Goal: Information Seeking & Learning: Learn about a topic

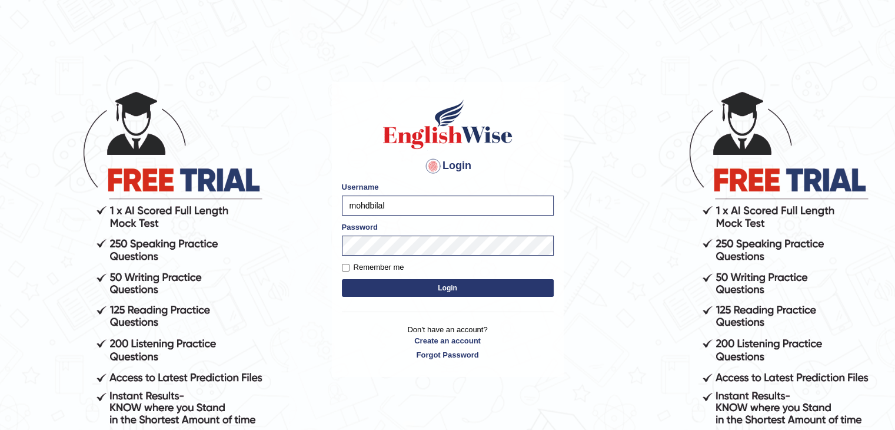
click at [398, 274] on form "Please fix the following errors: Username mohdbilal Password Remember me Login" at bounding box center [448, 240] width 212 height 118
click at [399, 283] on button "Login" at bounding box center [448, 288] width 212 height 18
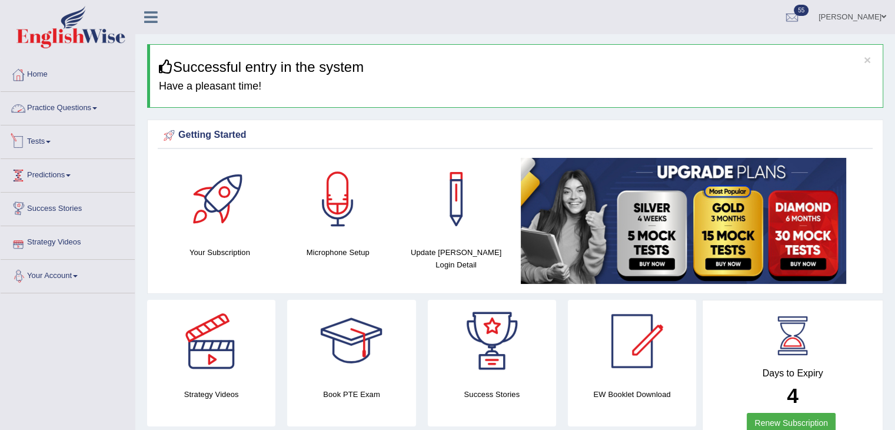
click at [43, 145] on link "Tests" at bounding box center [68, 139] width 134 height 29
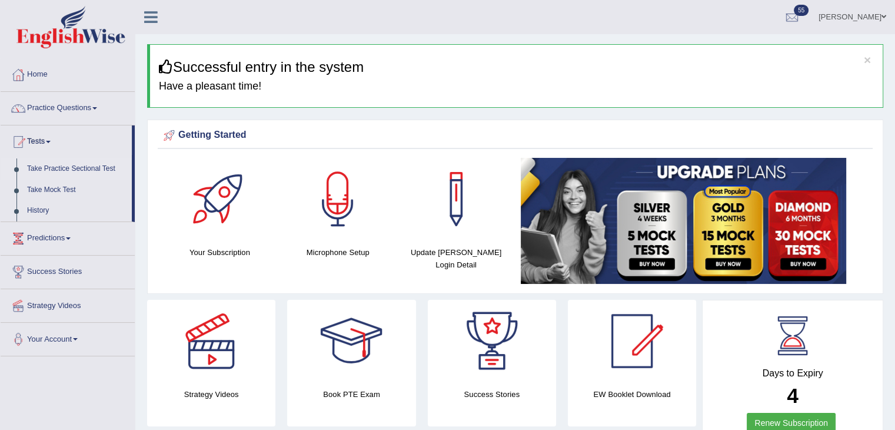
click at [78, 170] on link "Take Practice Sectional Test" at bounding box center [77, 168] width 110 height 21
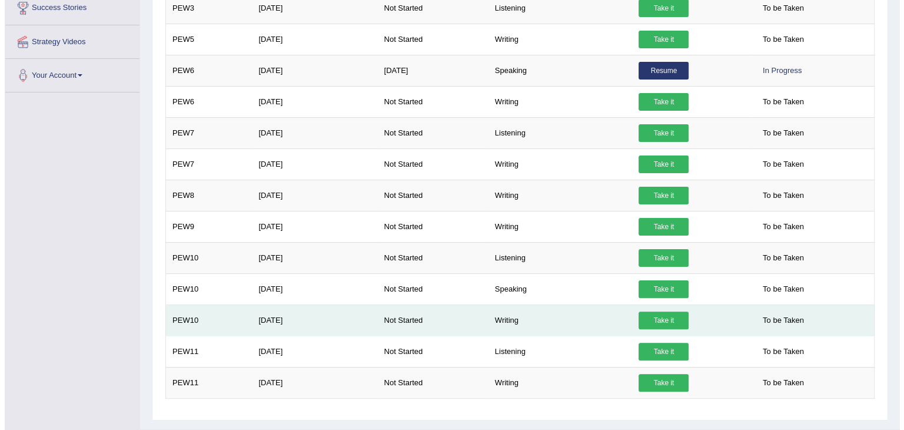
scroll to position [290, 0]
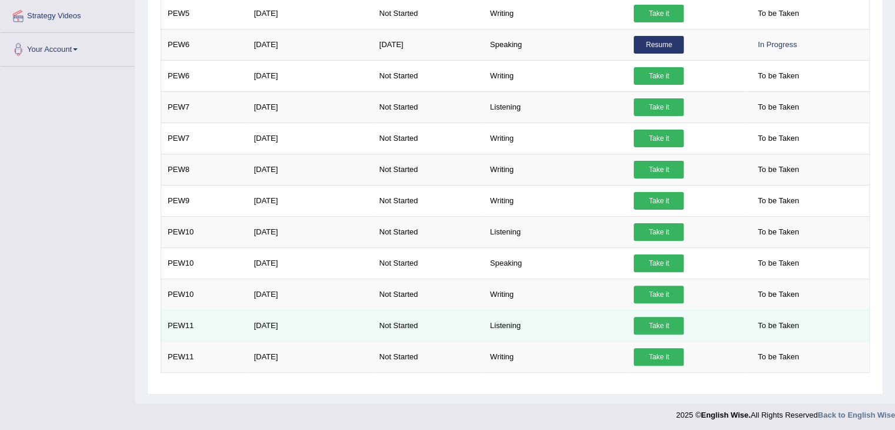
click at [650, 327] on link "Take it" at bounding box center [659, 326] width 50 height 18
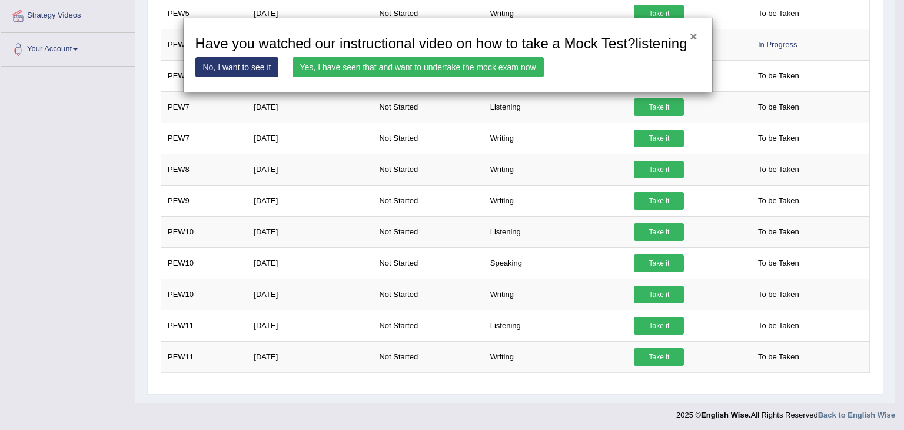
click at [690, 34] on button "×" at bounding box center [693, 36] width 7 height 12
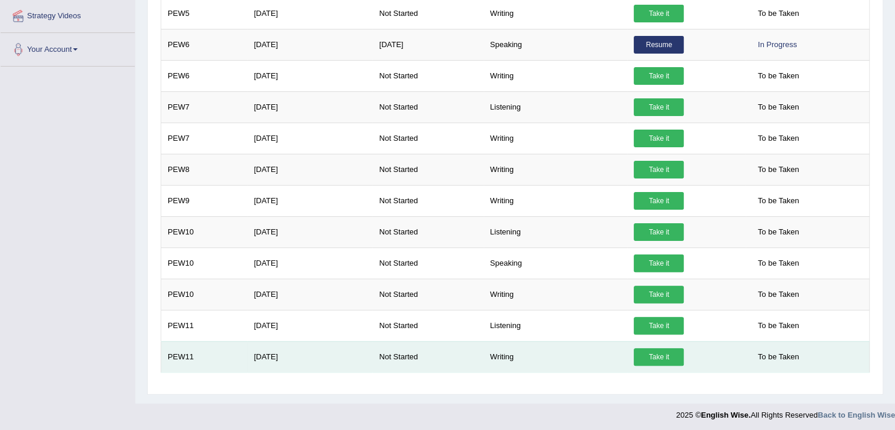
click at [667, 349] on link "Take it" at bounding box center [659, 357] width 50 height 18
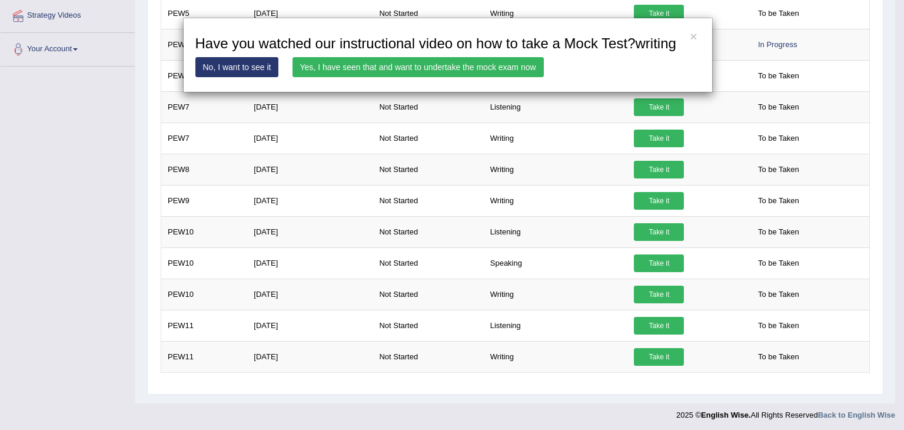
click at [519, 71] on link "Yes, I have seen that and want to undertake the mock exam now" at bounding box center [418, 67] width 251 height 20
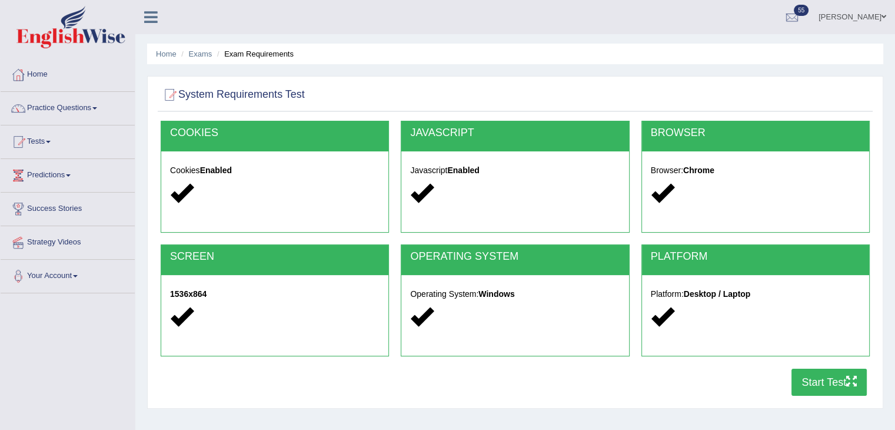
click at [854, 399] on div "COOKIES Cookies Enabled JAVASCRIPT Javascript Enabled BROWSER Browser: Chrome S…" at bounding box center [515, 261] width 715 height 281
click at [844, 383] on button "Start Test" at bounding box center [829, 382] width 75 height 27
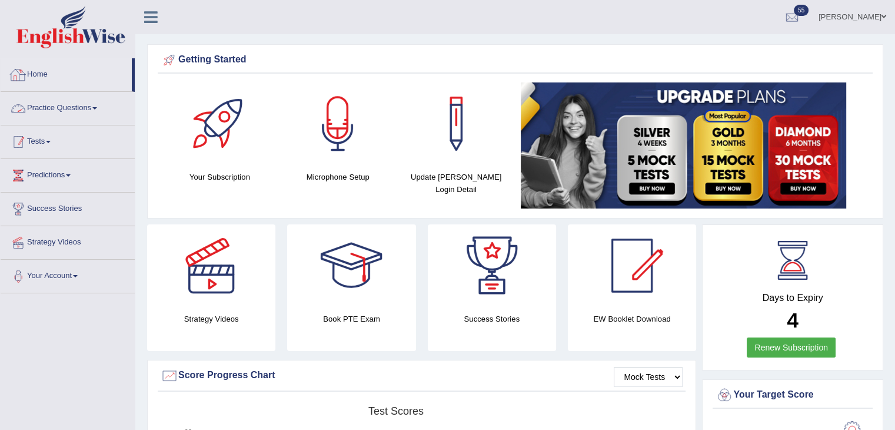
click at [42, 136] on link "Tests" at bounding box center [68, 139] width 134 height 29
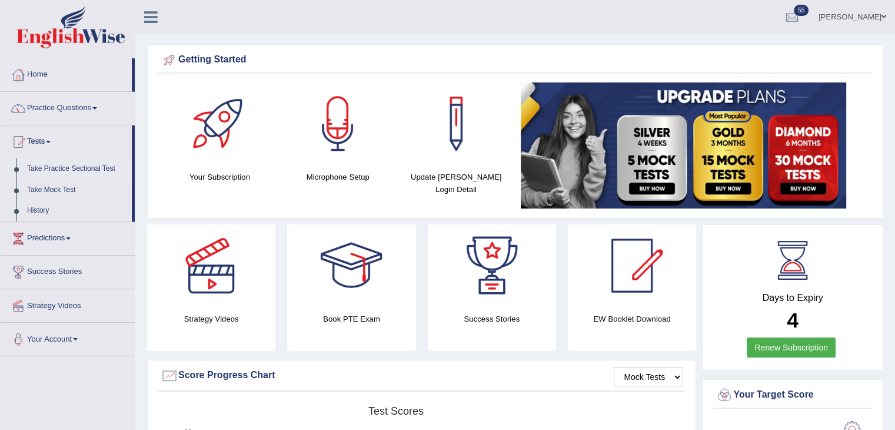
click at [81, 170] on link "Take Practice Sectional Test" at bounding box center [77, 168] width 110 height 21
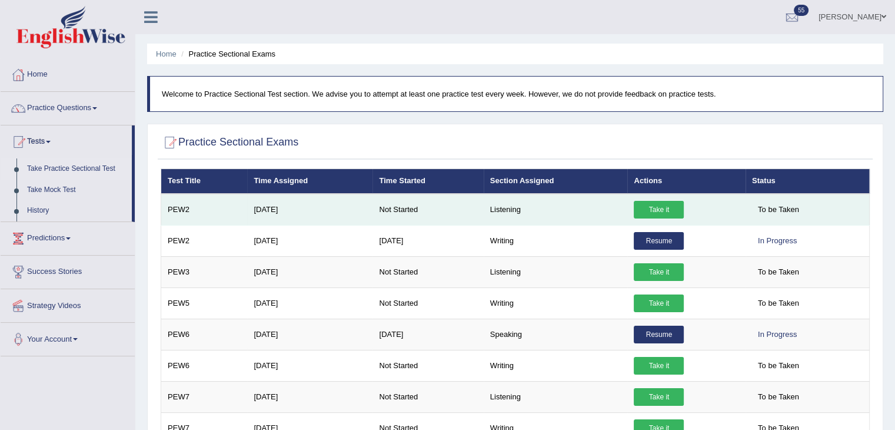
click at [655, 201] on link "Take it" at bounding box center [659, 210] width 50 height 18
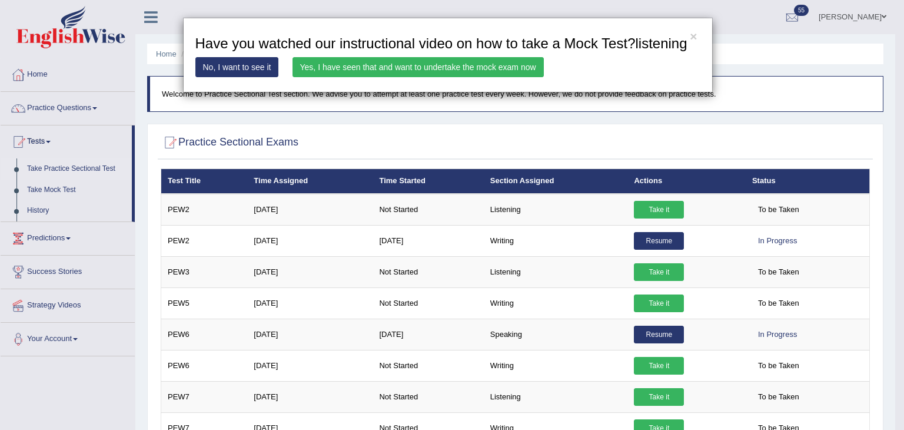
click at [522, 69] on link "Yes, I have seen that and want to undertake the mock exam now" at bounding box center [418, 67] width 251 height 20
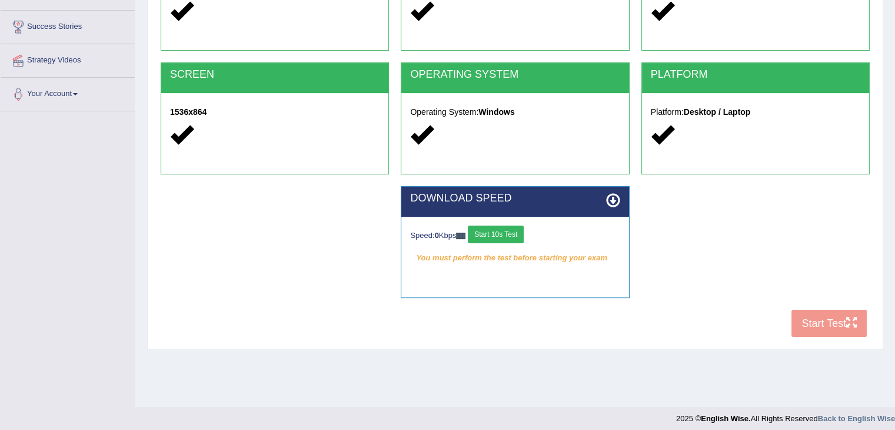
scroll to position [188, 0]
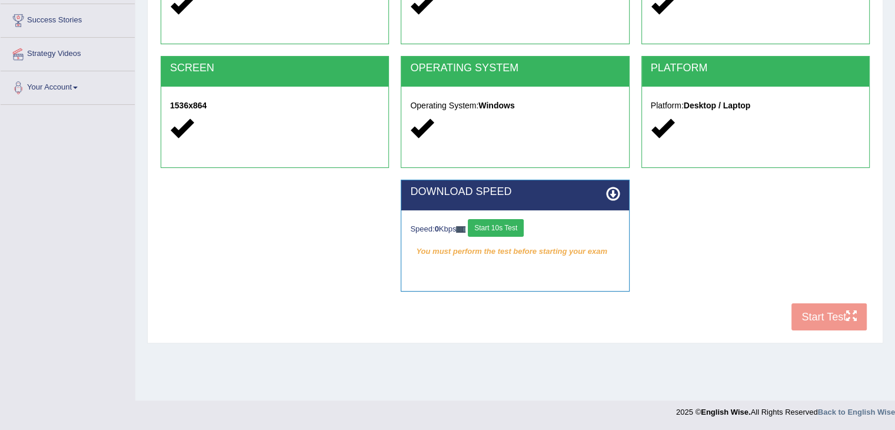
click at [509, 221] on button "Start 10s Test" at bounding box center [496, 228] width 56 height 18
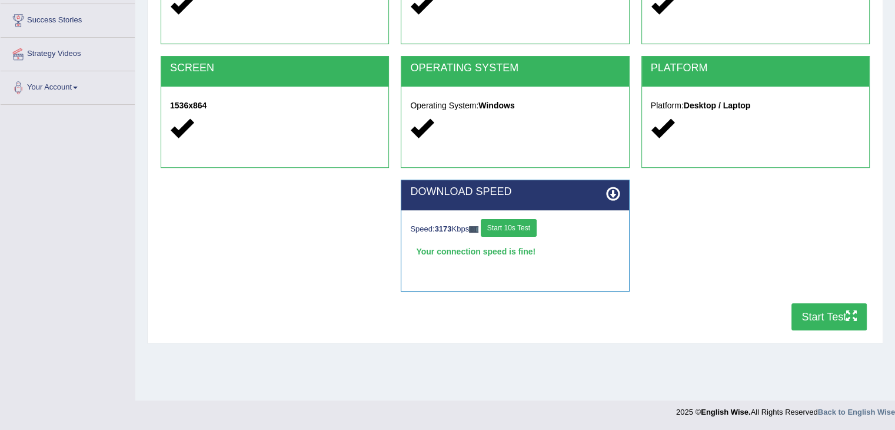
click at [834, 323] on button "Start Test" at bounding box center [829, 316] width 75 height 27
drag, startPoint x: 0, startPoint y: 406, endPoint x: 0, endPoint y: 347, distance: 58.9
click at [0, 406] on div at bounding box center [447, 408] width 895 height 17
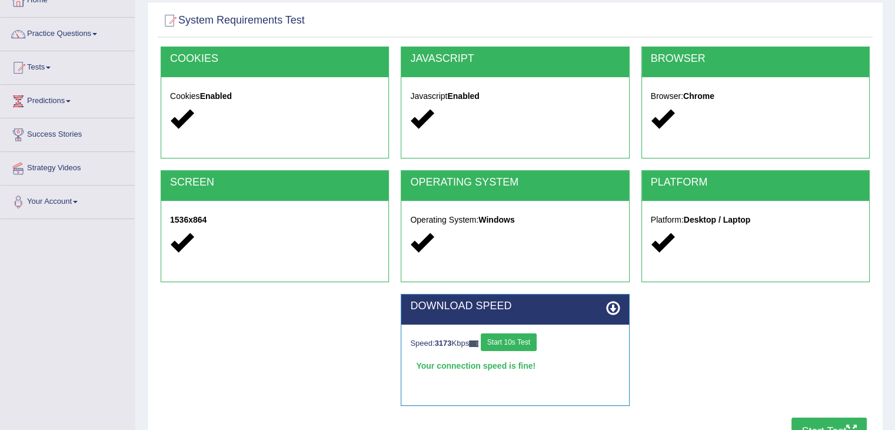
scroll to position [177, 0]
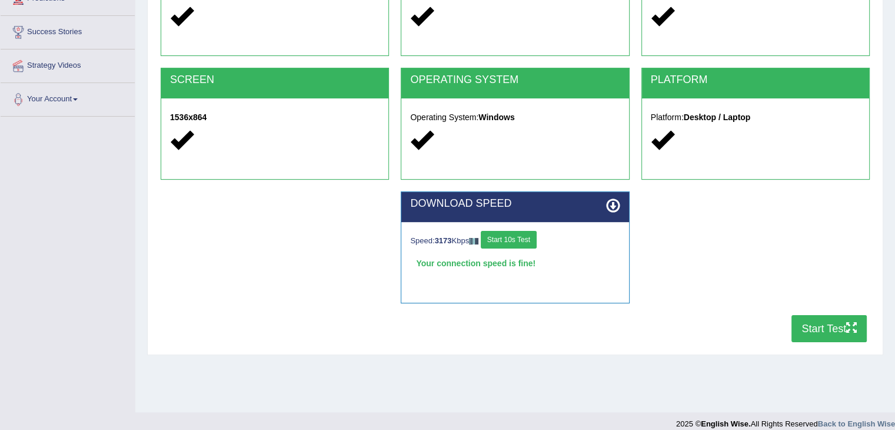
click at [836, 336] on button "Start Test" at bounding box center [829, 328] width 75 height 27
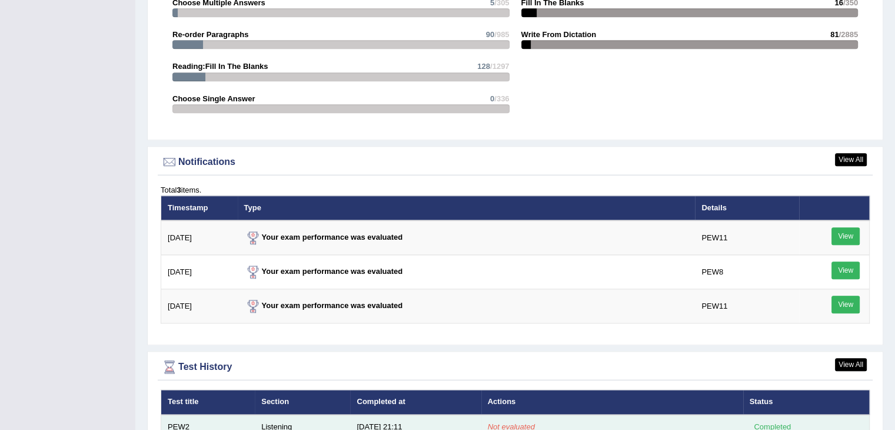
scroll to position [1531, 0]
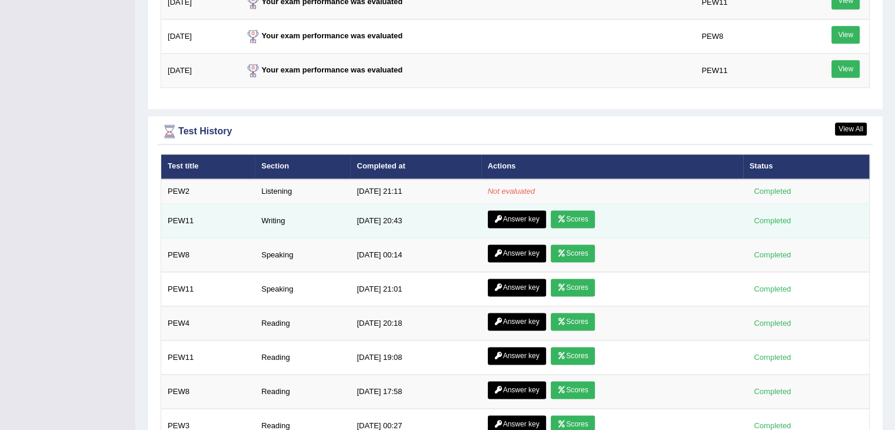
click at [568, 211] on link "Scores" at bounding box center [573, 219] width 44 height 18
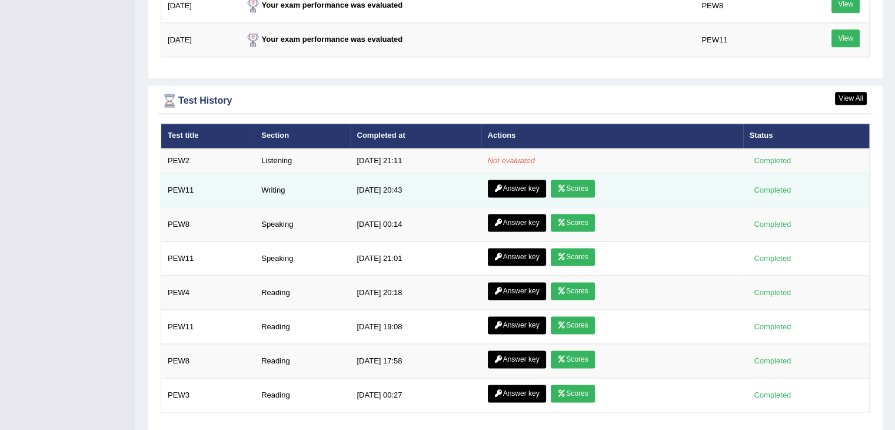
scroll to position [1535, 0]
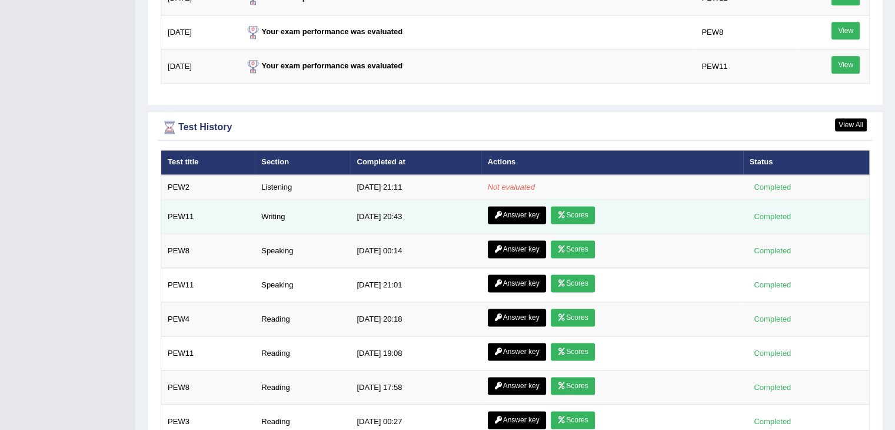
click at [510, 208] on link "Answer key" at bounding box center [517, 215] width 58 height 18
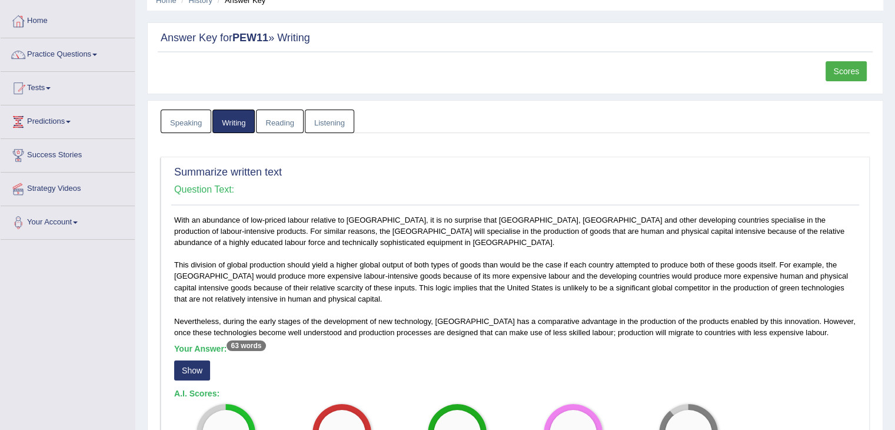
scroll to position [118, 0]
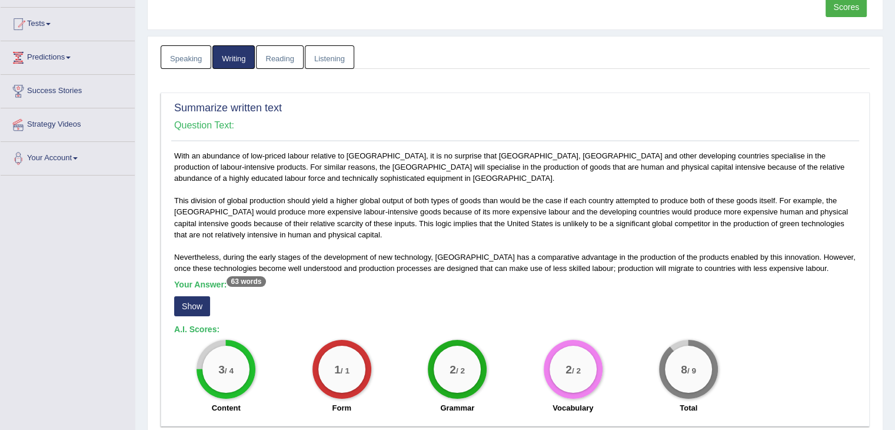
click at [198, 301] on button "Show" at bounding box center [192, 306] width 36 height 20
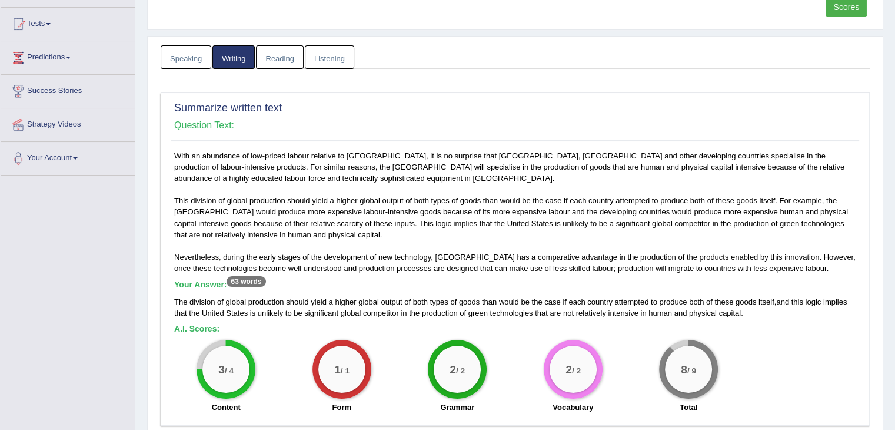
click at [514, 301] on span "would" at bounding box center [509, 301] width 20 height 9
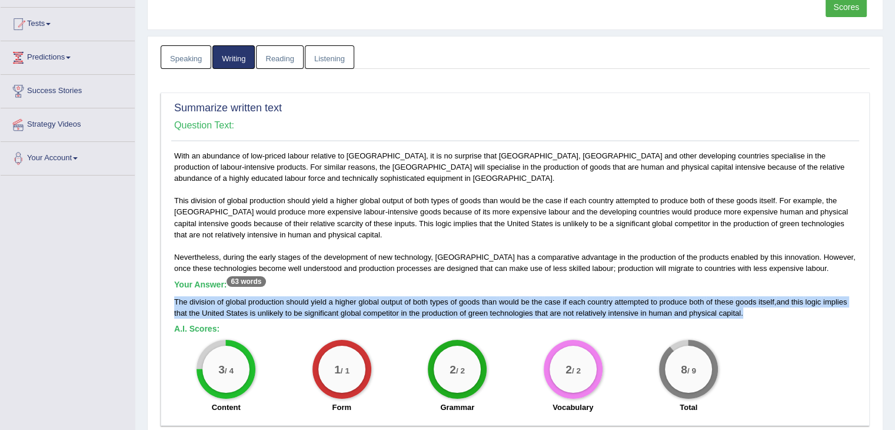
click at [514, 301] on span "would" at bounding box center [509, 301] width 20 height 9
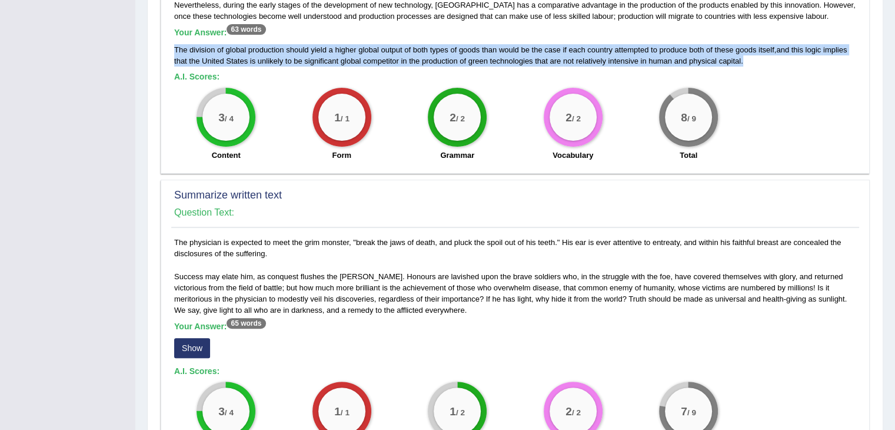
scroll to position [412, 0]
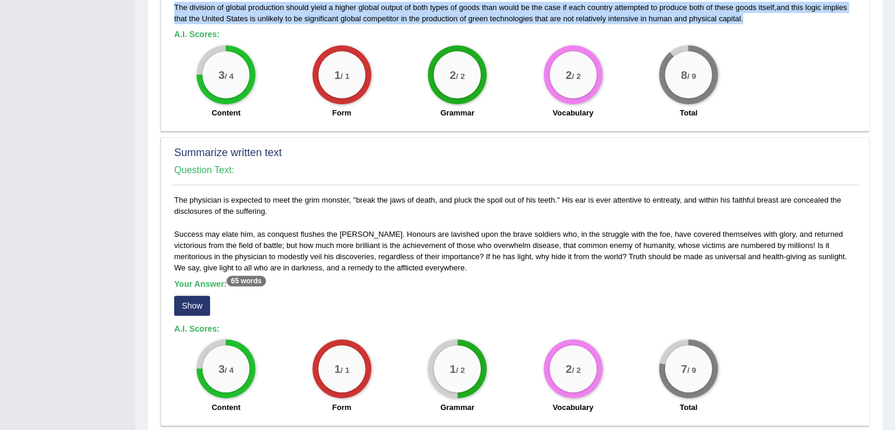
click at [190, 307] on button "Show" at bounding box center [192, 306] width 36 height 20
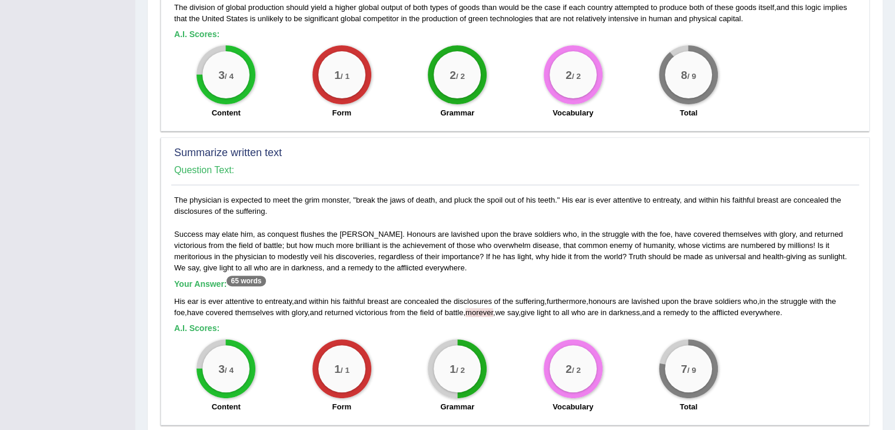
click at [474, 305] on div "His ear is ever attentive to entreaty , and within his faithful breast are conc…" at bounding box center [515, 307] width 682 height 22
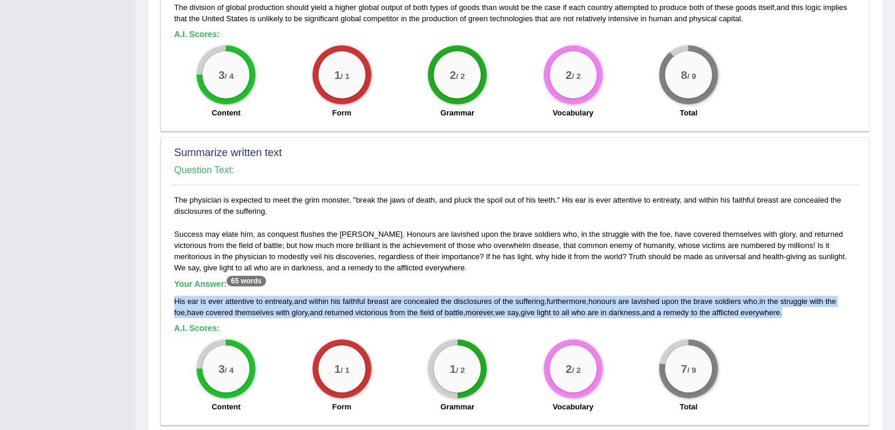
click at [474, 305] on div "His ear is ever attentive to entreaty , and within his faithful breast are conc…" at bounding box center [515, 307] width 682 height 22
click at [535, 308] on span "give" at bounding box center [528, 312] width 14 height 9
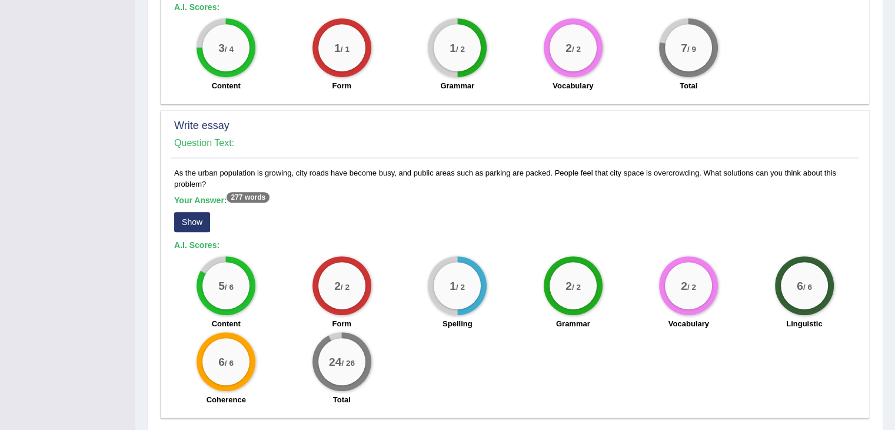
scroll to position [715, 0]
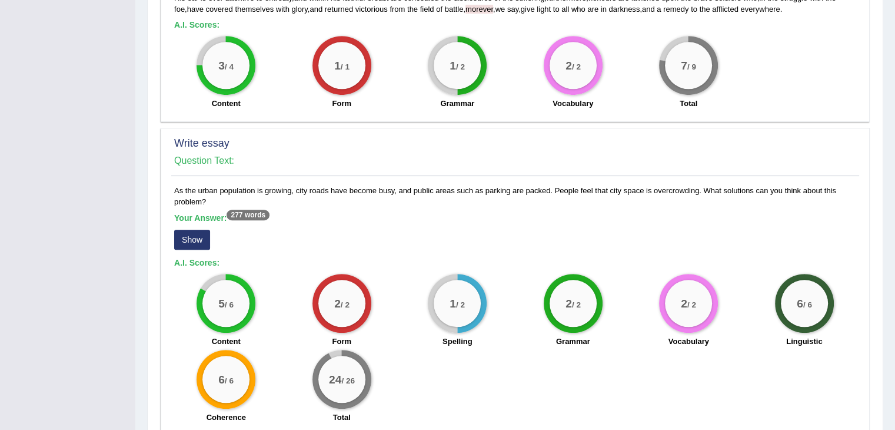
click at [186, 234] on button "Show" at bounding box center [192, 240] width 36 height 20
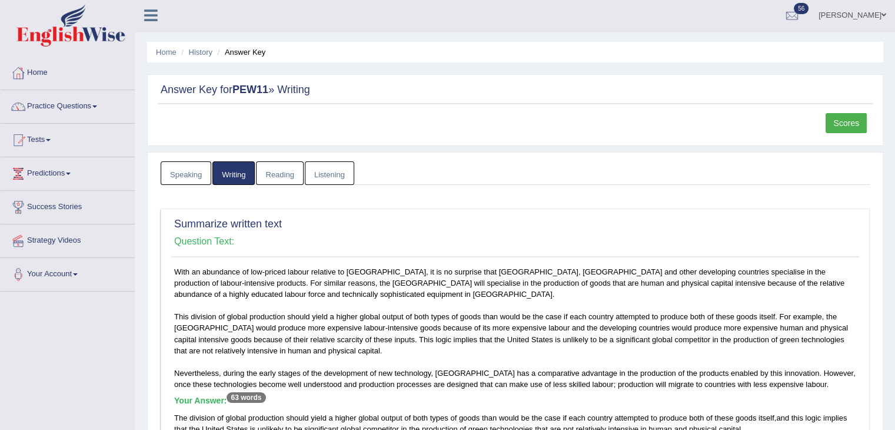
scroll to position [0, 0]
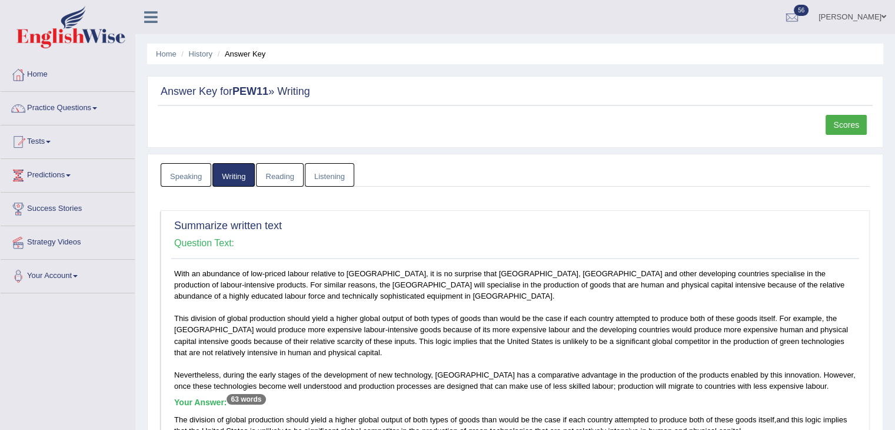
click at [292, 163] on link "Reading" at bounding box center [279, 175] width 47 height 24
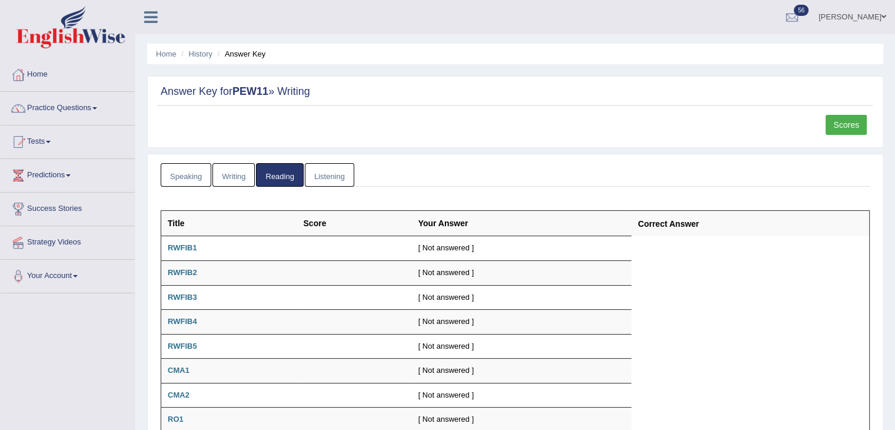
click at [339, 168] on link "Listening" at bounding box center [329, 175] width 49 height 24
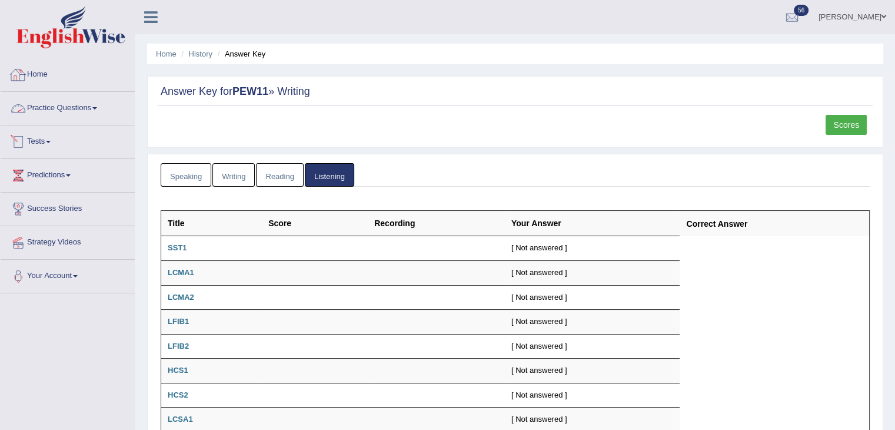
click at [54, 74] on link "Home" at bounding box center [68, 72] width 134 height 29
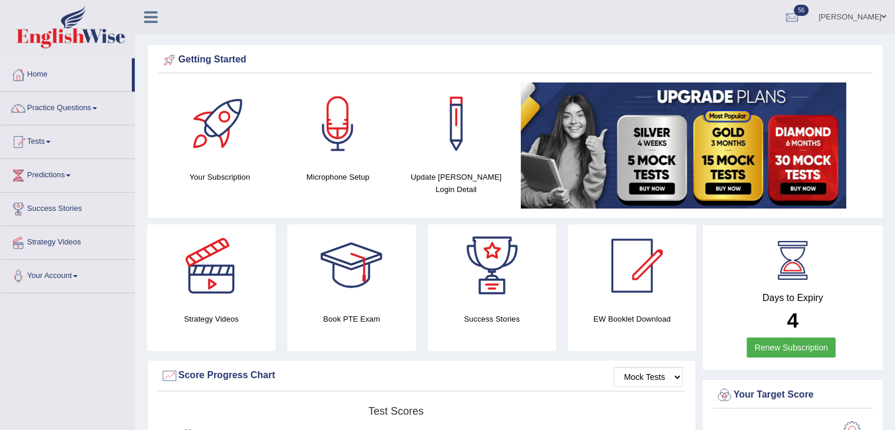
click at [32, 131] on link "Tests" at bounding box center [68, 139] width 134 height 29
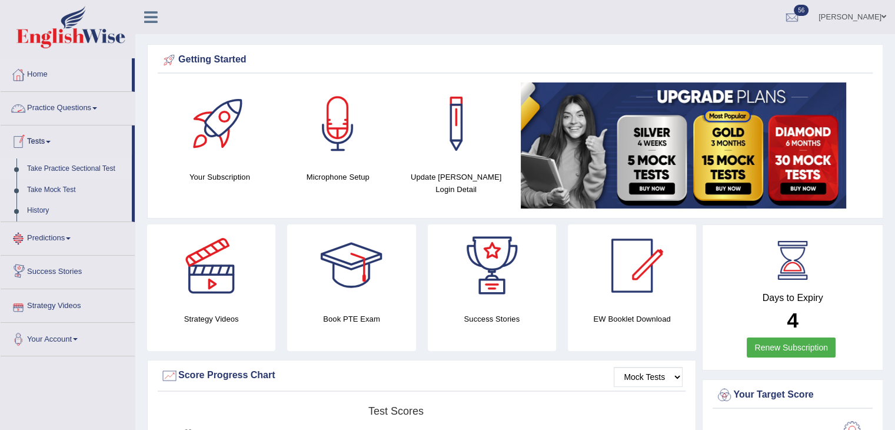
click at [71, 163] on link "Take Practice Sectional Test" at bounding box center [77, 168] width 110 height 21
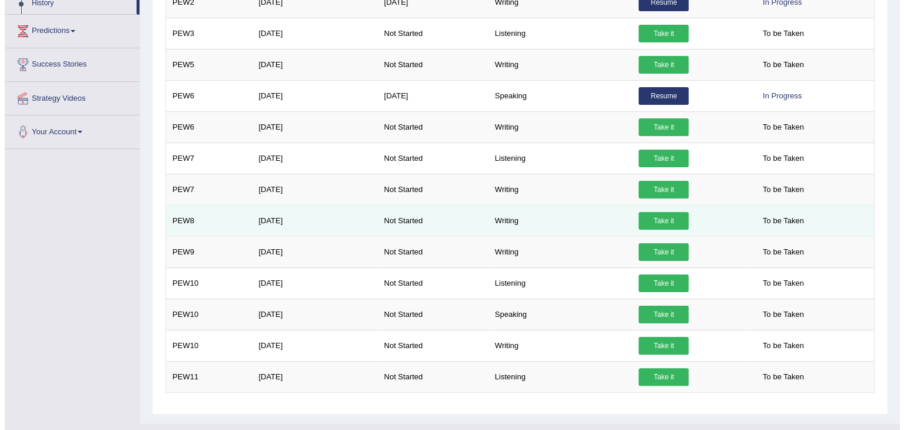
scroll to position [228, 0]
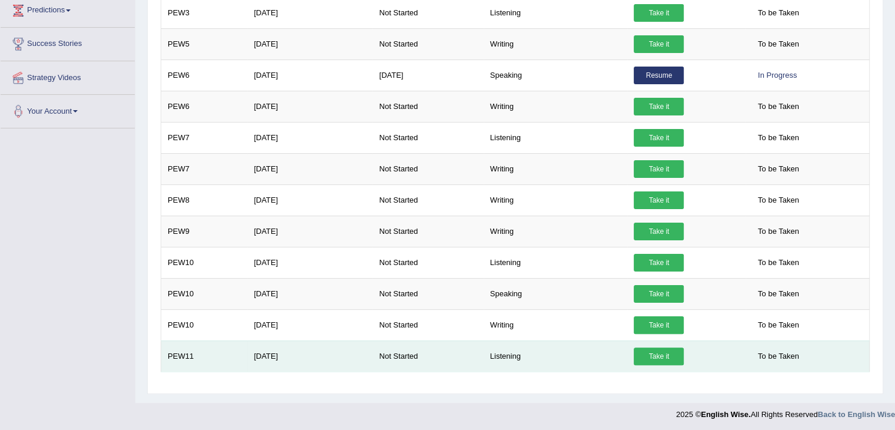
click at [666, 358] on link "Take it" at bounding box center [659, 356] width 50 height 18
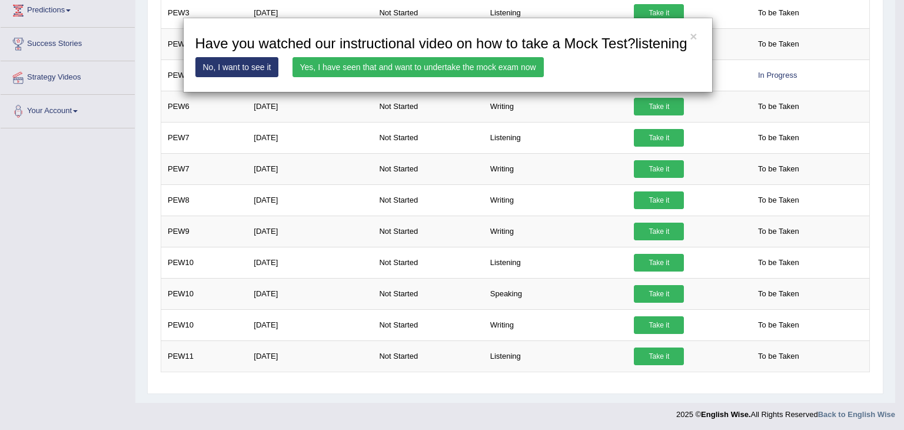
click at [479, 69] on link "Yes, I have seen that and want to undertake the mock exam now" at bounding box center [418, 67] width 251 height 20
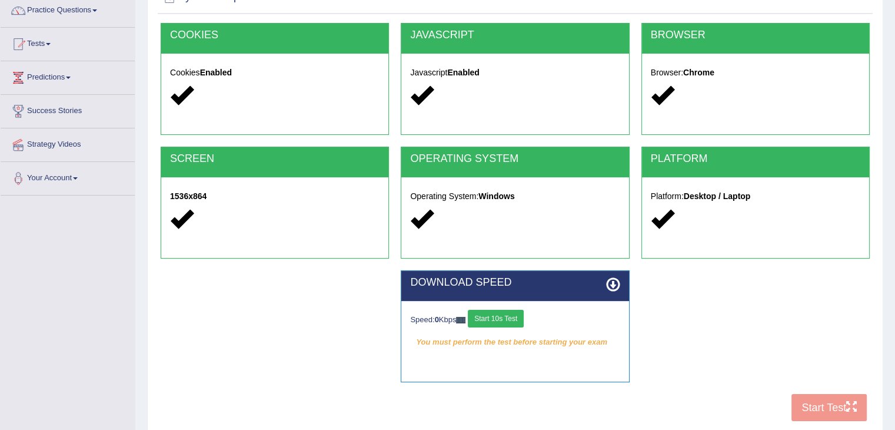
scroll to position [188, 0]
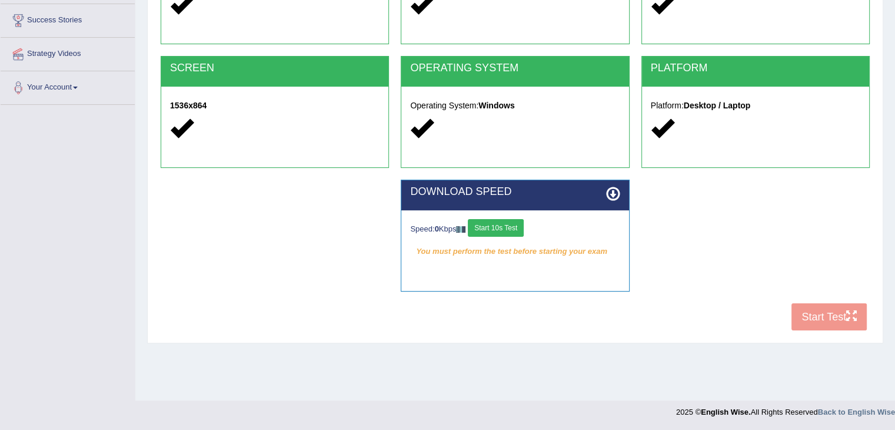
click at [833, 317] on div "COOKIES Cookies Enabled JAVASCRIPT Javascript Enabled BROWSER Browser: Chrome S…" at bounding box center [515, 134] width 715 height 404
click at [504, 228] on button "Start 10s Test" at bounding box center [496, 228] width 56 height 18
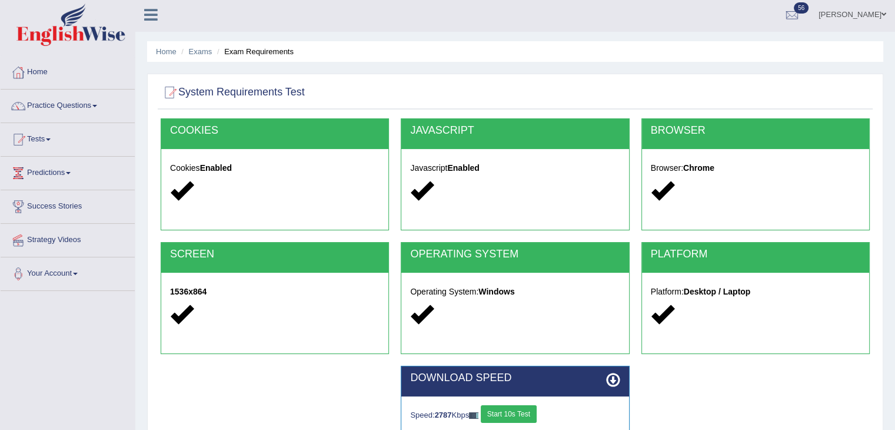
scroll to position [0, 0]
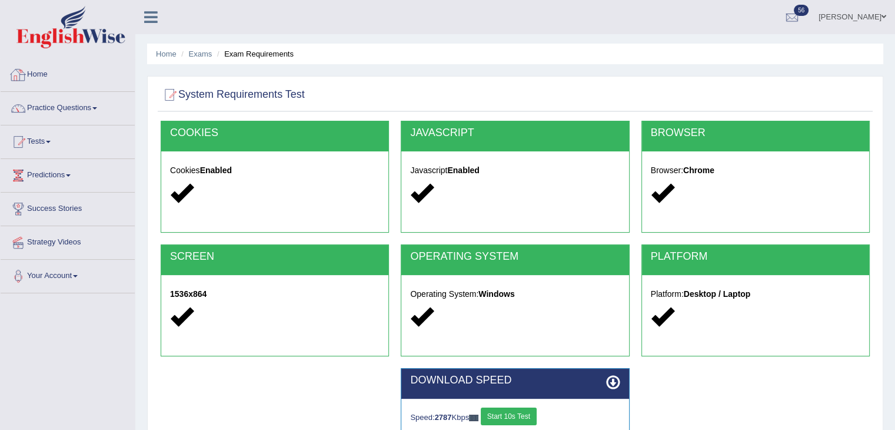
click at [38, 71] on link "Home" at bounding box center [68, 72] width 134 height 29
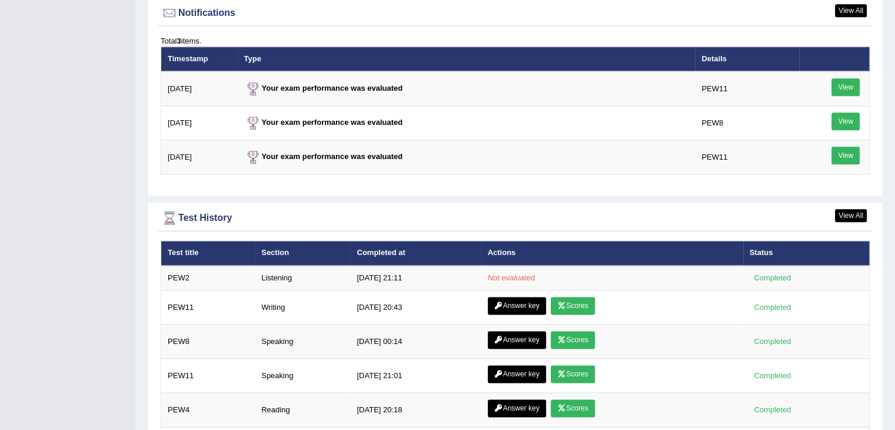
scroll to position [1589, 0]
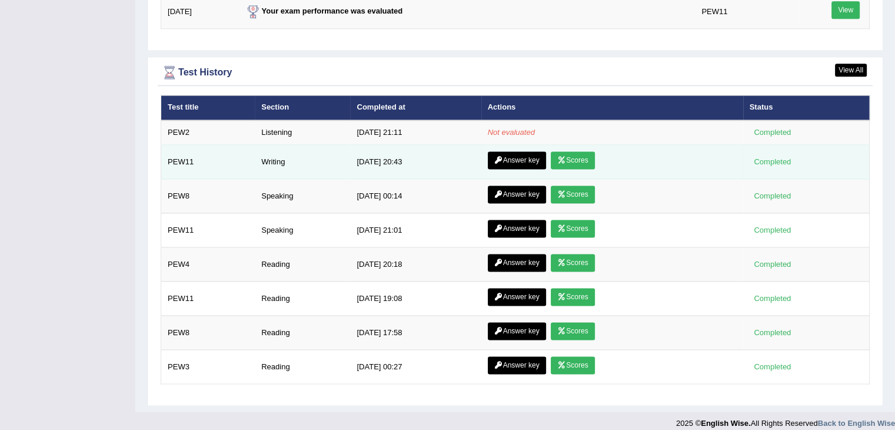
click at [517, 158] on link "Answer key" at bounding box center [517, 160] width 58 height 18
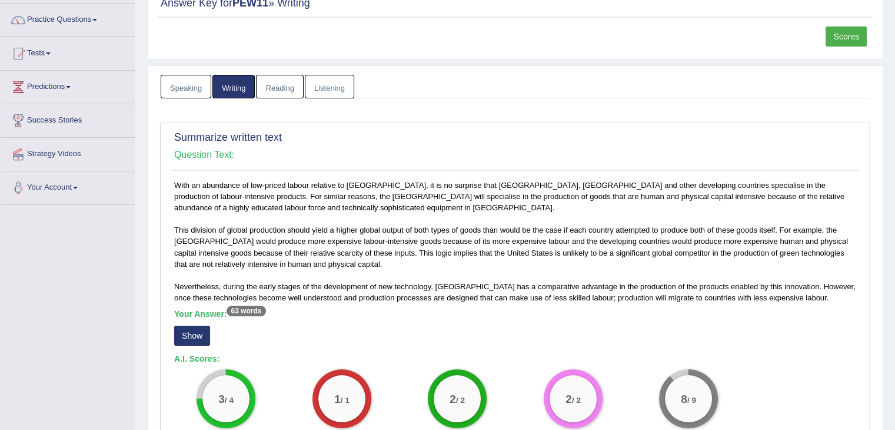
scroll to position [118, 0]
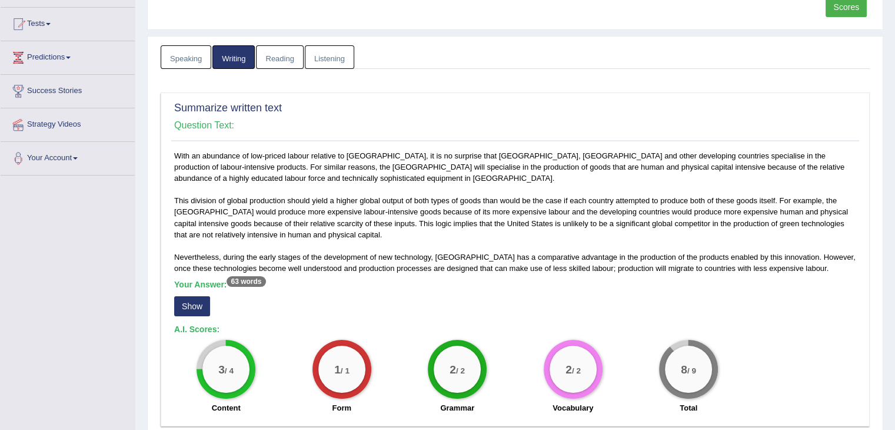
click at [200, 297] on button "Show" at bounding box center [192, 306] width 36 height 20
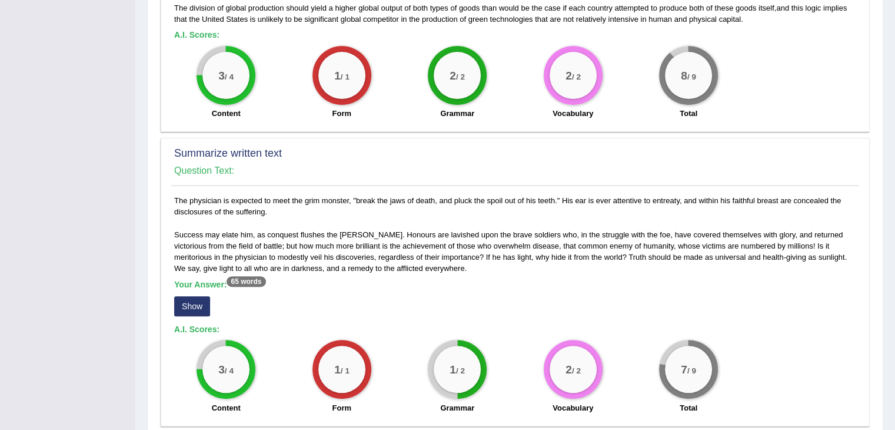
scroll to position [412, 0]
click at [205, 308] on button "Show" at bounding box center [192, 306] width 36 height 20
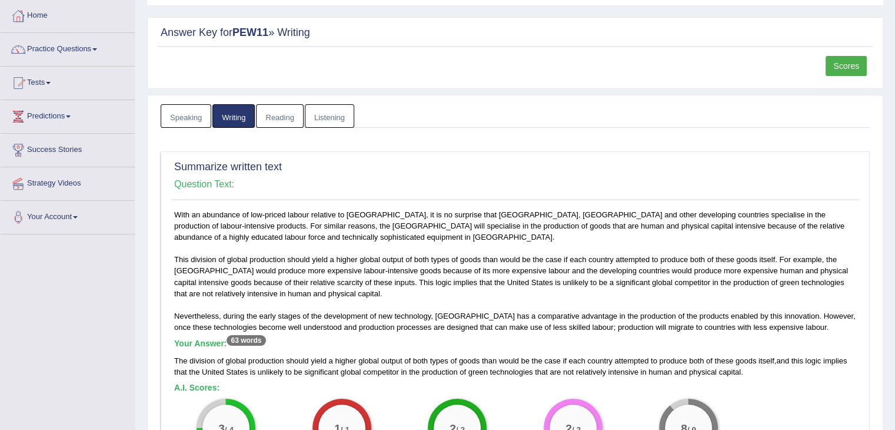
scroll to position [0, 0]
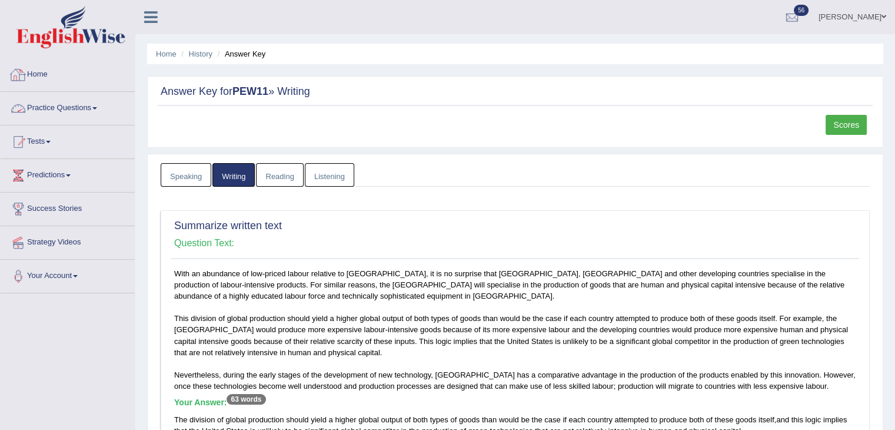
click at [79, 109] on link "Practice Questions" at bounding box center [68, 106] width 134 height 29
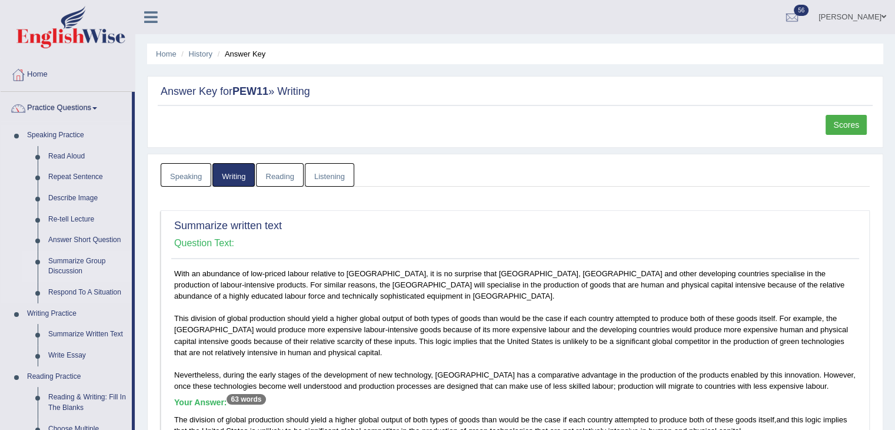
click at [91, 263] on link "Summarize Group Discussion" at bounding box center [87, 266] width 89 height 31
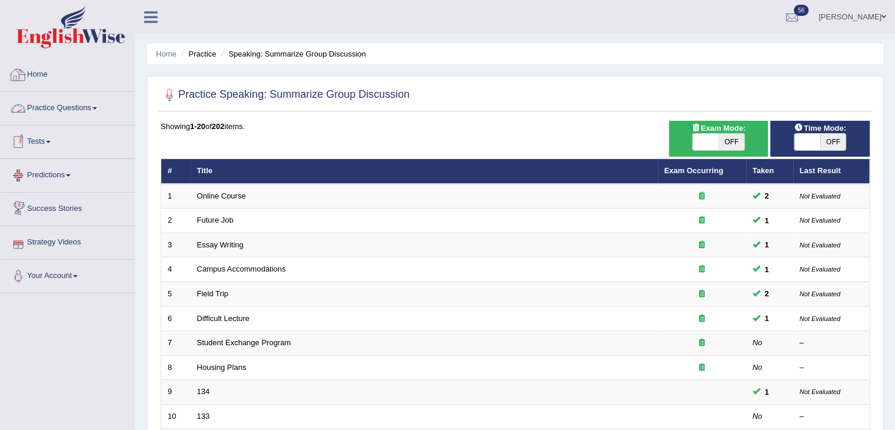
click at [59, 114] on link "Practice Questions" at bounding box center [68, 106] width 134 height 29
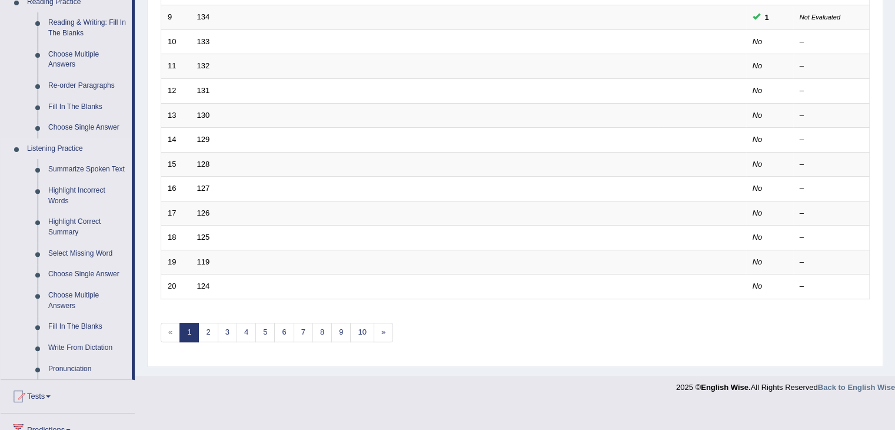
scroll to position [257, 0]
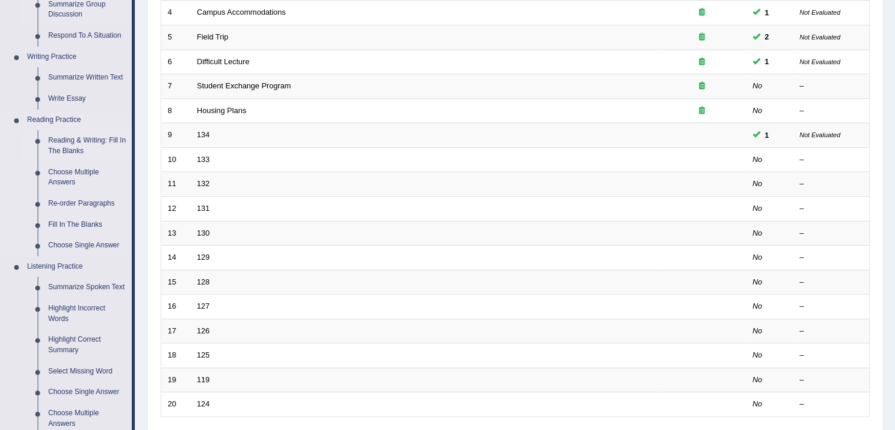
click at [92, 148] on link "Reading & Writing: Fill In The Blanks" at bounding box center [87, 145] width 89 height 31
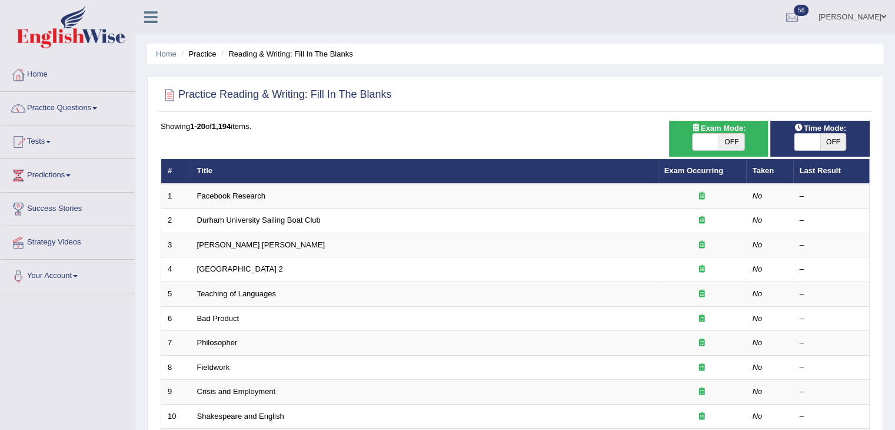
click at [742, 139] on span "OFF" at bounding box center [732, 142] width 26 height 16
checkbox input "true"
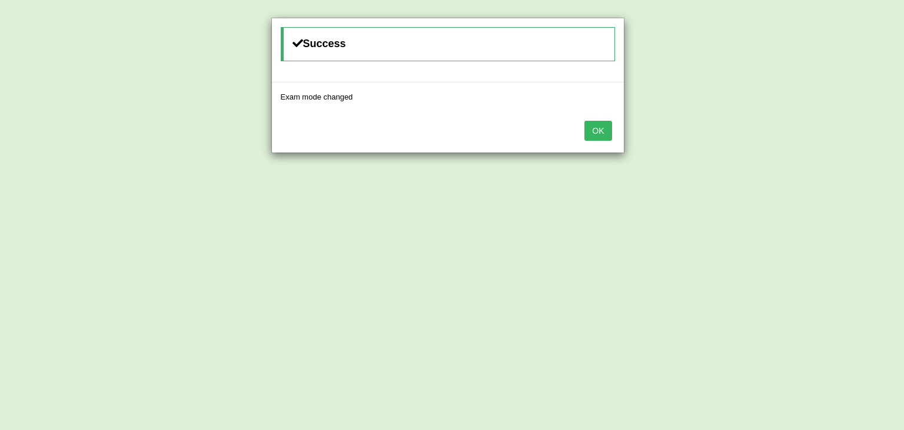
click at [606, 125] on button "OK" at bounding box center [598, 131] width 27 height 20
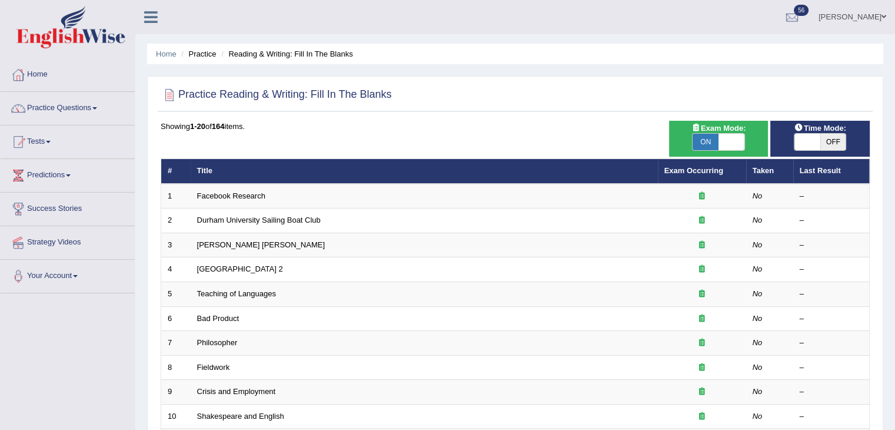
click at [826, 141] on span "OFF" at bounding box center [834, 142] width 26 height 16
checkbox input "true"
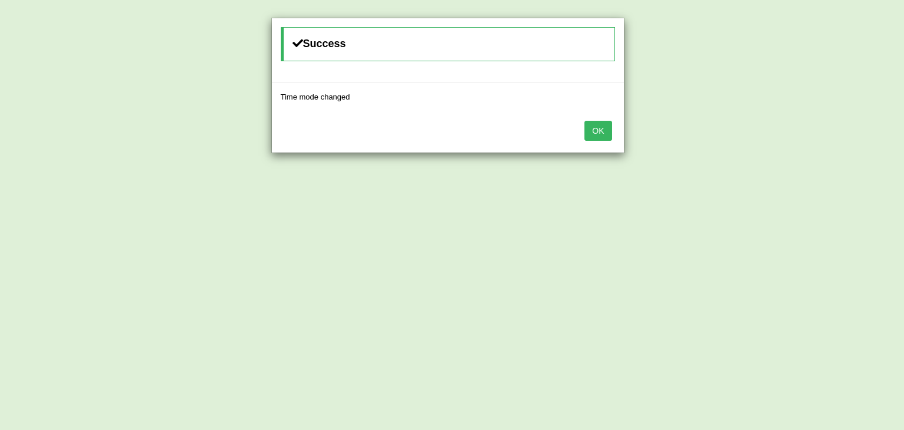
click at [608, 130] on button "OK" at bounding box center [598, 131] width 27 height 20
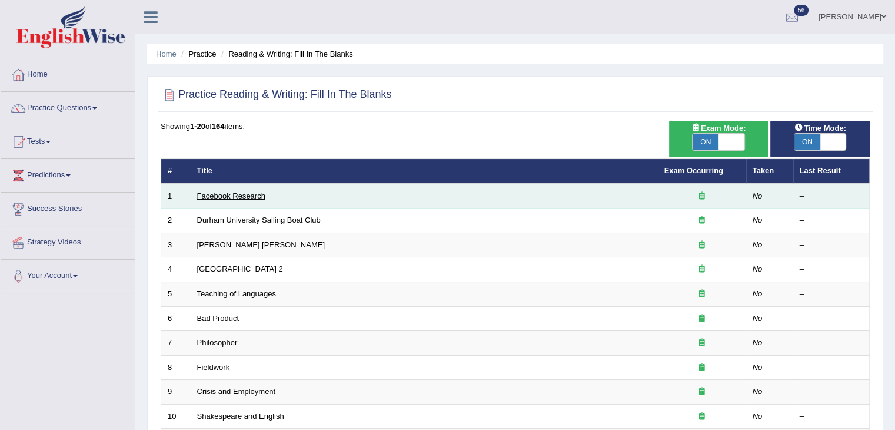
click at [245, 195] on link "Facebook Research" at bounding box center [231, 195] width 68 height 9
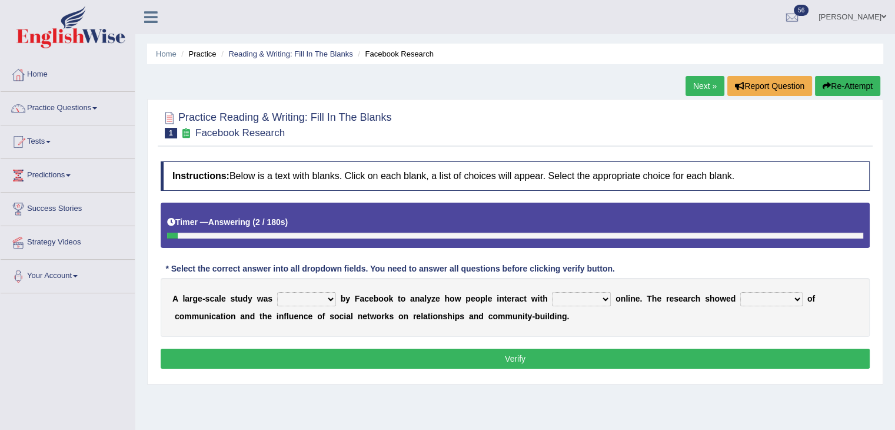
click at [321, 297] on select "surveyed had asked made" at bounding box center [306, 299] width 59 height 14
select select "made"
click at [277, 292] on select "surveyed had asked made" at bounding box center [306, 299] width 59 height 14
click at [336, 294] on b at bounding box center [338, 298] width 5 height 9
click at [321, 293] on select "surveyed had asked made" at bounding box center [306, 299] width 59 height 14
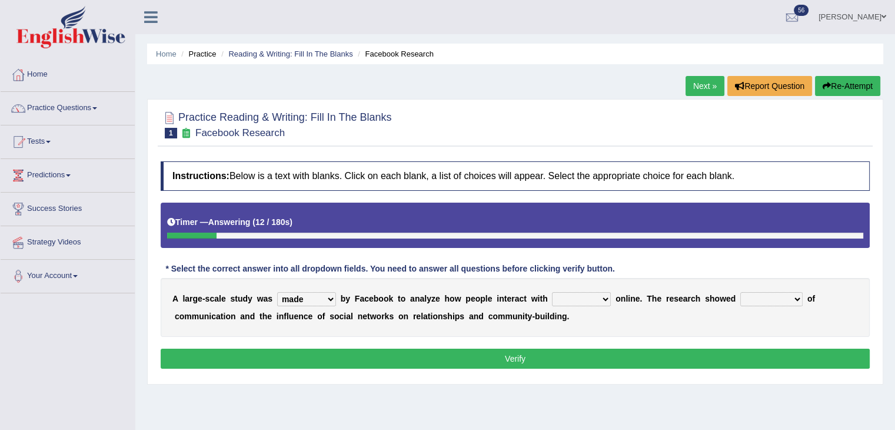
click at [321, 293] on select "surveyed had asked made" at bounding box center [306, 299] width 59 height 14
click at [600, 295] on select "together all each other another" at bounding box center [581, 299] width 59 height 14
select select "each other"
click at [552, 292] on select "together all each other another" at bounding box center [581, 299] width 59 height 14
click at [765, 297] on select "advantages standards fellowships patterns" at bounding box center [772, 299] width 62 height 14
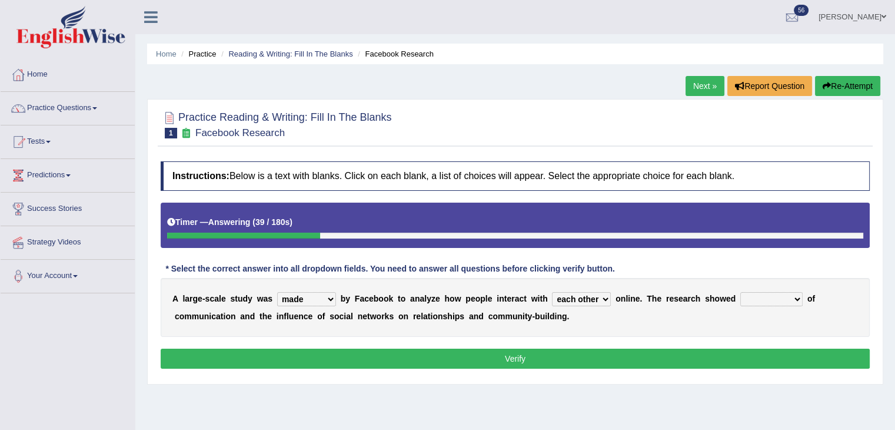
select select "patterns"
click at [741, 292] on select "advantages standards fellowships patterns" at bounding box center [772, 299] width 62 height 14
click at [517, 352] on button "Verify" at bounding box center [515, 358] width 709 height 20
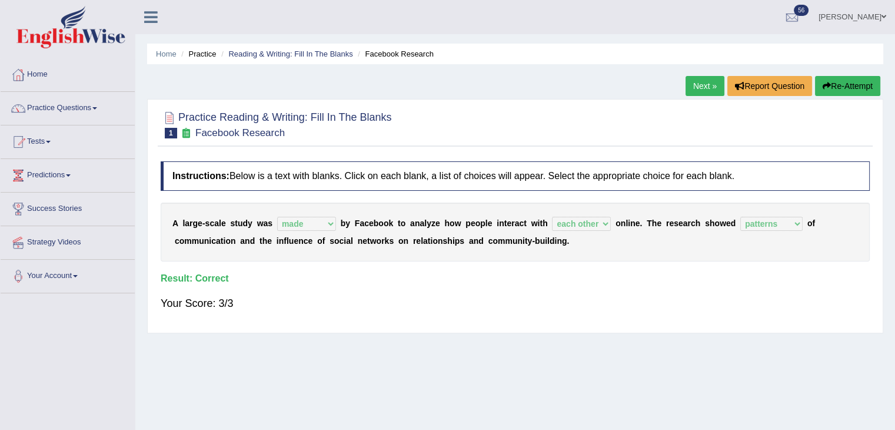
click at [691, 81] on link "Next »" at bounding box center [705, 86] width 39 height 20
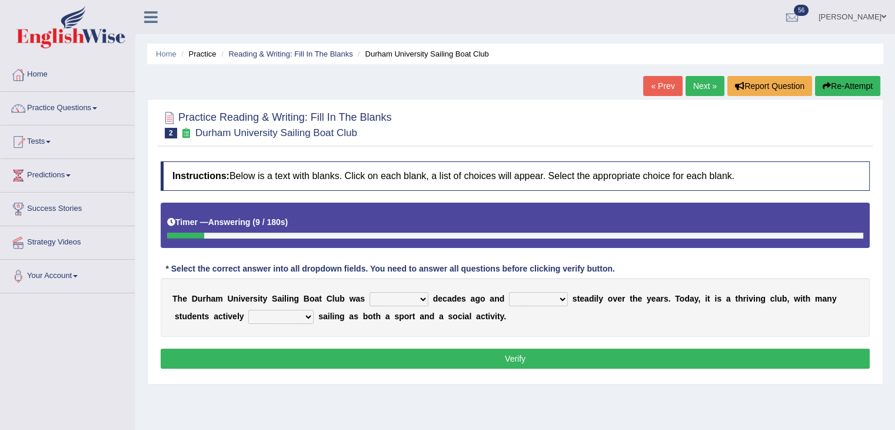
click at [385, 300] on select "found fund founded find" at bounding box center [399, 299] width 59 height 14
select select "founded"
click at [370, 292] on select "found fund founded find" at bounding box center [399, 299] width 59 height 14
click at [520, 301] on select "grow growing has grown grown" at bounding box center [538, 299] width 59 height 14
select select "growing"
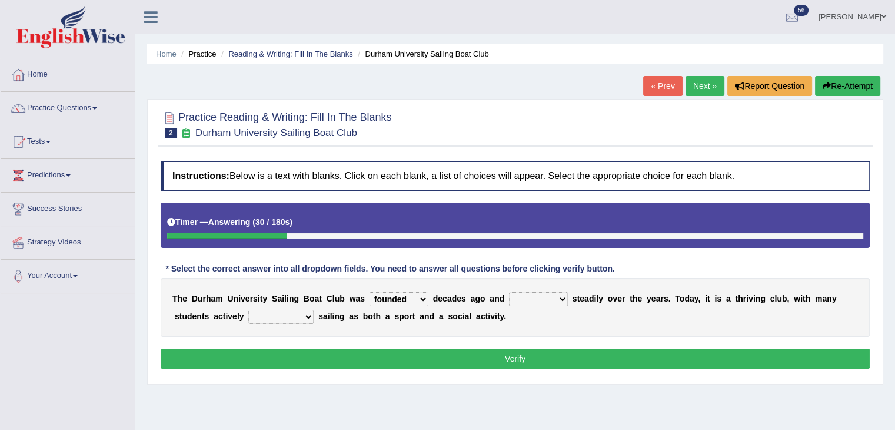
click at [509, 292] on select "grow growing has grown grown" at bounding box center [538, 299] width 59 height 14
click at [270, 314] on select "enjoy enjoyed are enjoying enjoying" at bounding box center [280, 317] width 65 height 14
select select "enjoying"
click at [248, 310] on select "enjoy enjoyed are enjoying enjoying" at bounding box center [280, 317] width 65 height 14
click at [331, 355] on button "Verify" at bounding box center [515, 358] width 709 height 20
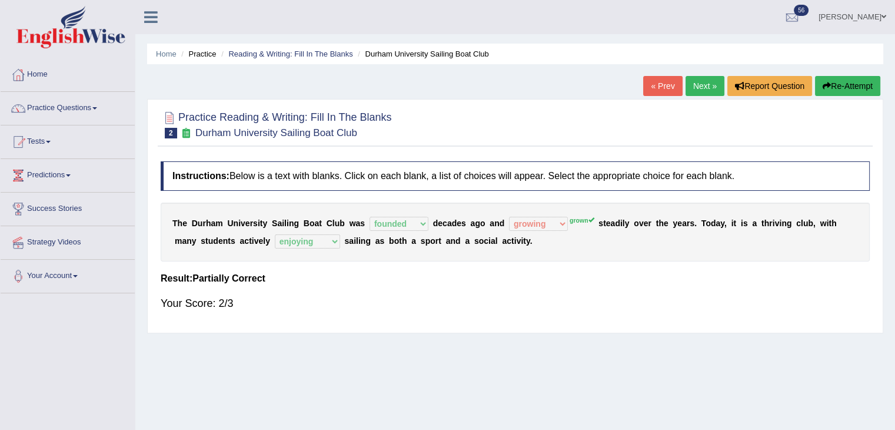
click at [709, 87] on link "Next »" at bounding box center [705, 86] width 39 height 20
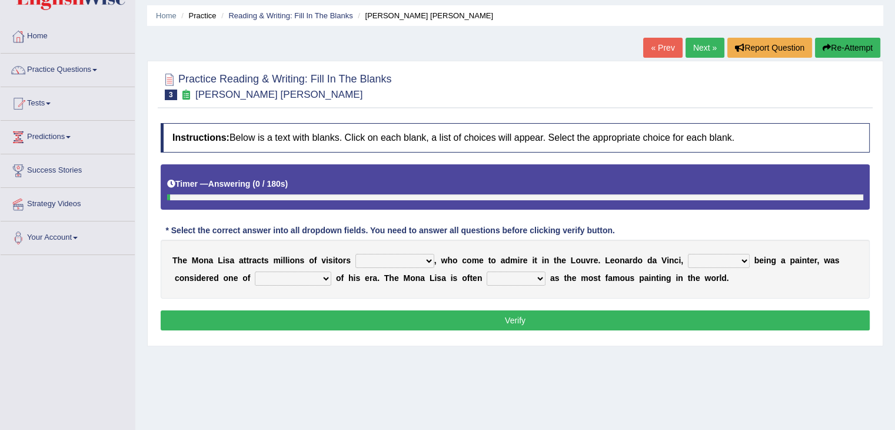
scroll to position [59, 0]
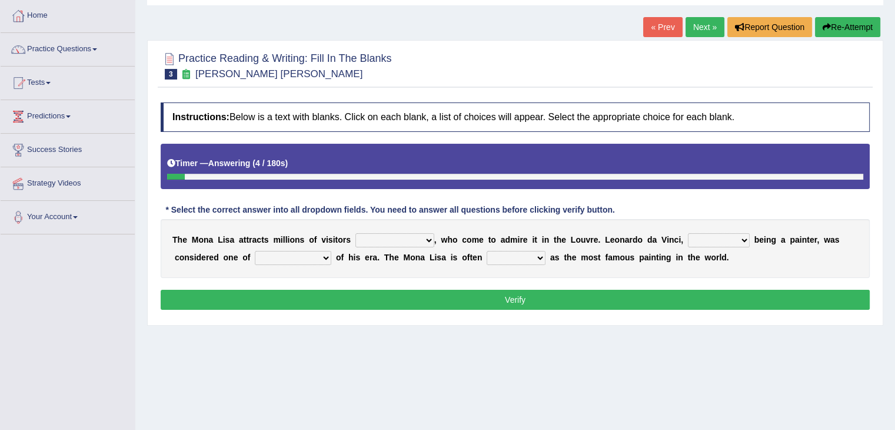
click at [417, 239] on select "around the year the all year all year round per year" at bounding box center [395, 240] width 79 height 14
select select "around the year"
click at [356, 233] on select "around the year the all year all year round per year" at bounding box center [395, 240] width 79 height 14
click at [737, 234] on select "rather than as much as as well as as long as" at bounding box center [719, 240] width 62 height 14
click at [299, 260] on select "better artists artist the better artist the best artists" at bounding box center [293, 258] width 77 height 14
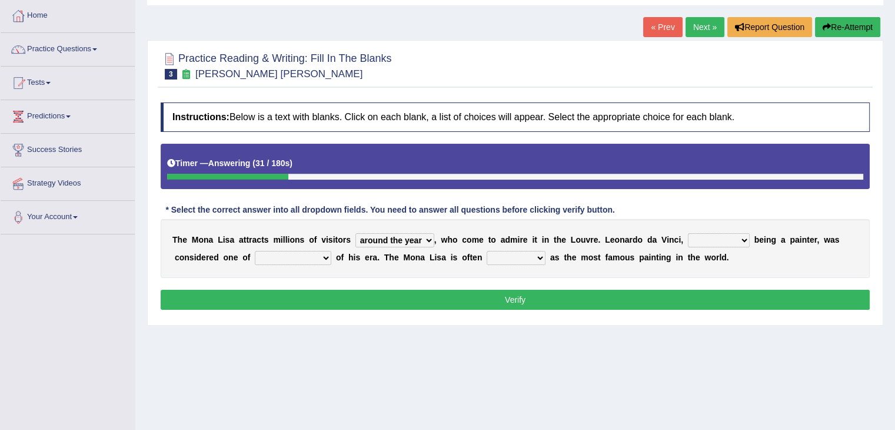
click at [299, 260] on select "better artists artist the better artist the best artists" at bounding box center [293, 258] width 77 height 14
select select "the best artists"
click at [255, 251] on select "better artists artist the better artist the best artists" at bounding box center [293, 258] width 77 height 14
click at [525, 255] on select "classified suggested predicted described" at bounding box center [516, 258] width 59 height 14
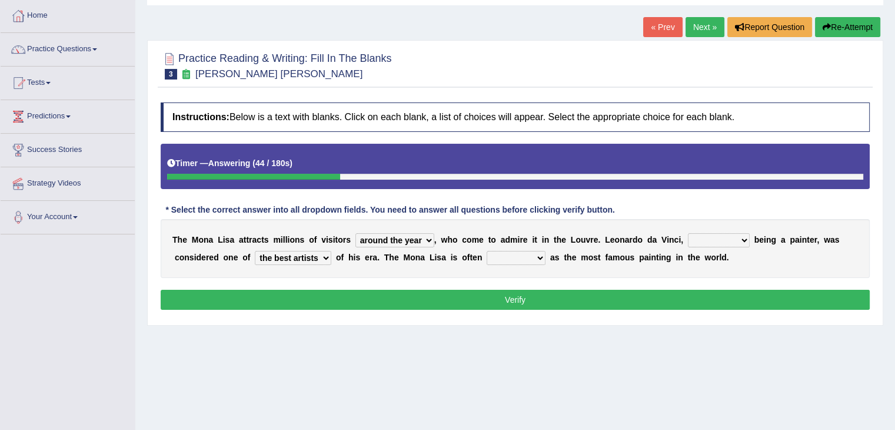
select select "classified"
click at [487, 251] on select "classified suggested predicted described" at bounding box center [516, 258] width 59 height 14
click at [711, 241] on select "rather than as much as as well as as long as" at bounding box center [719, 240] width 62 height 14
select select "rather than"
click at [688, 233] on select "rather than as much as as well as as long as" at bounding box center [719, 240] width 62 height 14
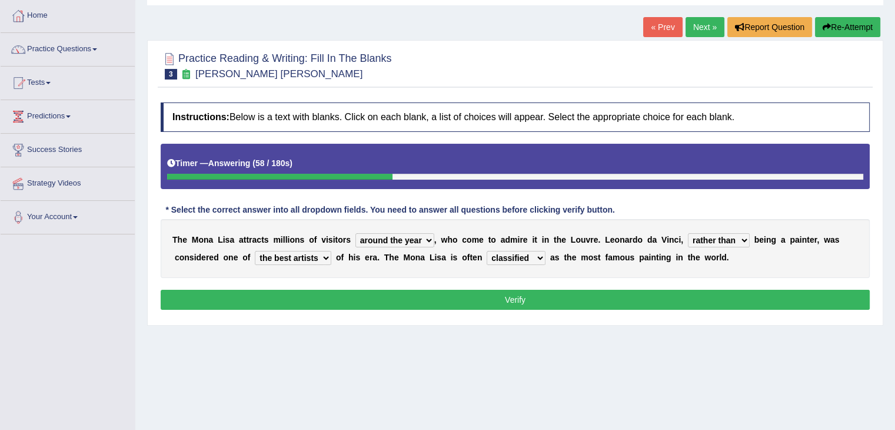
click at [668, 292] on button "Verify" at bounding box center [515, 300] width 709 height 20
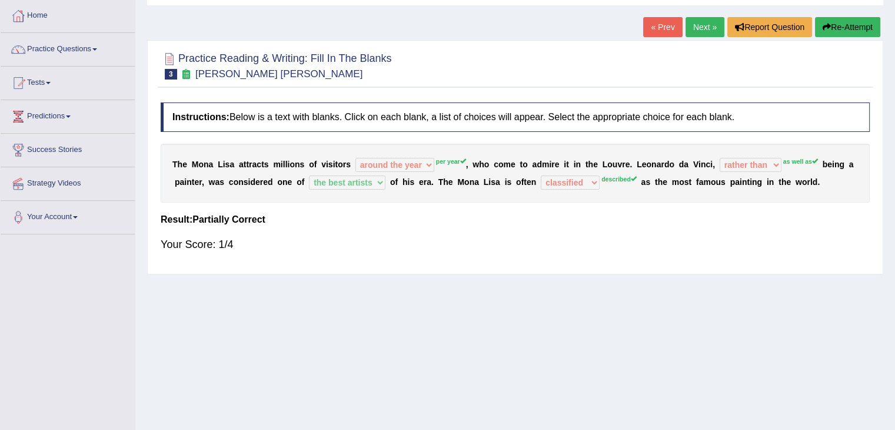
click at [706, 22] on link "Next »" at bounding box center [705, 27] width 39 height 20
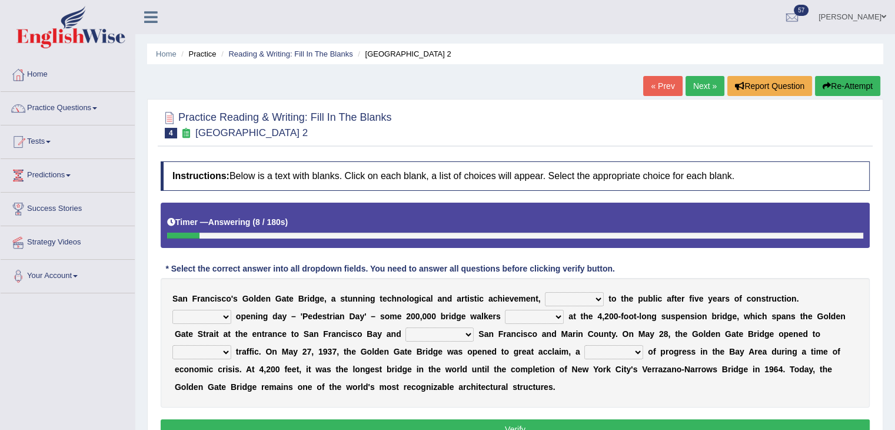
click at [565, 302] on select "opens closes appears equals" at bounding box center [574, 299] width 59 height 14
select select "opens"
click at [545, 292] on select "opens closes appears equals" at bounding box center [574, 299] width 59 height 14
click at [194, 315] on select "On During Since When" at bounding box center [201, 317] width 59 height 14
select select "On"
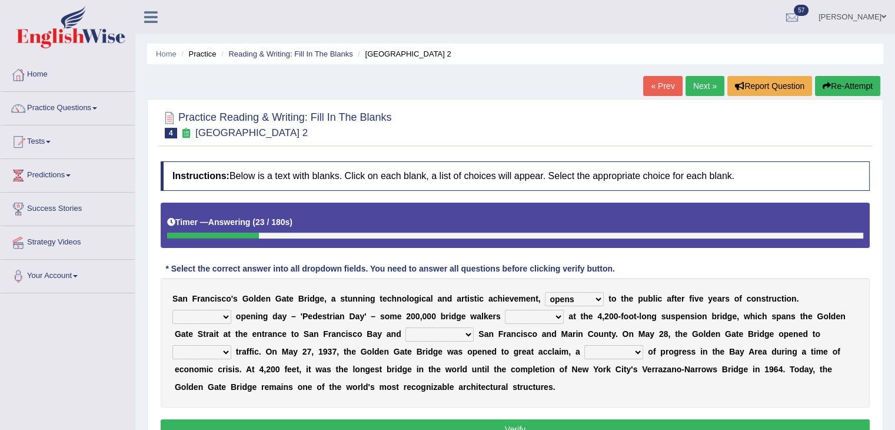
click at [172, 310] on select "On During Since When" at bounding box center [201, 317] width 59 height 14
click at [530, 315] on select "stationed looked marveled laughed" at bounding box center [534, 317] width 59 height 14
select select "stationed"
click at [505, 310] on select "stationed looked marveled laughed" at bounding box center [534, 317] width 59 height 14
click at [452, 335] on select "separates connects channels differentiates" at bounding box center [440, 334] width 68 height 14
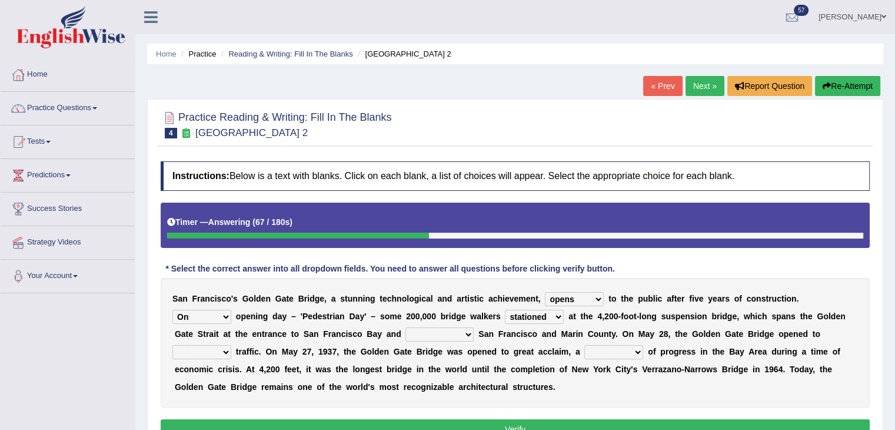
select select "connects"
click at [406, 327] on select "separates connects channels differentiates" at bounding box center [440, 334] width 68 height 14
click at [205, 354] on select "aquatic vehicular airborne watertight" at bounding box center [201, 352] width 59 height 14
select select "vehicular"
click at [172, 345] on select "aquatic vehicular airborne watertight" at bounding box center [201, 352] width 59 height 14
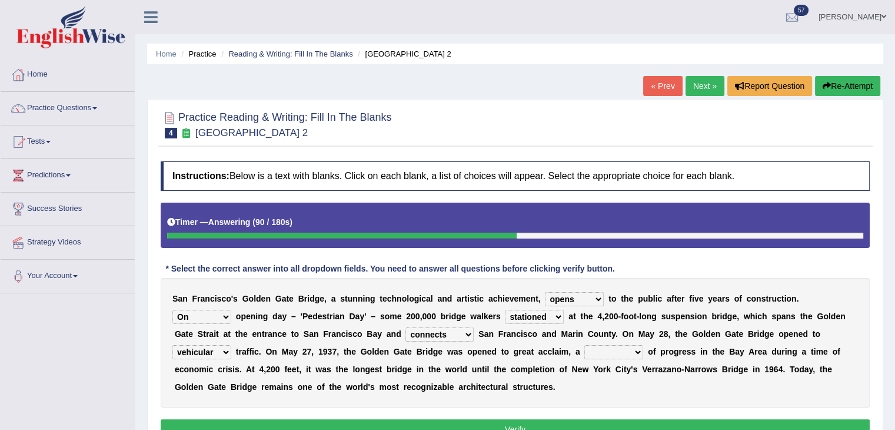
click at [612, 348] on select "denial symbol technique yield" at bounding box center [614, 352] width 59 height 14
select select "symbol"
click at [585, 345] on select "denial symbol technique yield" at bounding box center [614, 352] width 59 height 14
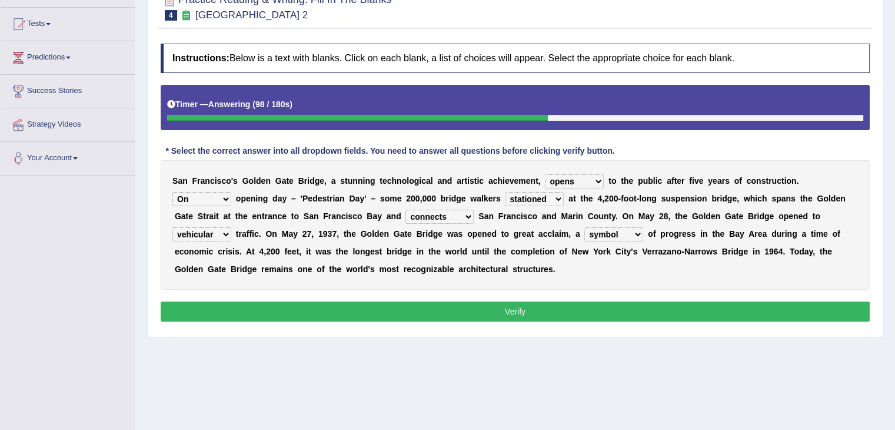
click at [593, 314] on button "Verify" at bounding box center [515, 311] width 709 height 20
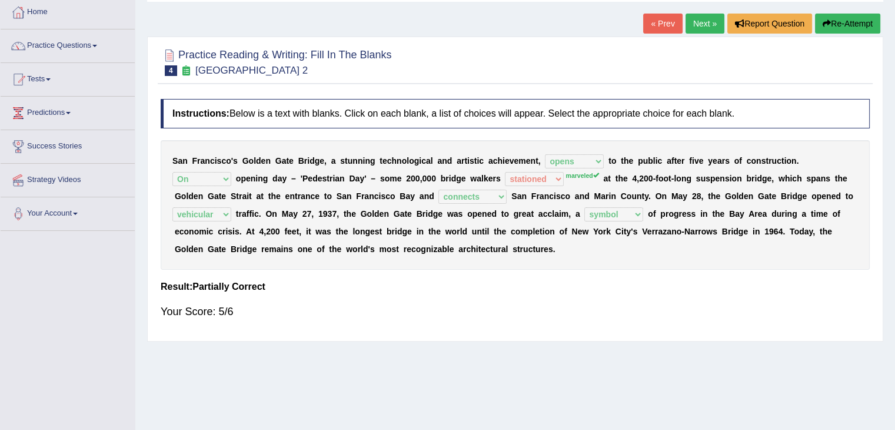
scroll to position [0, 0]
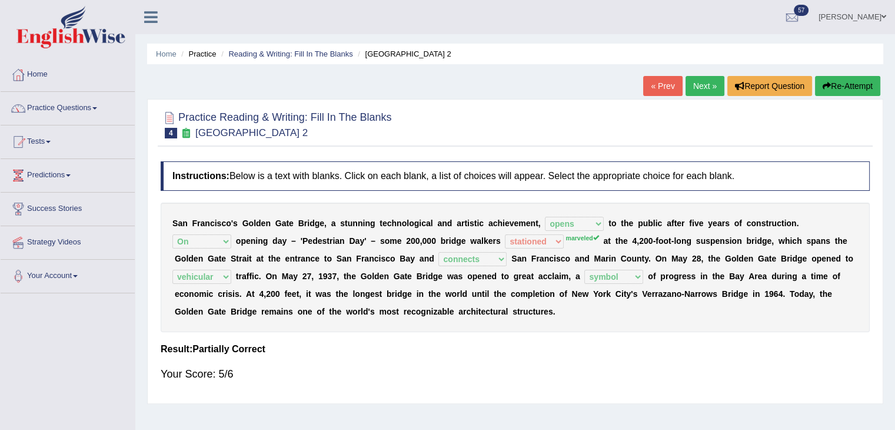
click at [698, 86] on link "Next »" at bounding box center [705, 86] width 39 height 20
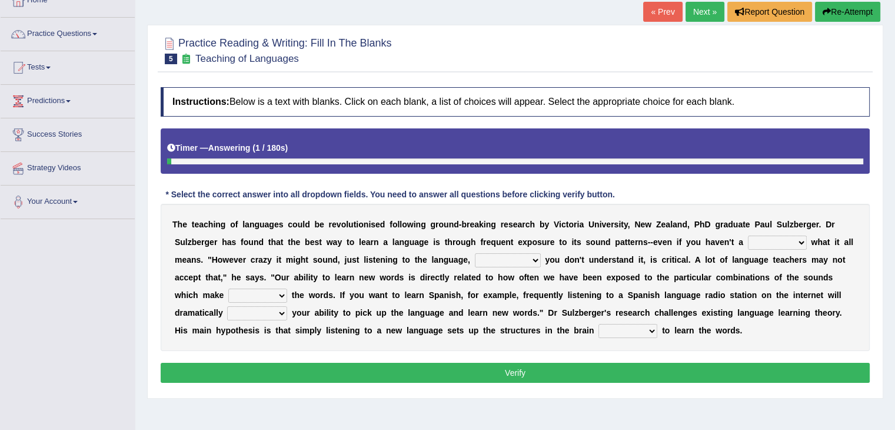
scroll to position [118, 0]
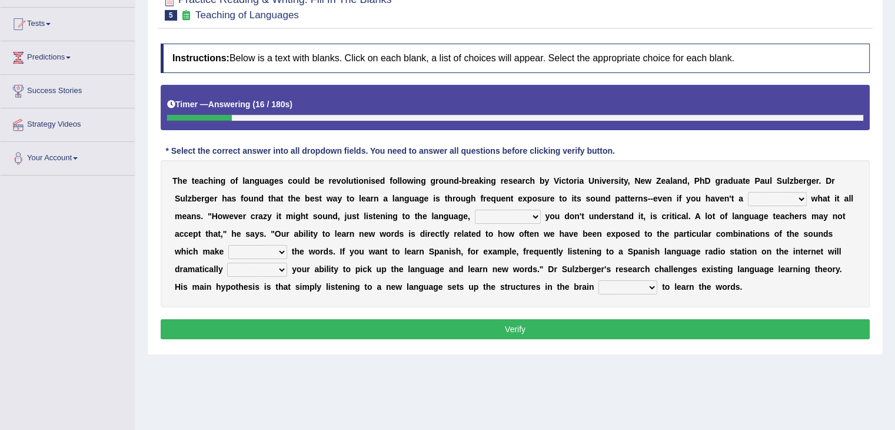
click at [762, 196] on select "dew claw clue due" at bounding box center [777, 199] width 59 height 14
select select "clue"
click at [748, 192] on select "dew claw clue due" at bounding box center [777, 199] width 59 height 14
click at [526, 214] on select "but also all together even though if so" at bounding box center [508, 217] width 66 height 14
select select "even though"
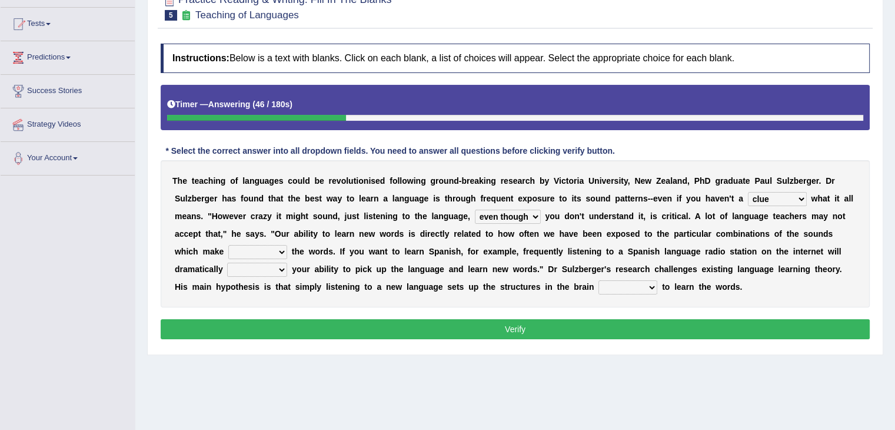
click at [475, 210] on select "but also all together even though if so" at bounding box center [508, 217] width 66 height 14
drag, startPoint x: 447, startPoint y: 234, endPoint x: 650, endPoint y: 237, distance: 202.5
click at [641, 237] on div "T h e t e a c h i n g o f l a n g u a g e s c o u l d b e r e v o l u t i o n i…" at bounding box center [515, 233] width 709 height 147
drag, startPoint x: 678, startPoint y: 237, endPoint x: 794, endPoint y: 237, distance: 116.0
click at [794, 237] on div "T h e t e a c h i n g o f l a n g u a g e s c o u l d b e r e v o l u t i o n i…" at bounding box center [515, 233] width 709 height 147
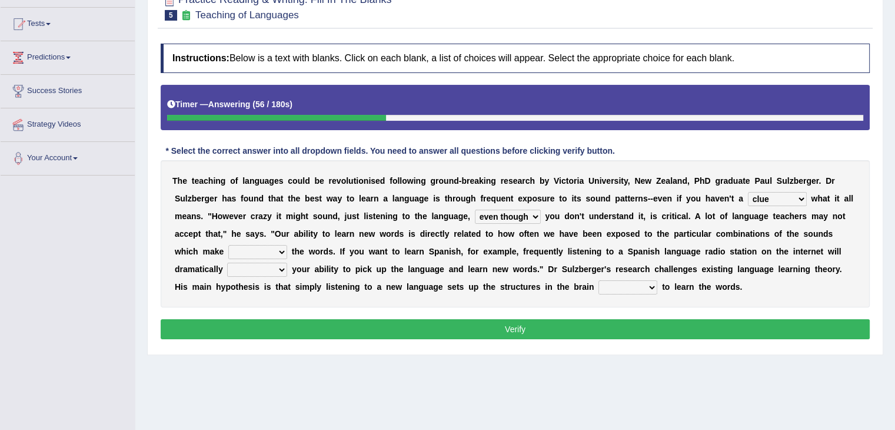
click at [251, 248] on select "down up of on" at bounding box center [257, 252] width 59 height 14
select select "up"
click at [228, 245] on select "down up of on" at bounding box center [257, 252] width 59 height 14
click at [254, 250] on select "down up of on" at bounding box center [257, 252] width 59 height 14
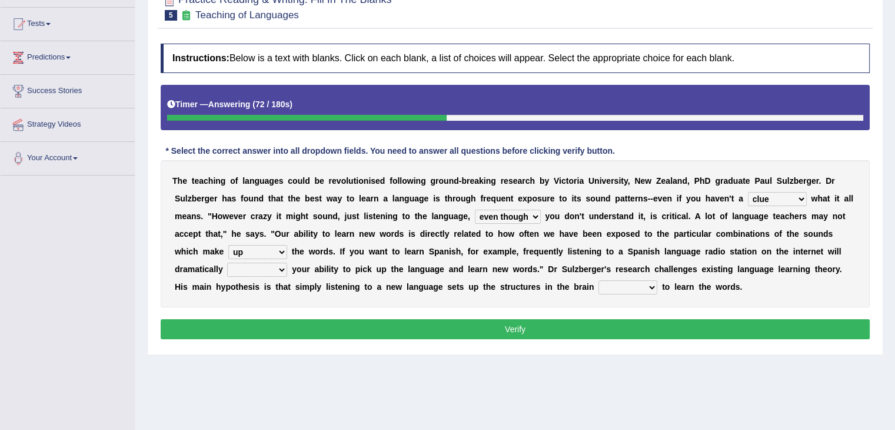
click at [261, 271] on select "evaluate exaggerate describe boost" at bounding box center [257, 270] width 60 height 14
select select "boost"
click at [227, 263] on select "evaluate exaggerate describe boost" at bounding box center [257, 270] width 60 height 14
click at [615, 287] on select "requiring required directed to require" at bounding box center [628, 287] width 59 height 14
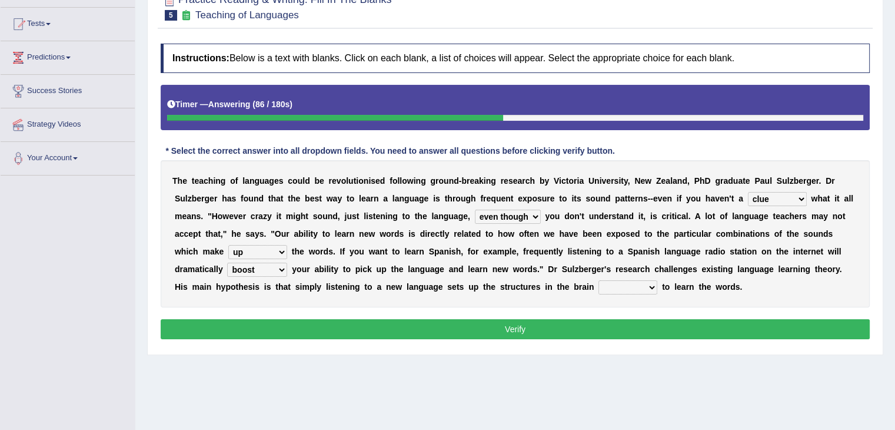
click at [615, 287] on select "requiring required directed to require" at bounding box center [628, 287] width 59 height 14
select select "required"
click at [599, 280] on select "requiring required directed to require" at bounding box center [628, 287] width 59 height 14
click at [642, 325] on button "Verify" at bounding box center [515, 329] width 709 height 20
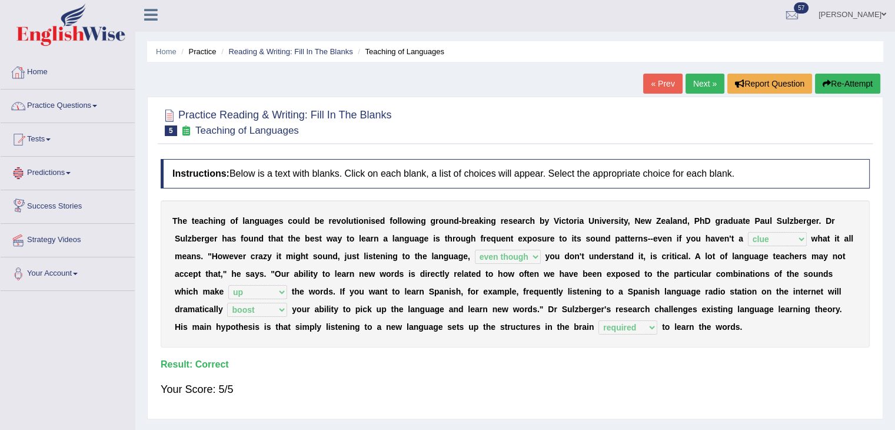
scroll to position [0, 0]
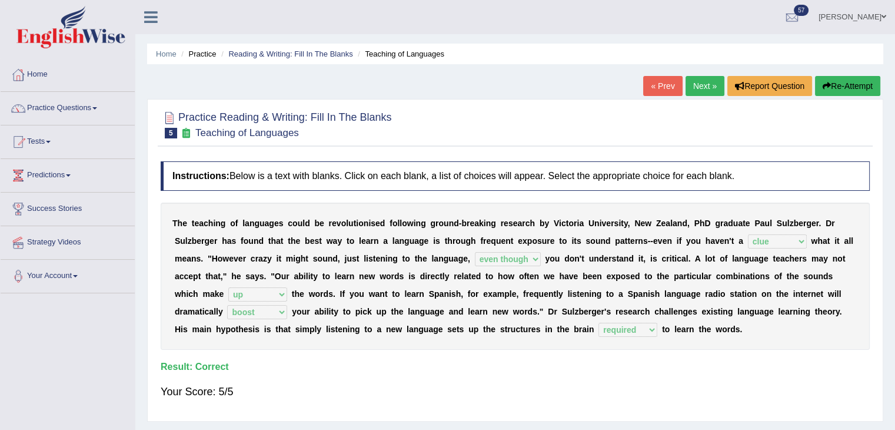
click at [705, 82] on link "Next »" at bounding box center [705, 86] width 39 height 20
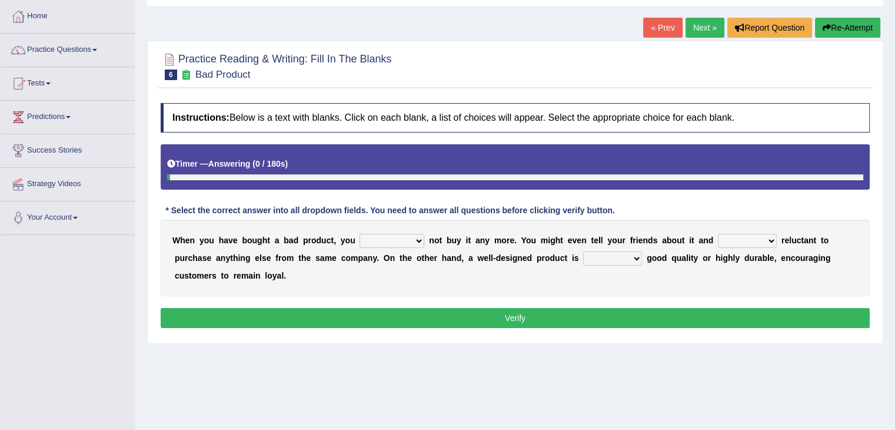
scroll to position [59, 0]
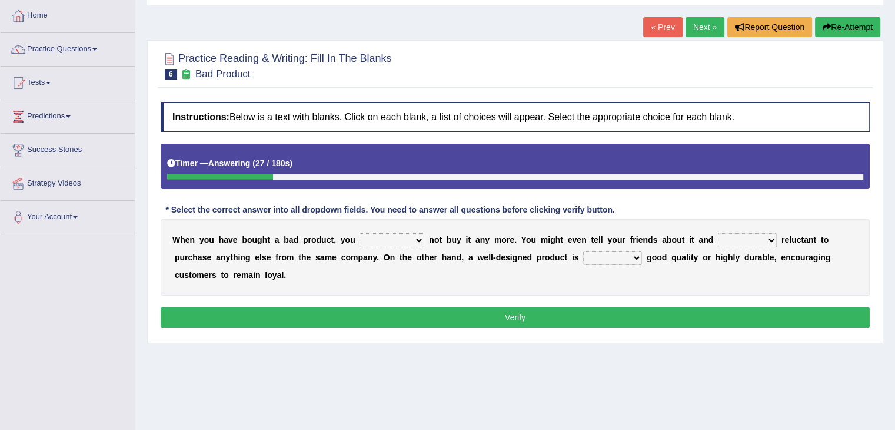
click at [384, 233] on select "would have should have should" at bounding box center [392, 240] width 65 height 14
select select "would"
click at [360, 233] on select "would have should have should" at bounding box center [392, 240] width 65 height 14
drag, startPoint x: 582, startPoint y: 236, endPoint x: 681, endPoint y: 238, distance: 98.3
click at [681, 238] on div "W h e n y o u h a v e b o u g h t a b a d p r o d u c t , y o u would have shou…" at bounding box center [515, 257] width 709 height 77
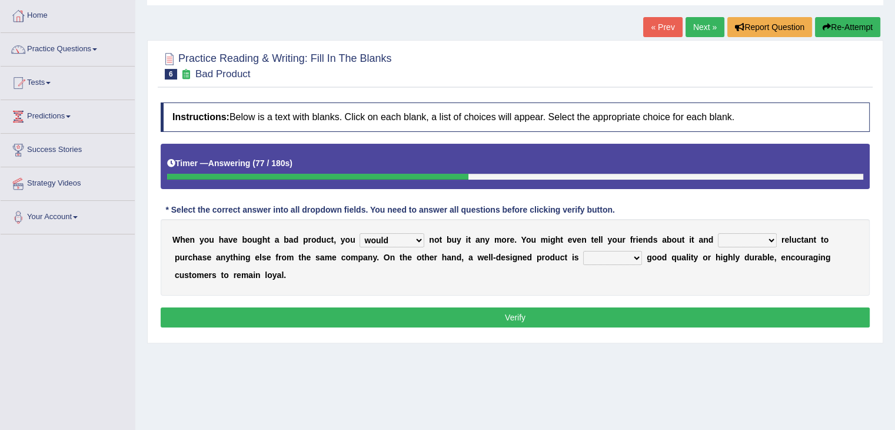
click at [751, 243] on select "is are be being" at bounding box center [747, 240] width 59 height 14
select select "be"
click at [718, 233] on select "is are be being" at bounding box center [747, 240] width 59 height 14
click at [622, 259] on select "both also neither either" at bounding box center [612, 258] width 59 height 14
select select "either"
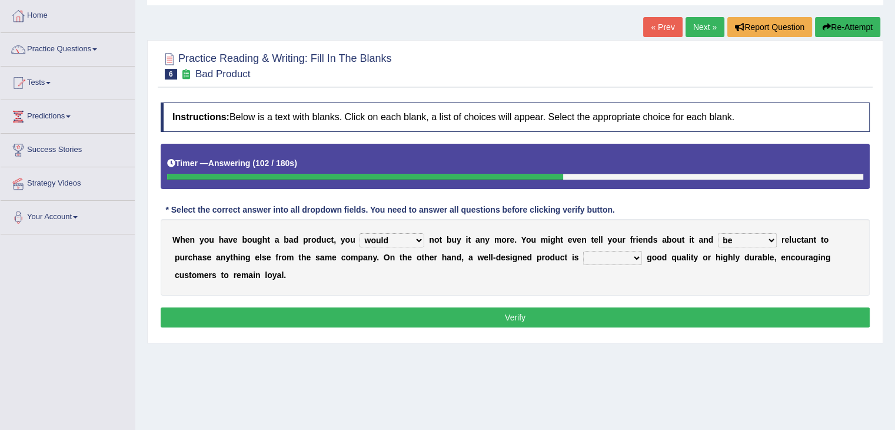
click at [583, 251] on select "both also neither either" at bounding box center [612, 258] width 59 height 14
click at [573, 323] on button "Verify" at bounding box center [515, 317] width 709 height 20
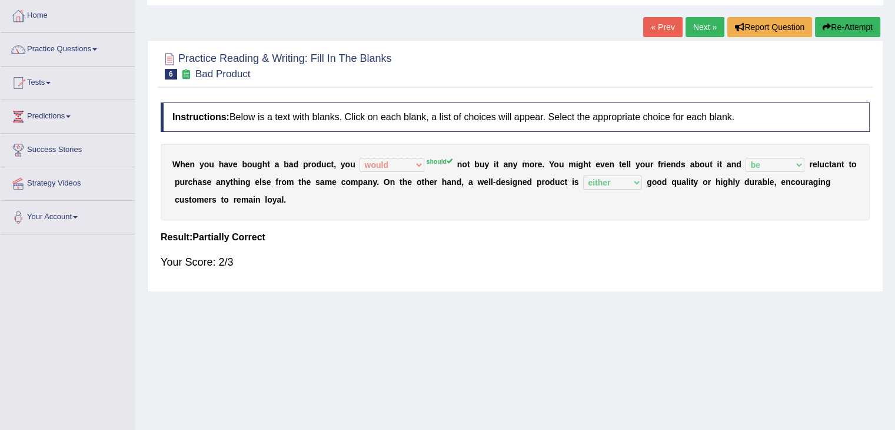
click at [698, 32] on link "Next »" at bounding box center [705, 27] width 39 height 20
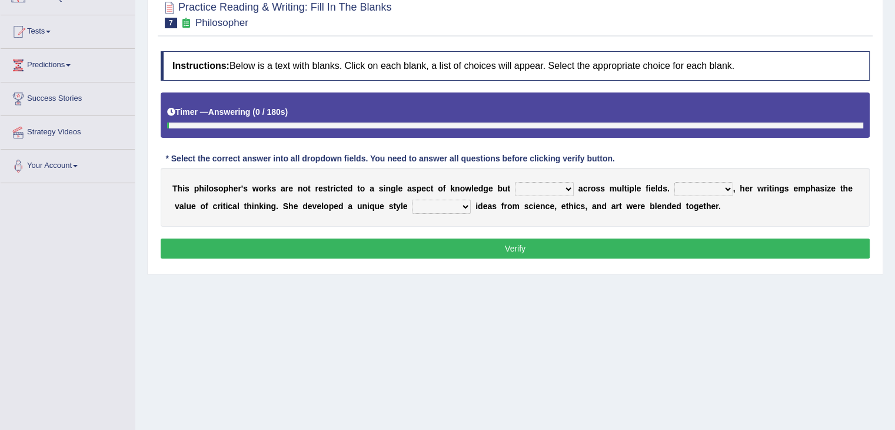
scroll to position [118, 0]
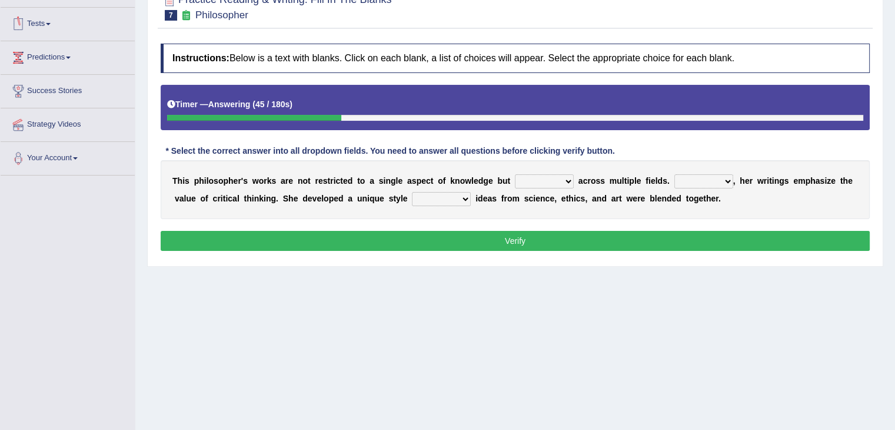
click at [565, 178] on select "constrain contain assemble extend" at bounding box center [544, 181] width 59 height 14
select select "extend"
click at [515, 174] on select "constrain contain assemble extend" at bounding box center [544, 181] width 59 height 14
click at [716, 186] on select "Rather So Moreover Likely" at bounding box center [704, 181] width 59 height 14
click at [844, 182] on b "h" at bounding box center [845, 180] width 5 height 9
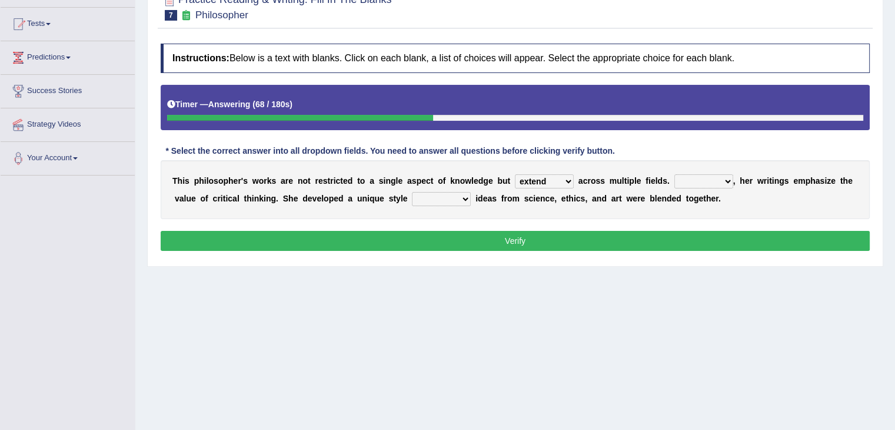
drag, startPoint x: 706, startPoint y: 181, endPoint x: 693, endPoint y: 260, distance: 80.0
click at [693, 260] on div "Practice Reading & Writing: Fill In The Blanks 7 Philosopher Instructions: Belo…" at bounding box center [515, 124] width 736 height 286
select select "Moreover"
click at [675, 174] on select "Rather So Moreover Likely" at bounding box center [704, 181] width 59 height 14
click at [457, 198] on select "in that that which in which" at bounding box center [441, 199] width 59 height 14
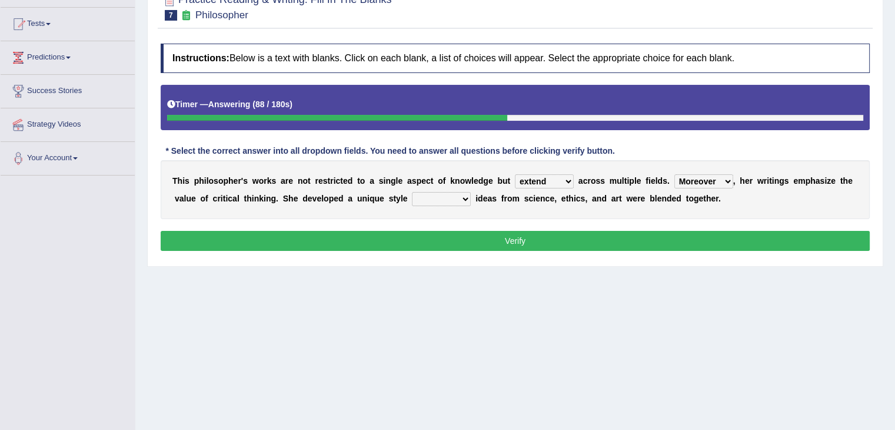
select select "in which"
click at [412, 192] on select "in that that which in which" at bounding box center [441, 199] width 59 height 14
click at [516, 246] on button "Verify" at bounding box center [515, 241] width 709 height 20
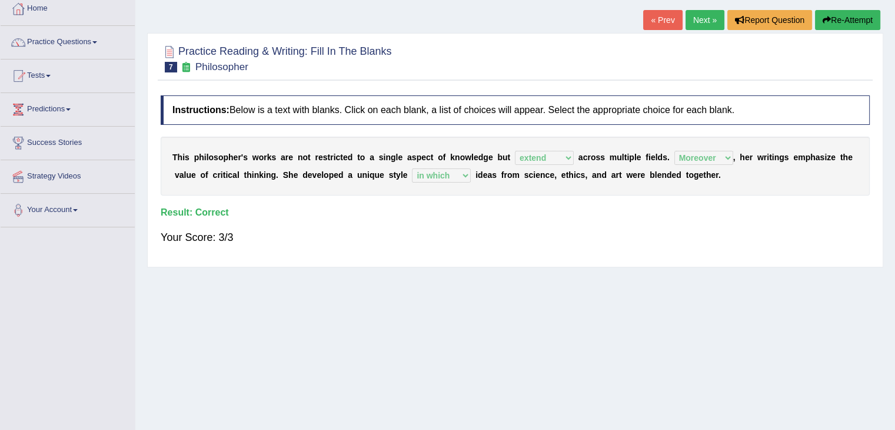
scroll to position [0, 0]
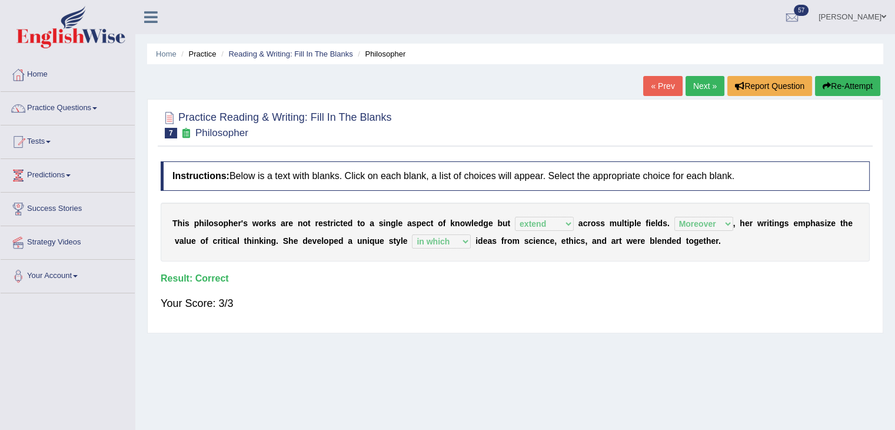
click at [695, 83] on link "Next »" at bounding box center [705, 86] width 39 height 20
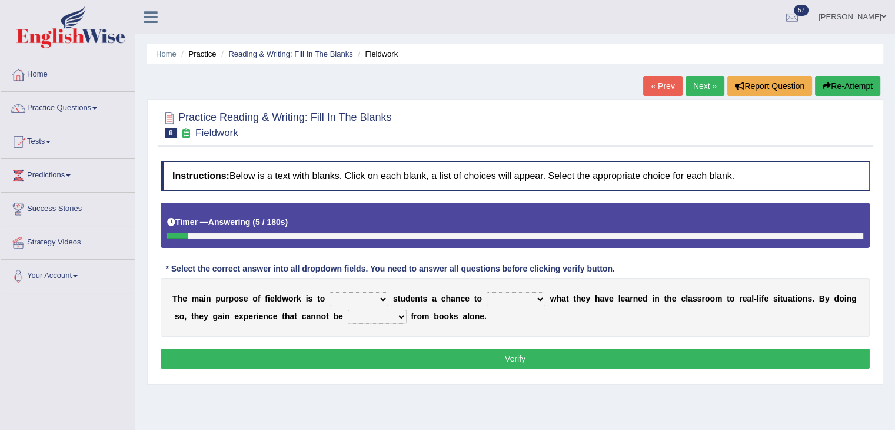
click at [353, 300] on select "resemble stow rave offer" at bounding box center [359, 299] width 59 height 14
select select "offer"
click at [330, 292] on select "resemble stow rave offer" at bounding box center [359, 299] width 59 height 14
click at [522, 301] on select "compare align apply dismount" at bounding box center [516, 299] width 59 height 14
select select "apply"
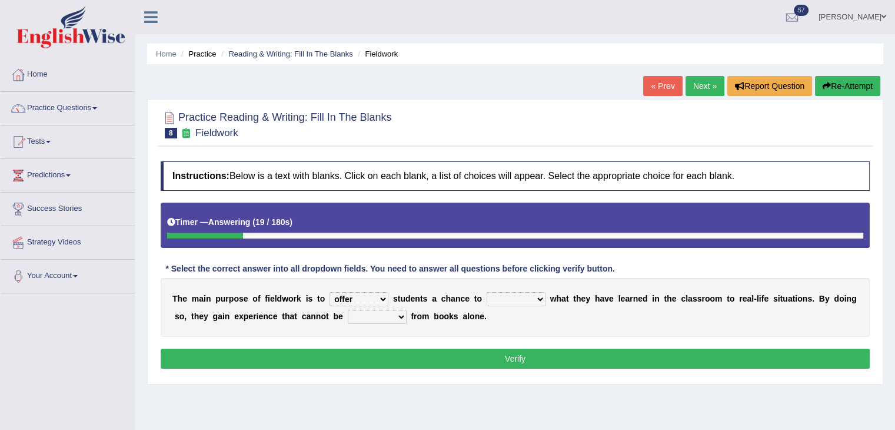
click at [487, 292] on select "compare align apply dismount" at bounding box center [516, 299] width 59 height 14
click at [397, 314] on select "originated prepared obtained touted" at bounding box center [377, 317] width 59 height 14
select select "obtained"
click at [348, 310] on select "originated prepared obtained touted" at bounding box center [377, 317] width 59 height 14
click at [463, 358] on button "Verify" at bounding box center [515, 358] width 709 height 20
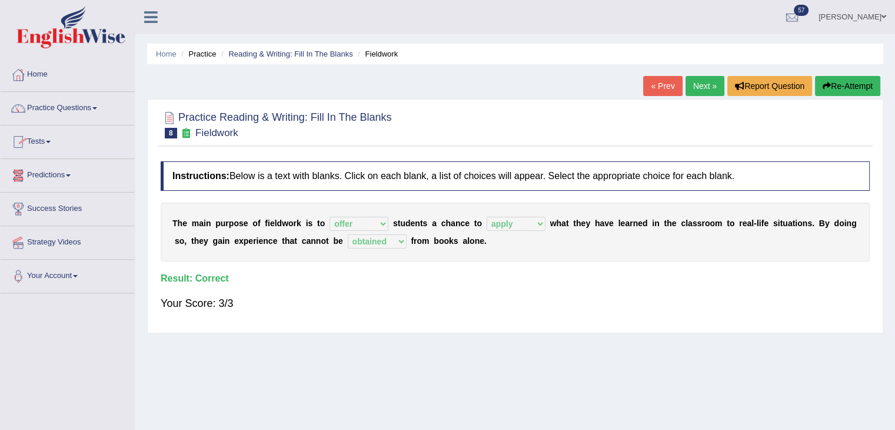
click at [35, 144] on link "Tests" at bounding box center [68, 139] width 134 height 29
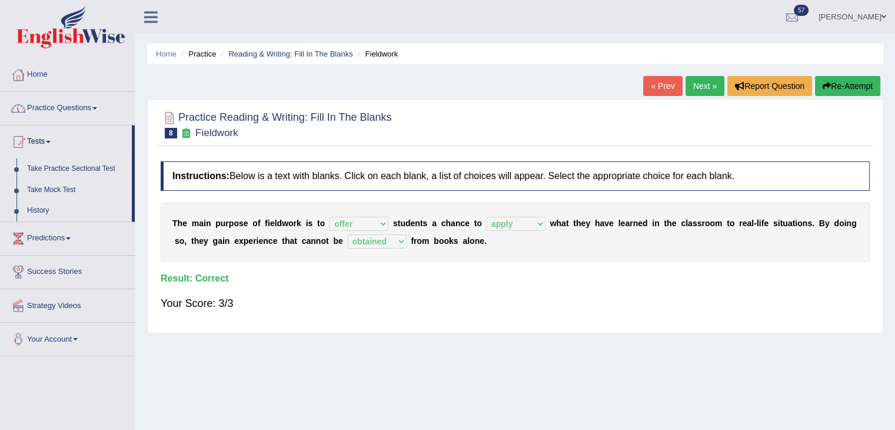
click at [69, 111] on link "Practice Questions" at bounding box center [68, 106] width 134 height 29
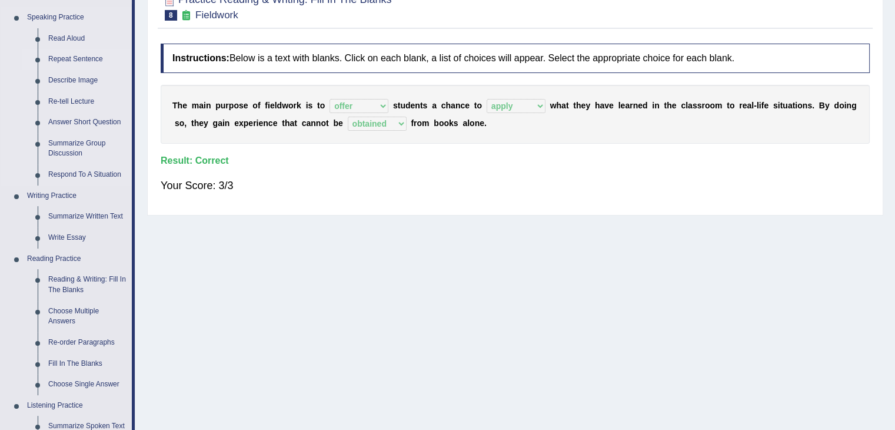
scroll to position [235, 0]
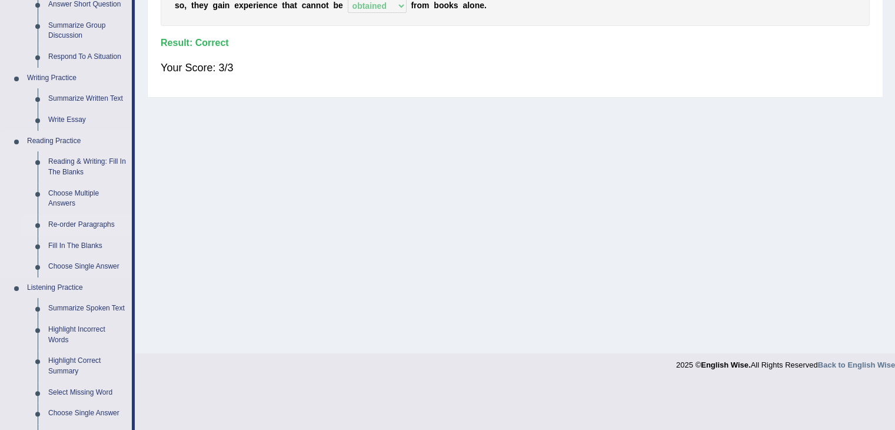
click at [89, 222] on link "Re-order Paragraphs" at bounding box center [87, 224] width 89 height 21
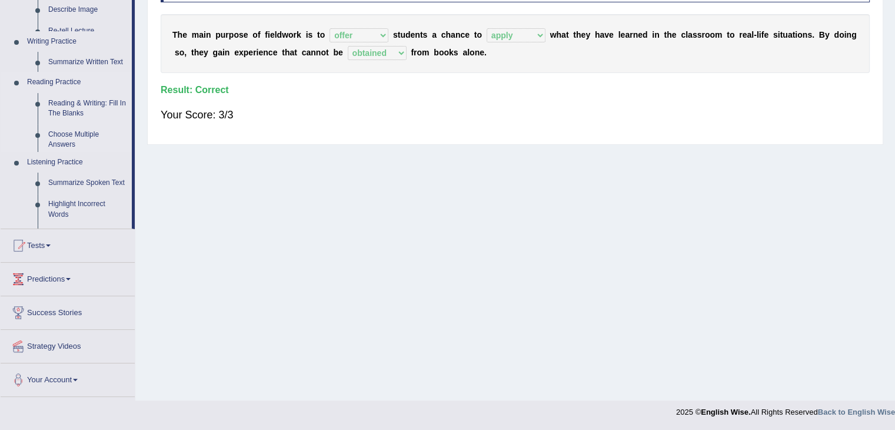
scroll to position [188, 0]
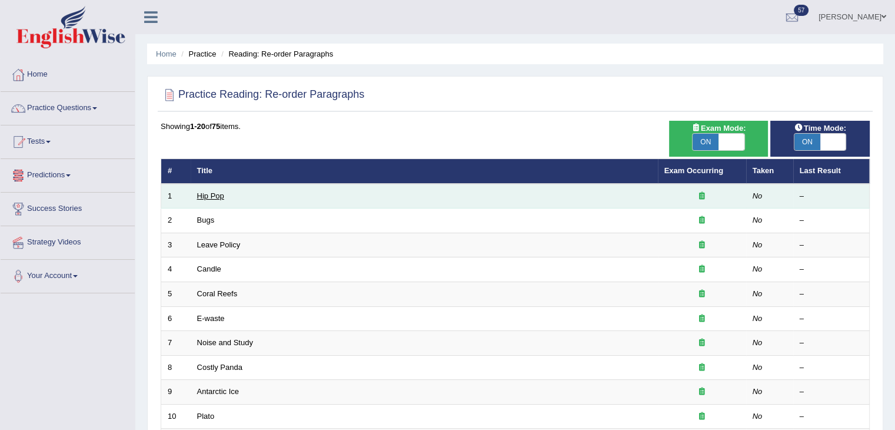
click at [209, 198] on td "Hip Pop" at bounding box center [424, 196] width 467 height 25
click at [210, 196] on link "Hip Pop" at bounding box center [210, 195] width 27 height 9
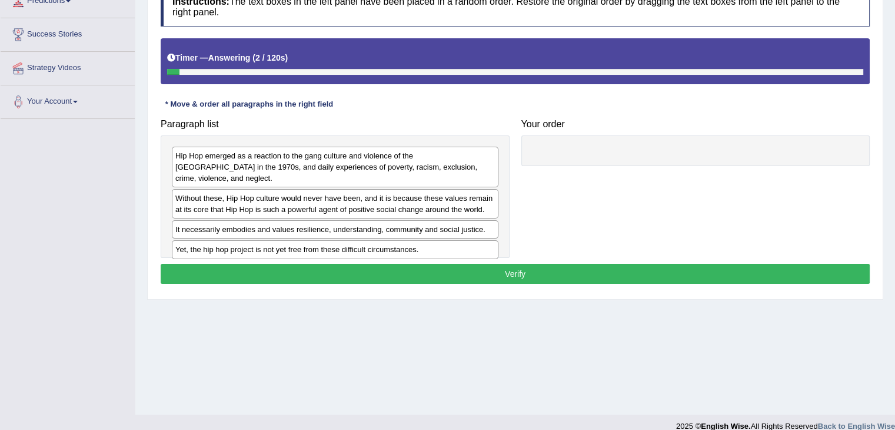
scroll to position [177, 0]
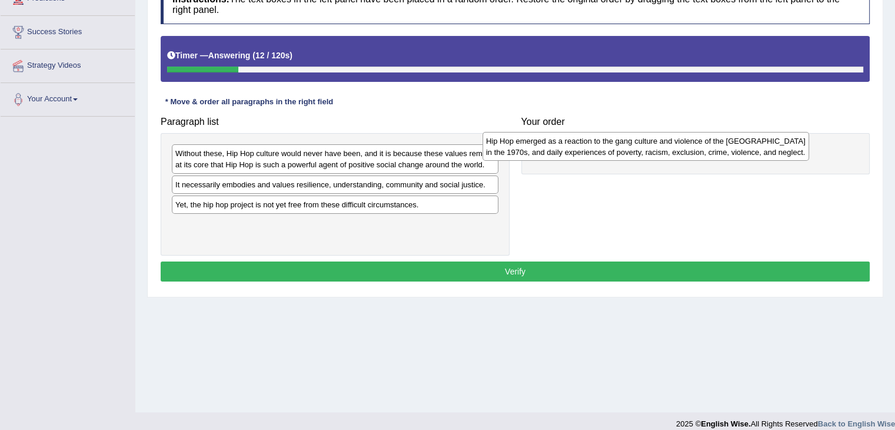
drag, startPoint x: 330, startPoint y: 168, endPoint x: 640, endPoint y: 156, distance: 311.1
click at [640, 156] on div "Hip Hop emerged as a reaction to the gang culture and violence of the [GEOGRAPH…" at bounding box center [646, 146] width 327 height 29
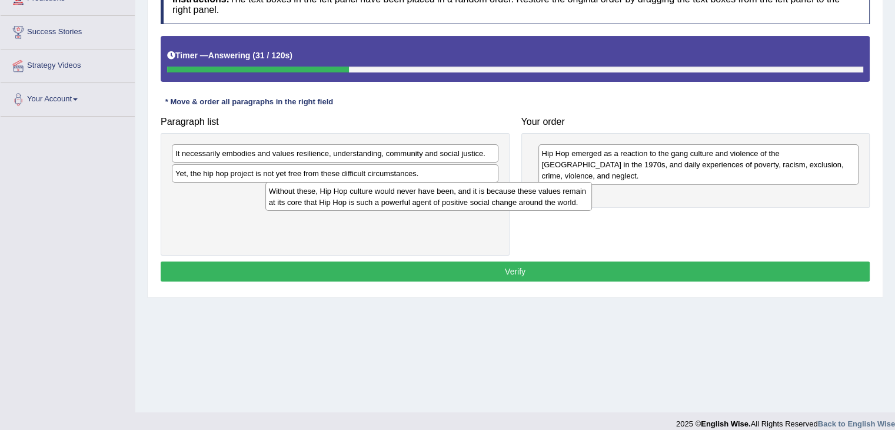
drag, startPoint x: 284, startPoint y: 161, endPoint x: 377, endPoint y: 200, distance: 100.6
click at [377, 200] on div "Without these, Hip Hop culture would never have been, and it is because these v…" at bounding box center [428, 196] width 327 height 29
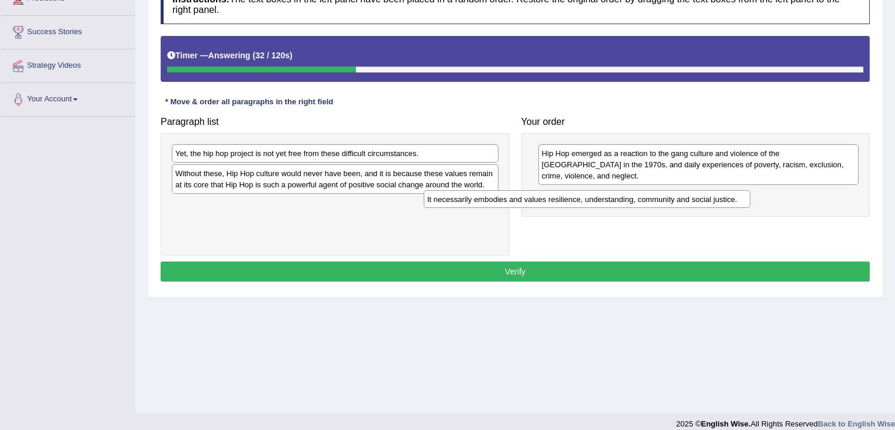
drag, startPoint x: 386, startPoint y: 156, endPoint x: 645, endPoint y: 195, distance: 261.9
click at [645, 196] on div "It necessarily embodies and values resilience, understanding, community and soc…" at bounding box center [587, 199] width 327 height 18
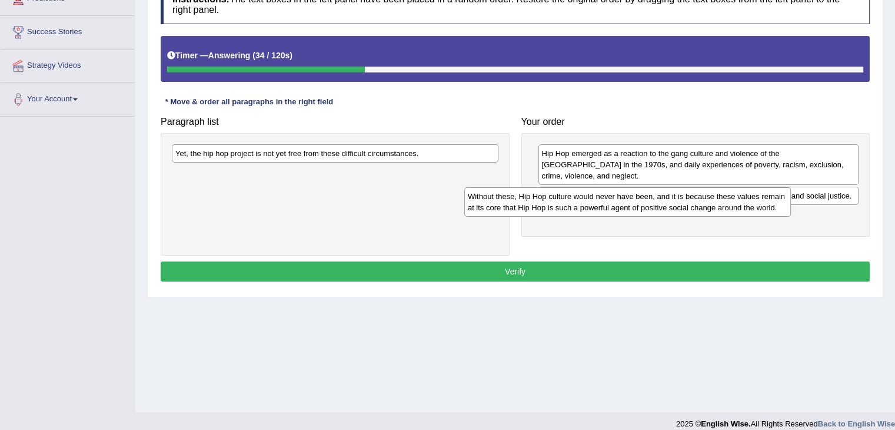
drag, startPoint x: 399, startPoint y: 184, endPoint x: 699, endPoint y: 208, distance: 301.1
click at [699, 208] on div "Without these, Hip Hop culture would never have been, and it is because these v…" at bounding box center [627, 201] width 327 height 29
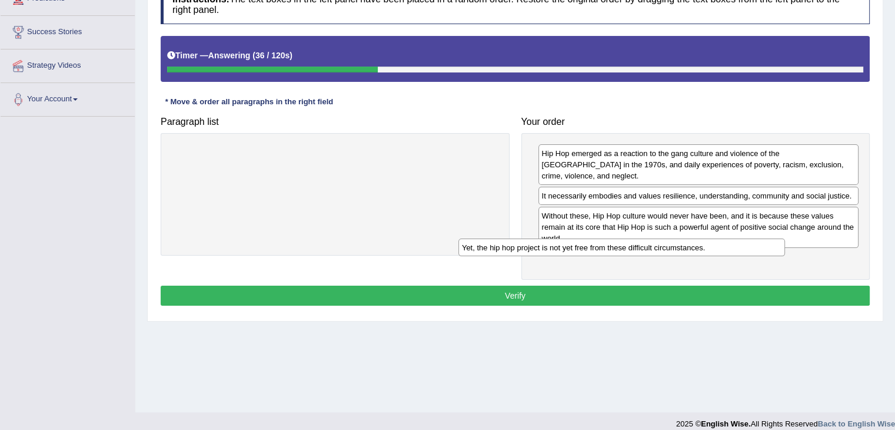
drag, startPoint x: 328, startPoint y: 149, endPoint x: 648, endPoint y: 241, distance: 332.6
click at [642, 241] on div "Yet, the hip hop project is not yet free from these difficult circumstances." at bounding box center [622, 247] width 327 height 18
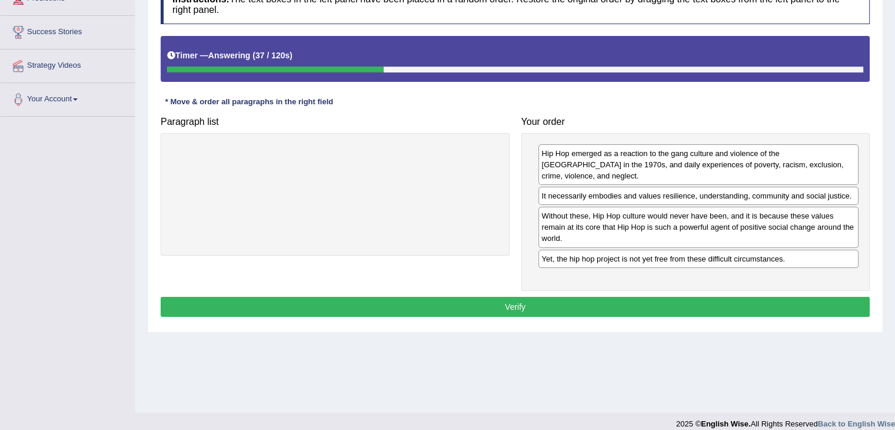
click at [511, 297] on button "Verify" at bounding box center [515, 307] width 709 height 20
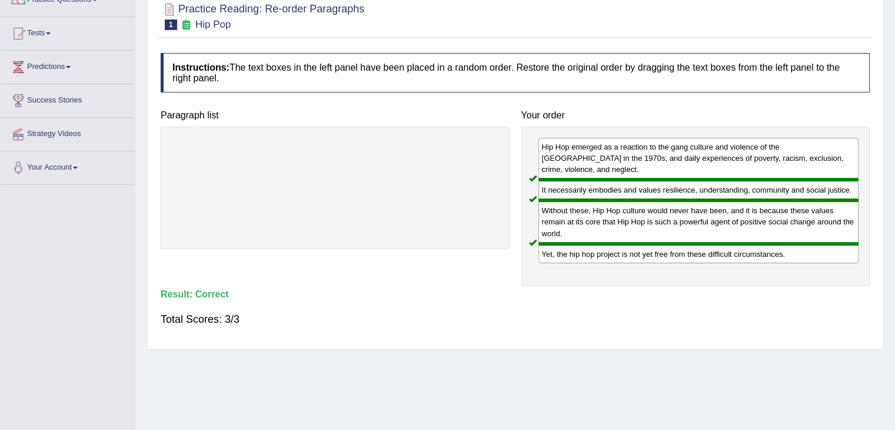
scroll to position [0, 0]
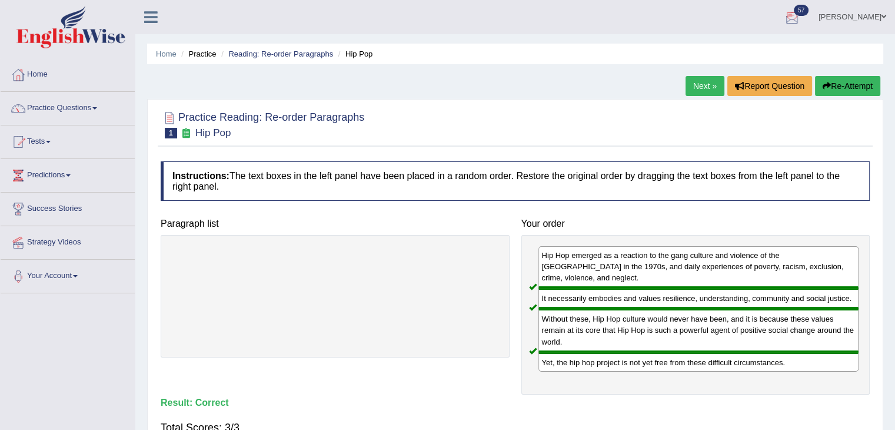
click at [716, 84] on link "Next »" at bounding box center [705, 86] width 39 height 20
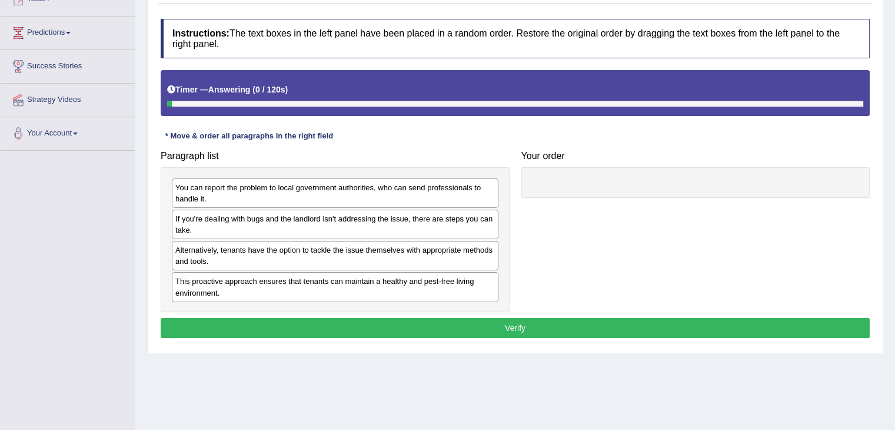
scroll to position [177, 0]
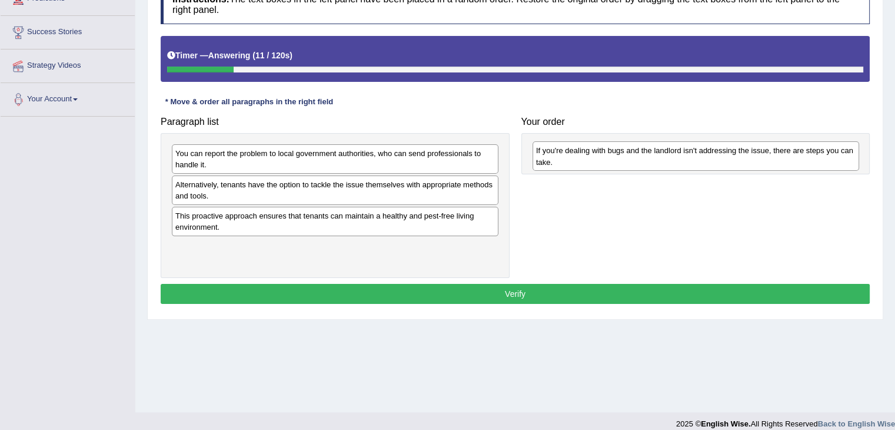
drag, startPoint x: 253, startPoint y: 186, endPoint x: 614, endPoint y: 152, distance: 362.4
click at [614, 152] on div "If you're dealing with bugs and the landlord isn't addressing the issue, there …" at bounding box center [696, 155] width 327 height 29
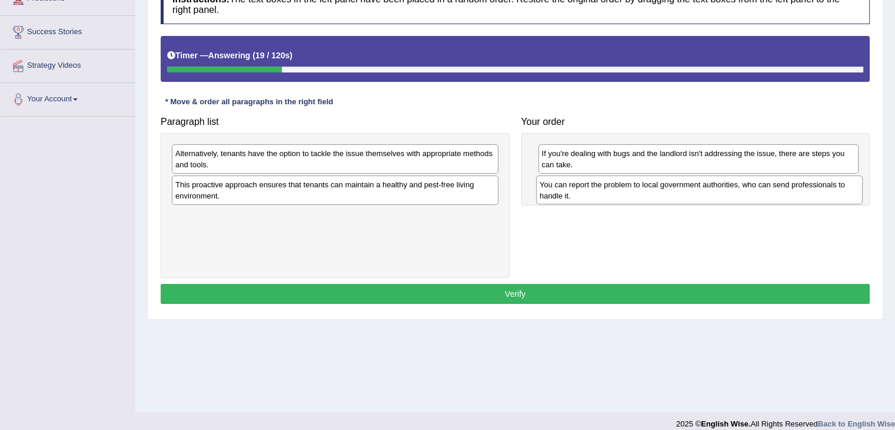
drag, startPoint x: 207, startPoint y: 164, endPoint x: 572, endPoint y: 195, distance: 365.7
click at [572, 195] on div "You can report the problem to local government authorities, who can send profes…" at bounding box center [699, 189] width 327 height 29
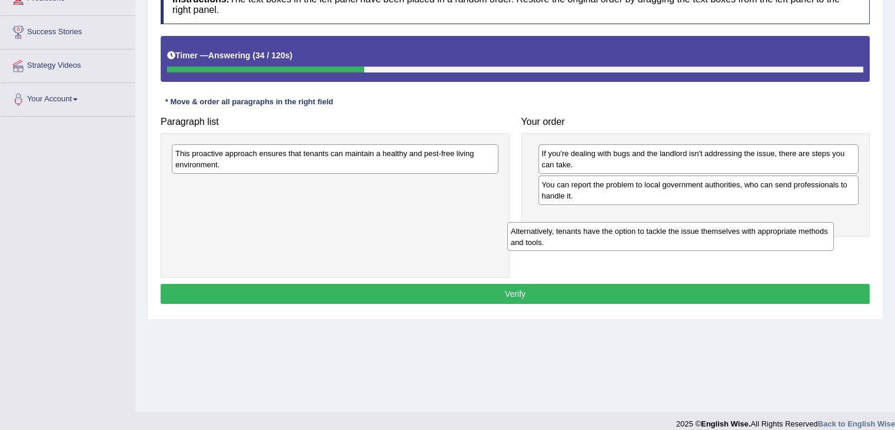
drag, startPoint x: 280, startPoint y: 163, endPoint x: 635, endPoint y: 220, distance: 360.1
click at [635, 225] on div "Alternatively, tenants have the option to tackle the issue themselves with appr…" at bounding box center [670, 236] width 327 height 29
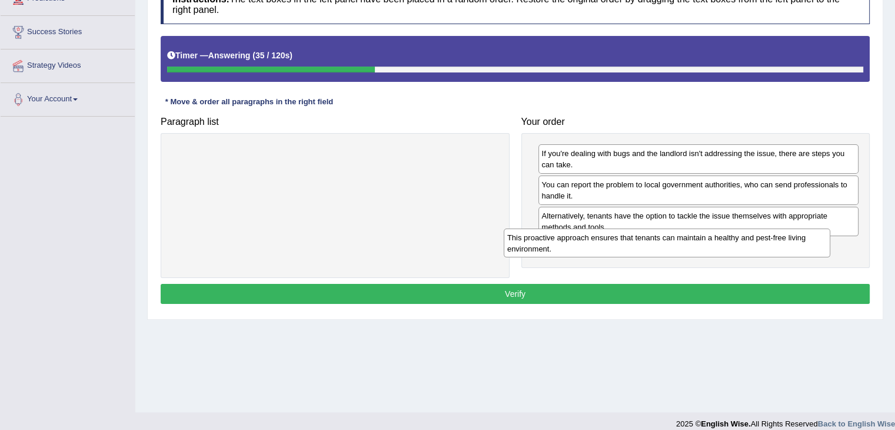
drag, startPoint x: 351, startPoint y: 157, endPoint x: 683, endPoint y: 241, distance: 342.5
click at [683, 241] on div "This proactive approach ensures that tenants can maintain a healthy and pest-fr…" at bounding box center [667, 242] width 327 height 29
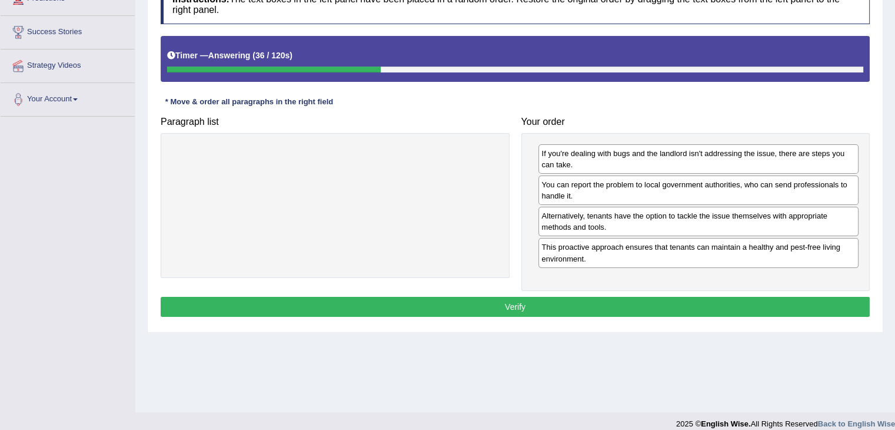
click at [579, 299] on button "Verify" at bounding box center [515, 307] width 709 height 20
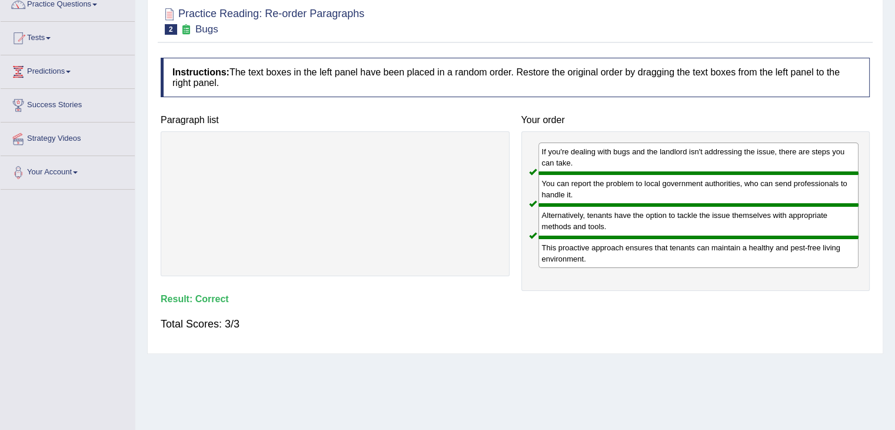
scroll to position [0, 0]
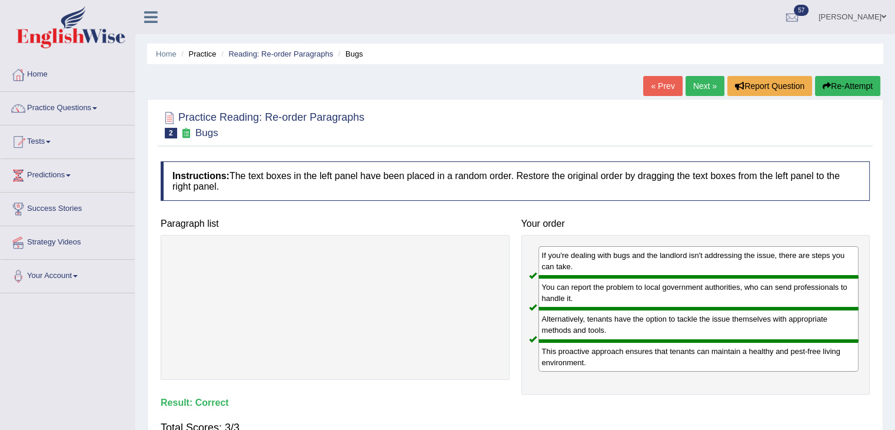
click at [711, 84] on link "Next »" at bounding box center [705, 86] width 39 height 20
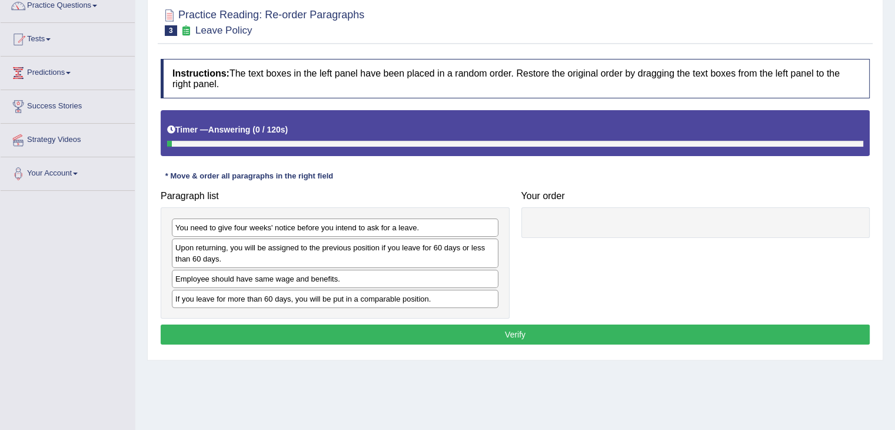
scroll to position [177, 0]
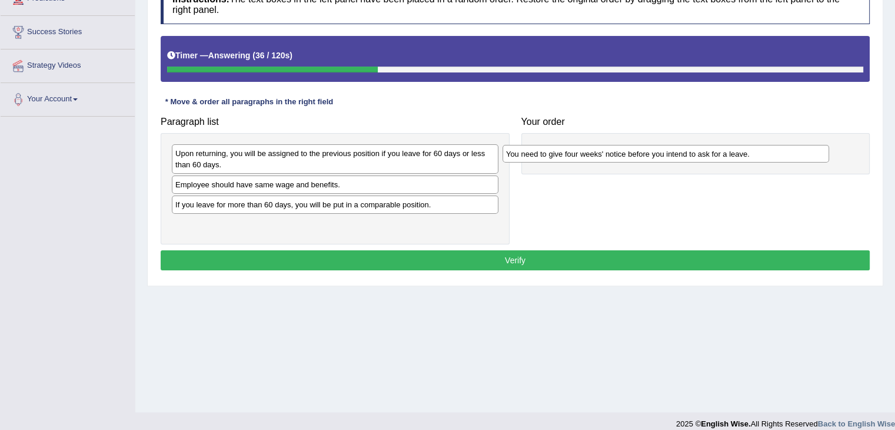
drag, startPoint x: 287, startPoint y: 152, endPoint x: 616, endPoint y: 153, distance: 329.1
click at [616, 153] on div "You need to give four weeks' notice before you intend to ask for a leave." at bounding box center [666, 154] width 327 height 18
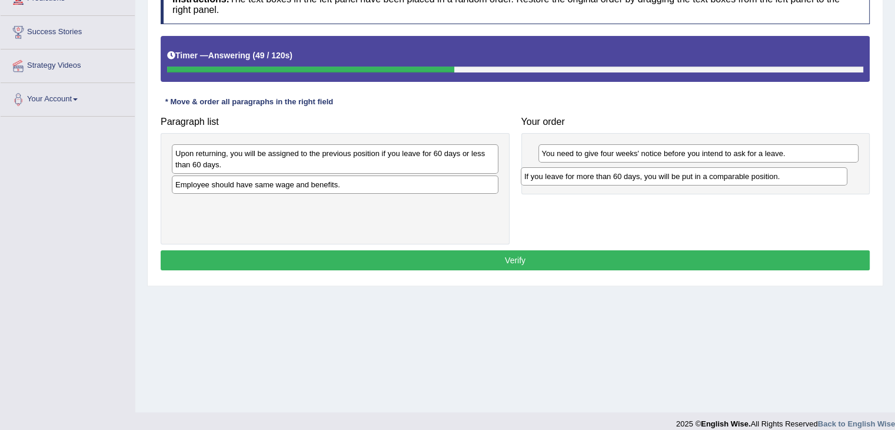
drag, startPoint x: 290, startPoint y: 209, endPoint x: 638, endPoint y: 181, distance: 349.0
click at [638, 181] on div "If you leave for more than 60 days, you will be put in a comparable position." at bounding box center [684, 176] width 327 height 18
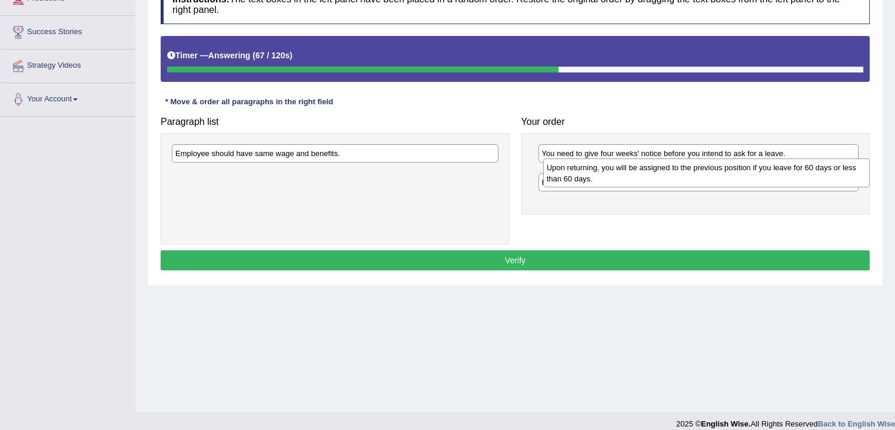
drag, startPoint x: 331, startPoint y: 161, endPoint x: 702, endPoint y: 175, distance: 371.7
click at [702, 175] on div "Upon returning, you will be assigned to the previous position if you leave for …" at bounding box center [706, 172] width 327 height 29
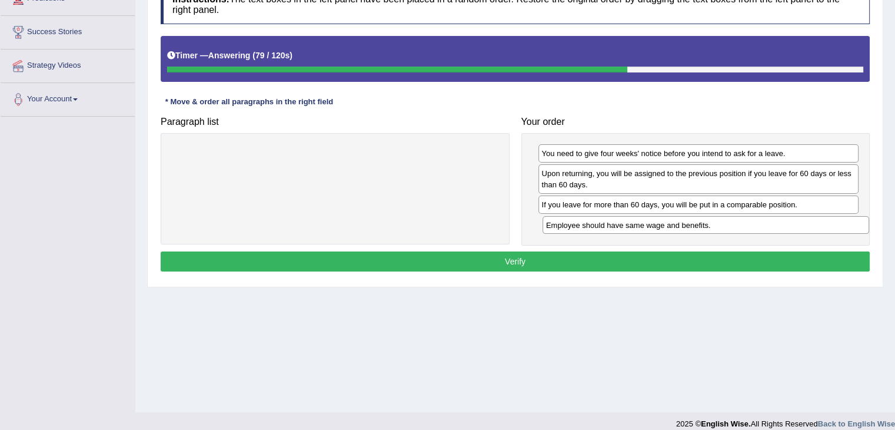
drag, startPoint x: 284, startPoint y: 155, endPoint x: 655, endPoint y: 227, distance: 377.2
click at [655, 227] on div "Employee should have same wage and benefits." at bounding box center [706, 225] width 327 height 18
drag, startPoint x: 655, startPoint y: 227, endPoint x: 657, endPoint y: 202, distance: 24.8
click at [657, 202] on div "Employee should have same wage and benefits." at bounding box center [700, 199] width 321 height 18
click at [643, 227] on div "If you leave for more than 60 days, you will be put in a comparable position." at bounding box center [693, 226] width 321 height 18
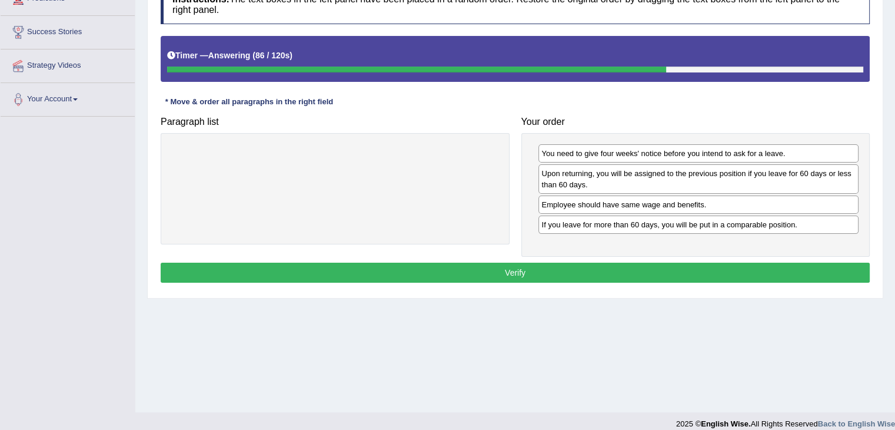
click at [638, 271] on button "Verify" at bounding box center [515, 273] width 709 height 20
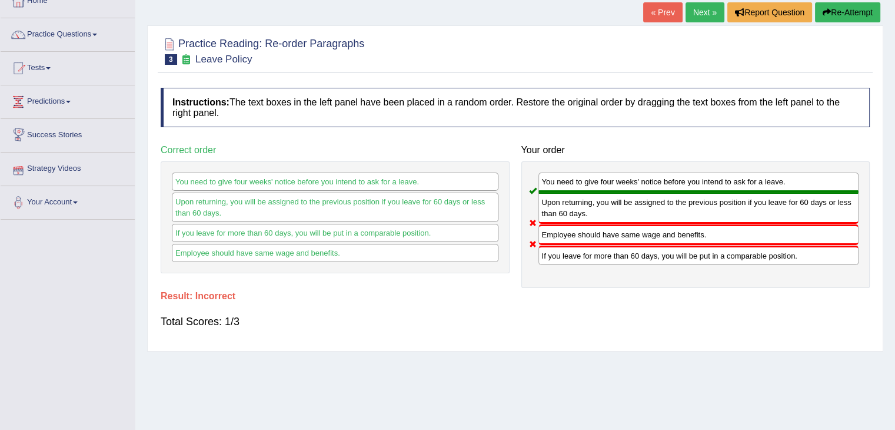
scroll to position [0, 0]
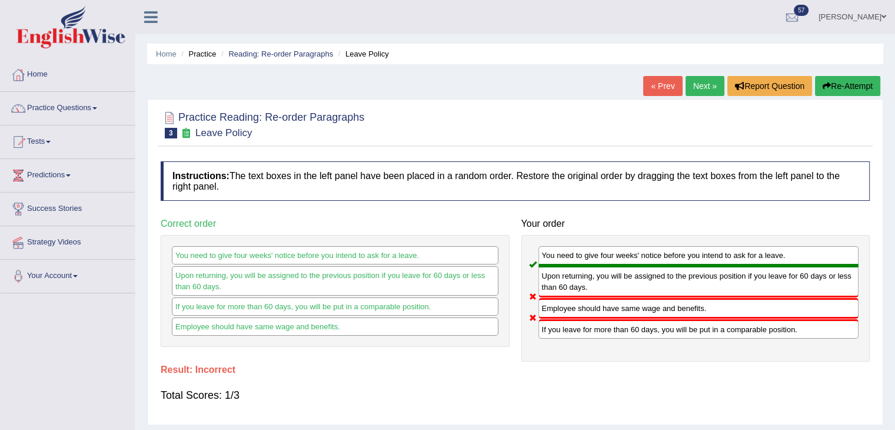
click at [700, 85] on link "Next »" at bounding box center [705, 86] width 39 height 20
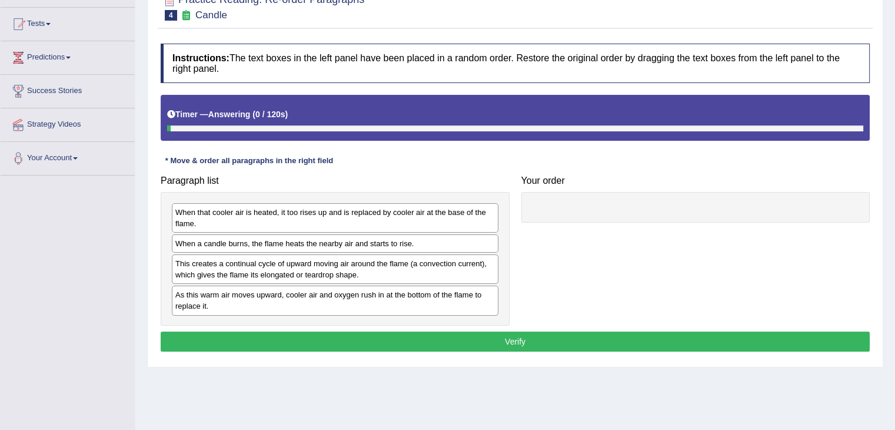
scroll to position [118, 0]
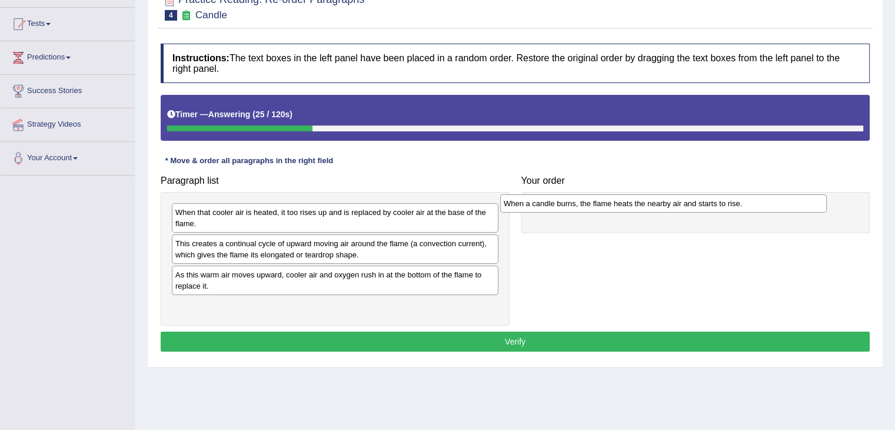
drag, startPoint x: 293, startPoint y: 247, endPoint x: 633, endPoint y: 208, distance: 341.9
click at [633, 208] on div "When a candle burns, the flame heats the nearby air and starts to rise." at bounding box center [663, 203] width 327 height 18
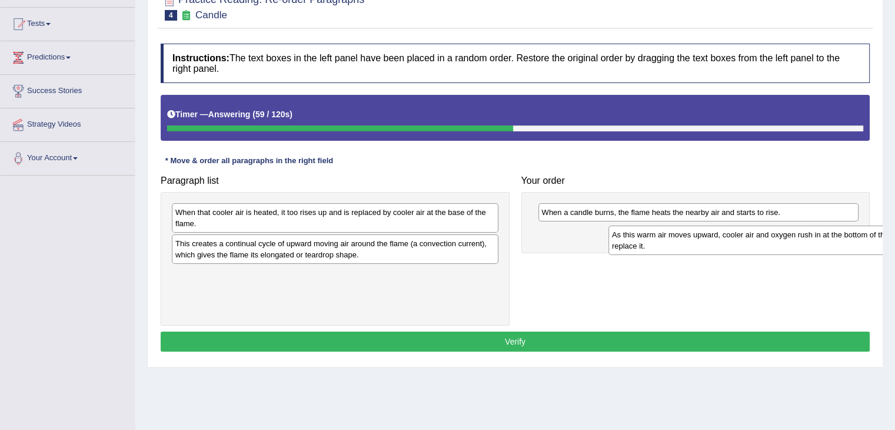
drag, startPoint x: 240, startPoint y: 281, endPoint x: 676, endPoint y: 242, distance: 438.6
click at [676, 242] on div "As this warm air moves upward, cooler air and oxygen rush in at the bottom of t…" at bounding box center [772, 239] width 327 height 29
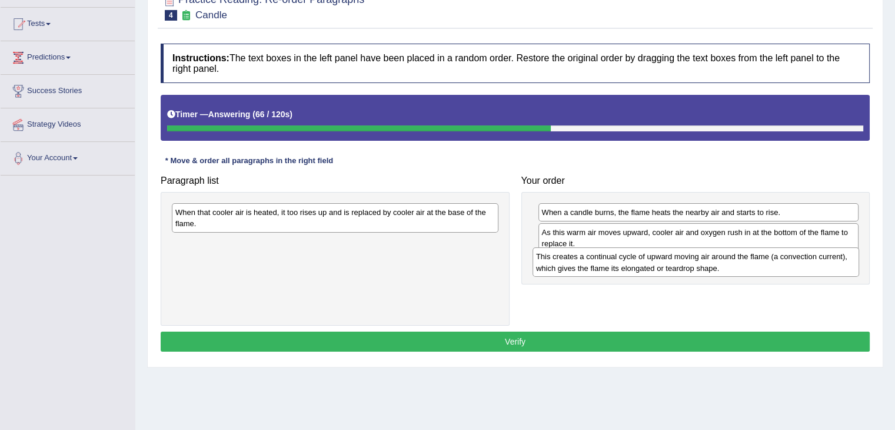
drag, startPoint x: 253, startPoint y: 253, endPoint x: 613, endPoint y: 266, distance: 361.1
click at [613, 266] on div "This creates a continual cycle of upward moving air around the flame (a convect…" at bounding box center [696, 261] width 327 height 29
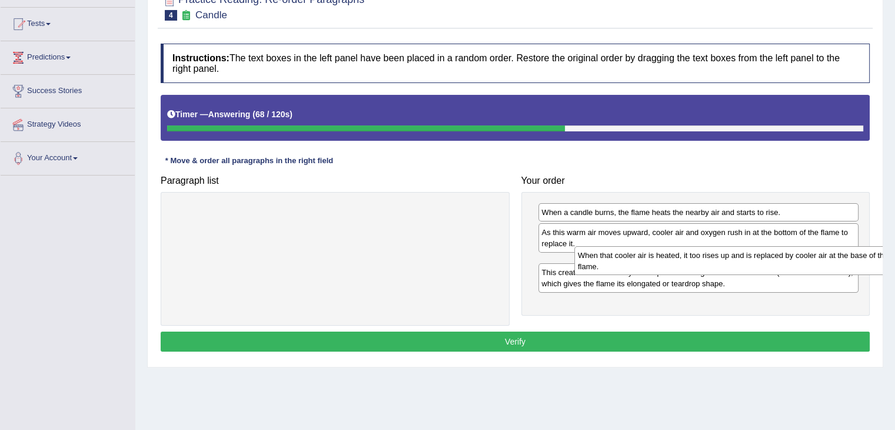
drag, startPoint x: 334, startPoint y: 219, endPoint x: 737, endPoint y: 262, distance: 404.9
click at [737, 262] on div "When that cooler air is heated, it too rises up and is replaced by cooler air a…" at bounding box center [738, 260] width 327 height 29
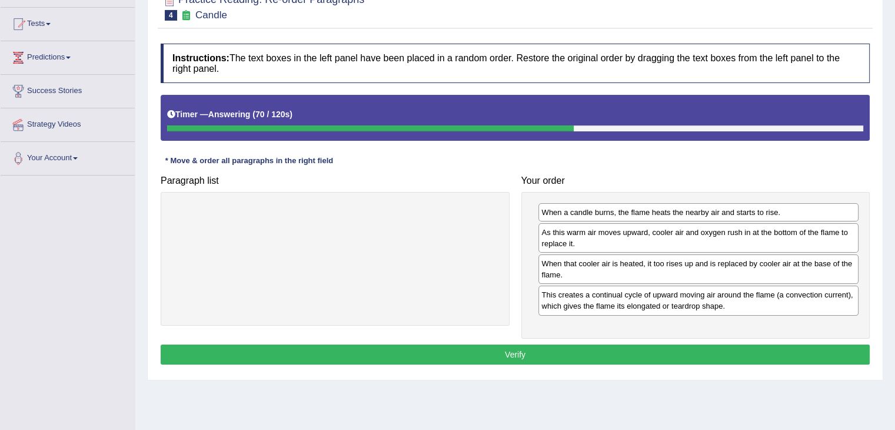
click at [503, 351] on button "Verify" at bounding box center [515, 354] width 709 height 20
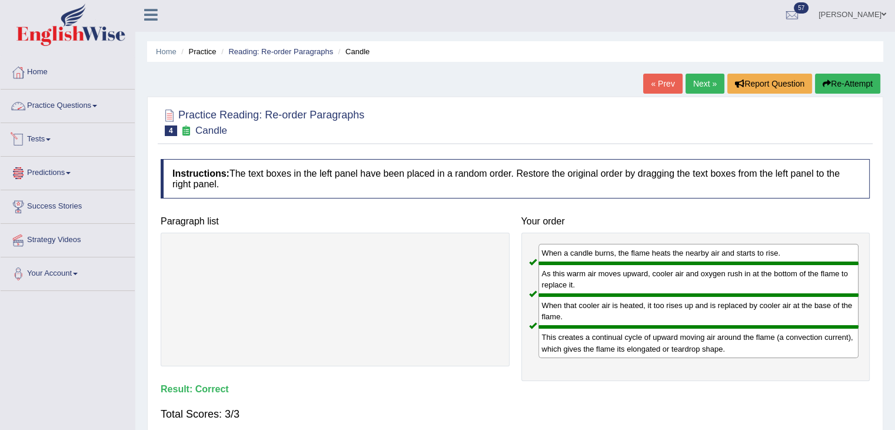
scroll to position [0, 0]
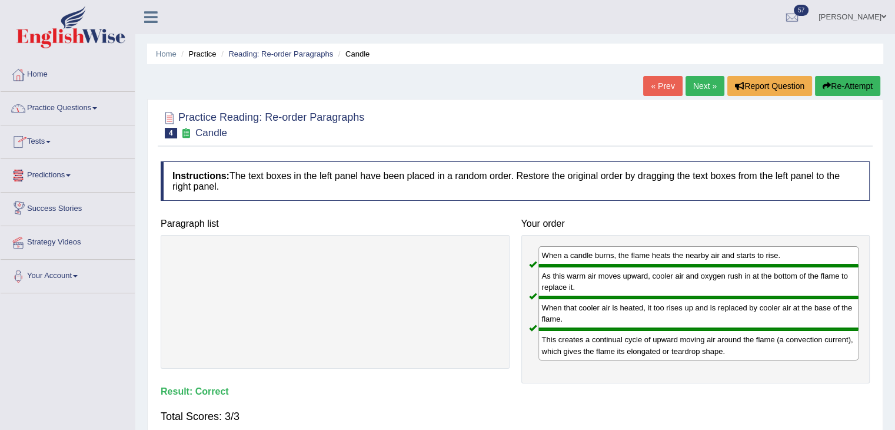
click at [57, 108] on link "Practice Questions" at bounding box center [68, 106] width 134 height 29
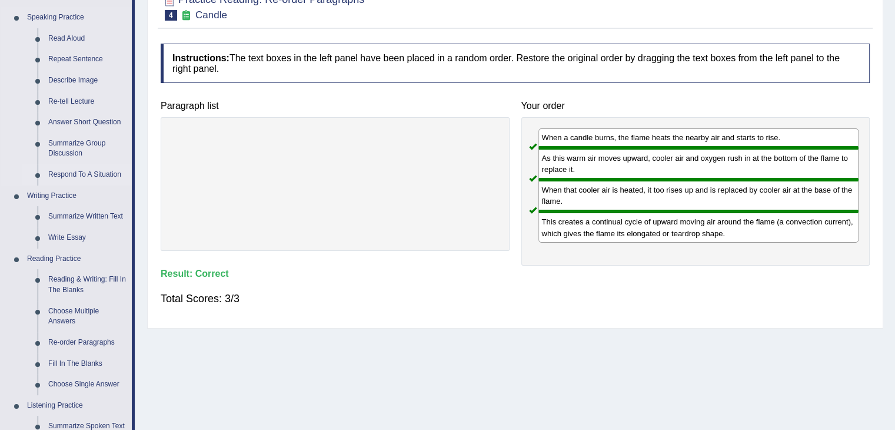
scroll to position [235, 0]
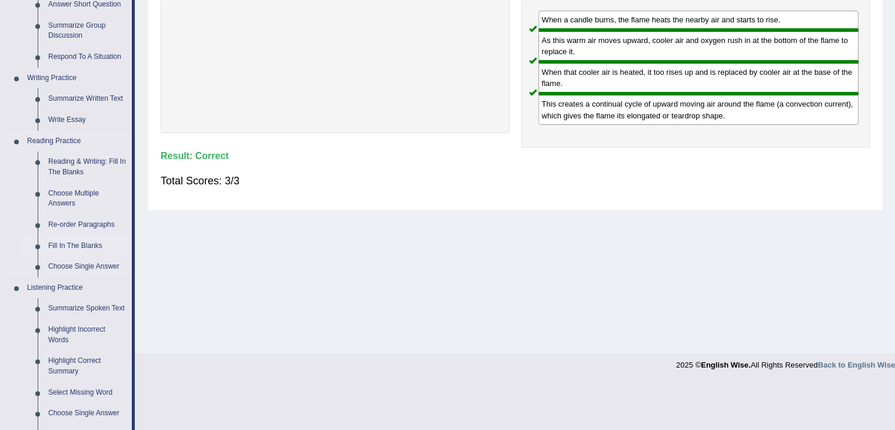
click at [62, 241] on link "Fill In The Blanks" at bounding box center [87, 245] width 89 height 21
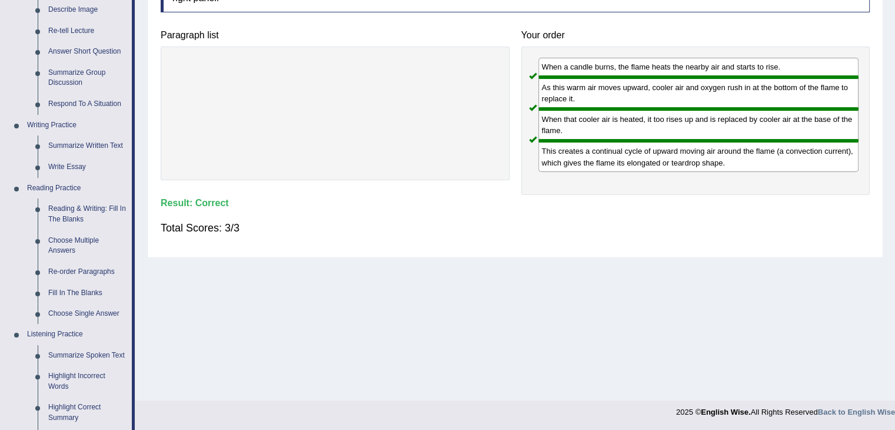
scroll to position [467, 0]
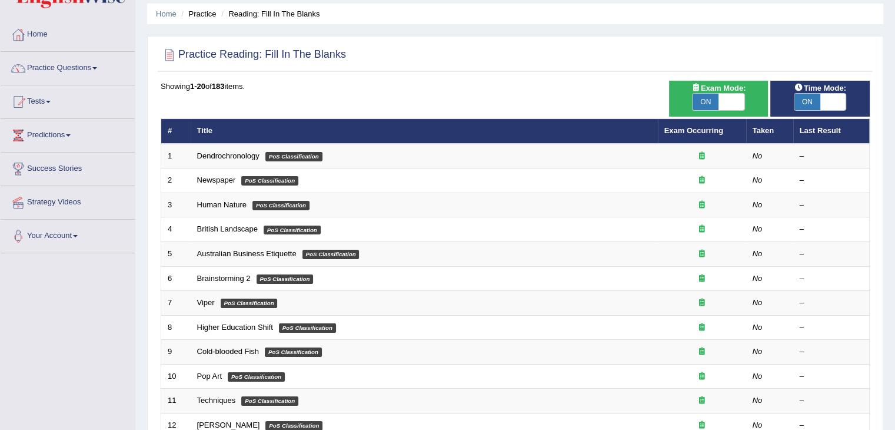
scroll to position [59, 0]
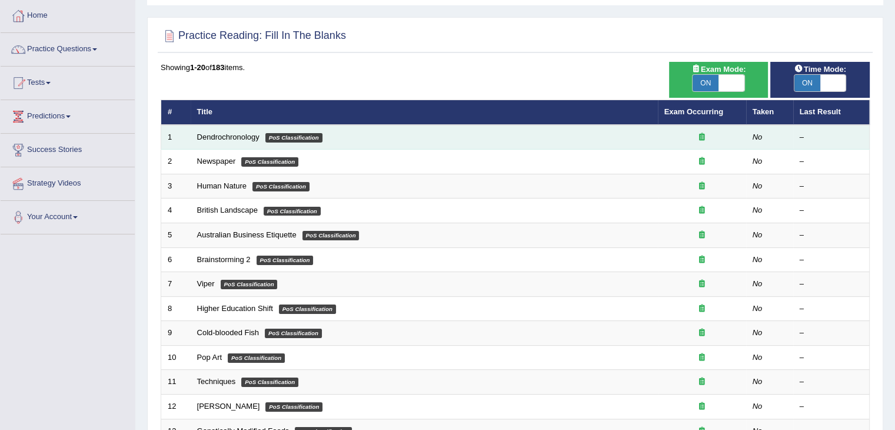
click at [217, 130] on td "Dendrochronology PoS Classification" at bounding box center [424, 137] width 467 height 25
click at [233, 134] on link "Dendrochronology" at bounding box center [228, 136] width 62 height 9
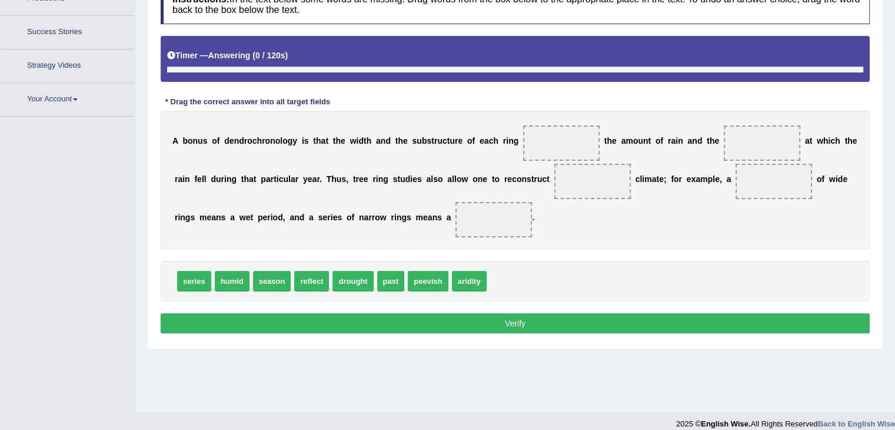
scroll to position [188, 0]
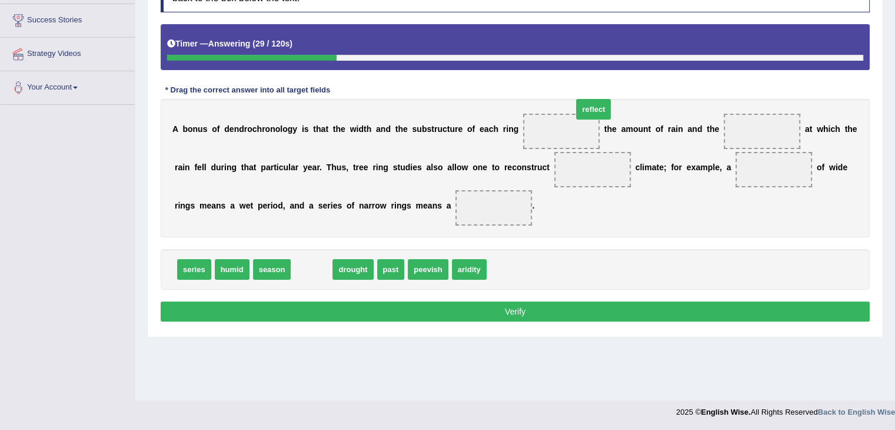
drag, startPoint x: 300, startPoint y: 269, endPoint x: 563, endPoint y: 121, distance: 301.6
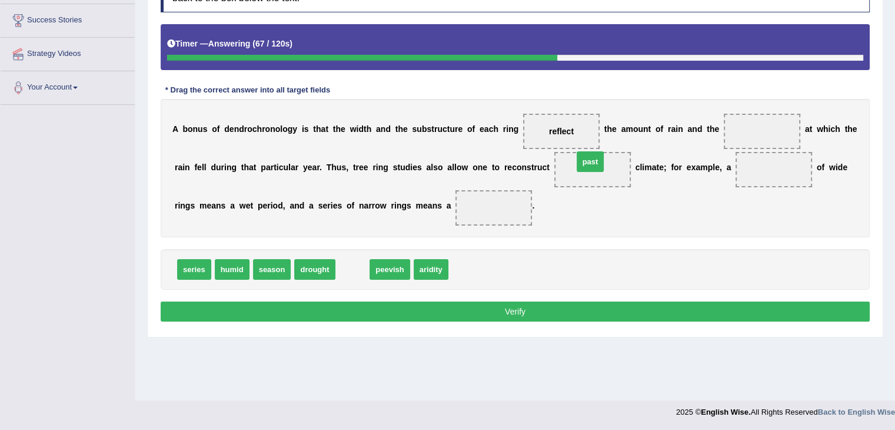
drag, startPoint x: 351, startPoint y: 265, endPoint x: 589, endPoint y: 158, distance: 260.8
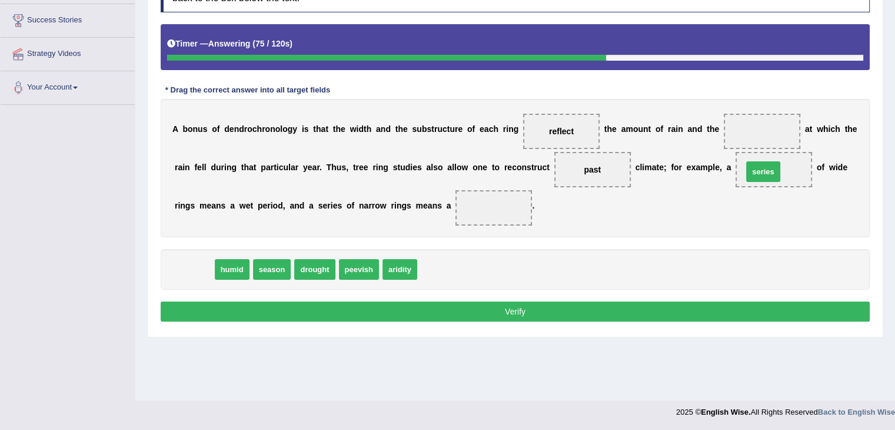
drag, startPoint x: 196, startPoint y: 265, endPoint x: 765, endPoint y: 167, distance: 577.6
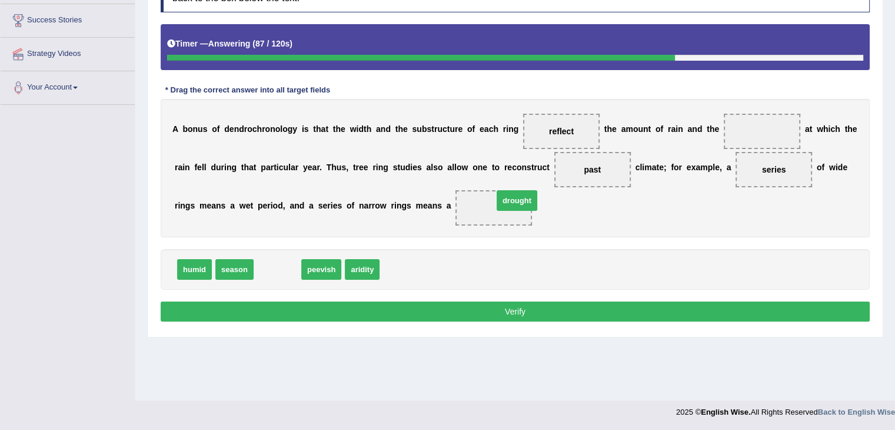
drag, startPoint x: 281, startPoint y: 261, endPoint x: 521, endPoint y: 192, distance: 249.3
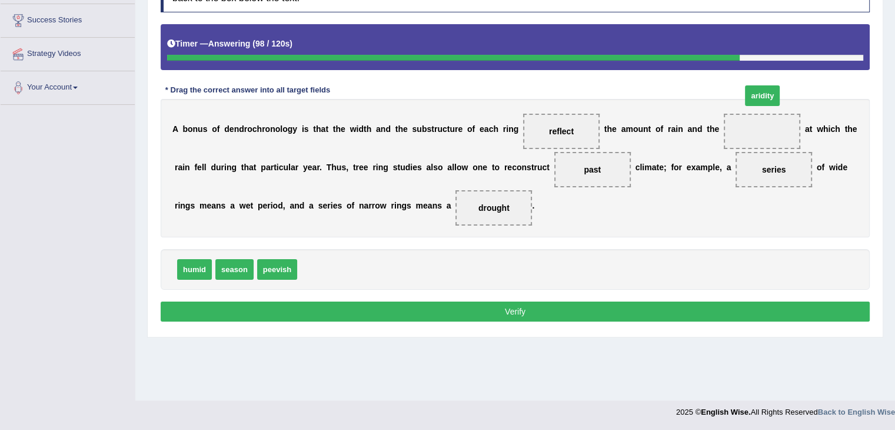
drag, startPoint x: 318, startPoint y: 267, endPoint x: 764, endPoint y: 132, distance: 464.8
click at [600, 309] on button "Verify" at bounding box center [515, 311] width 709 height 20
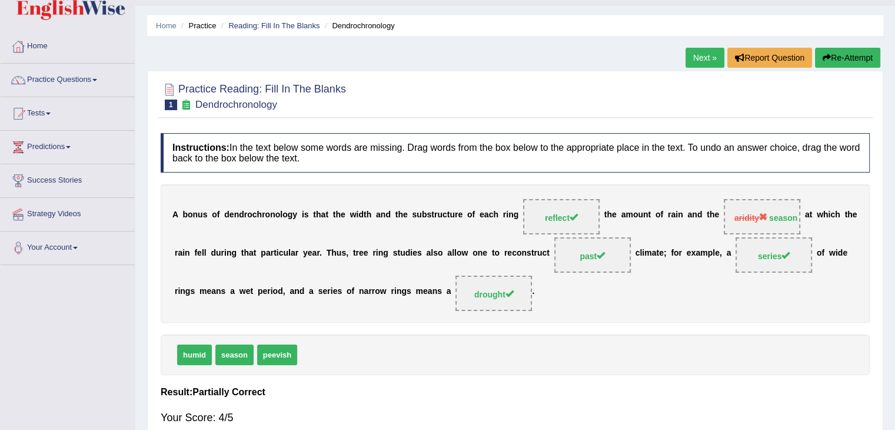
scroll to position [0, 0]
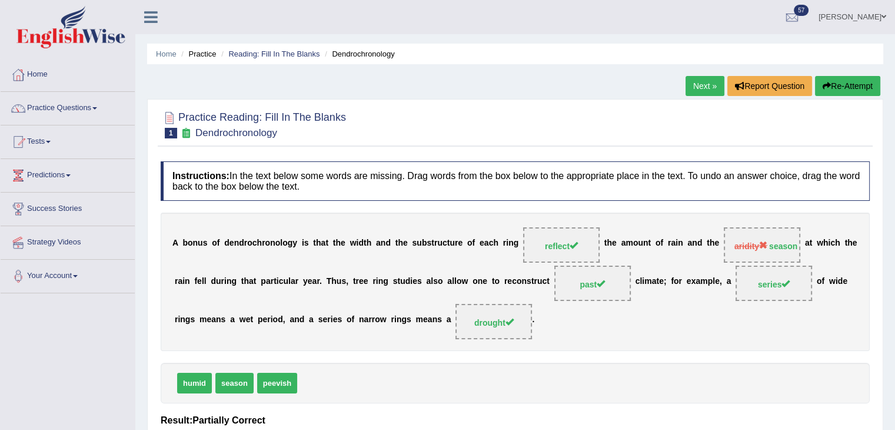
click at [701, 90] on link "Next »" at bounding box center [705, 86] width 39 height 20
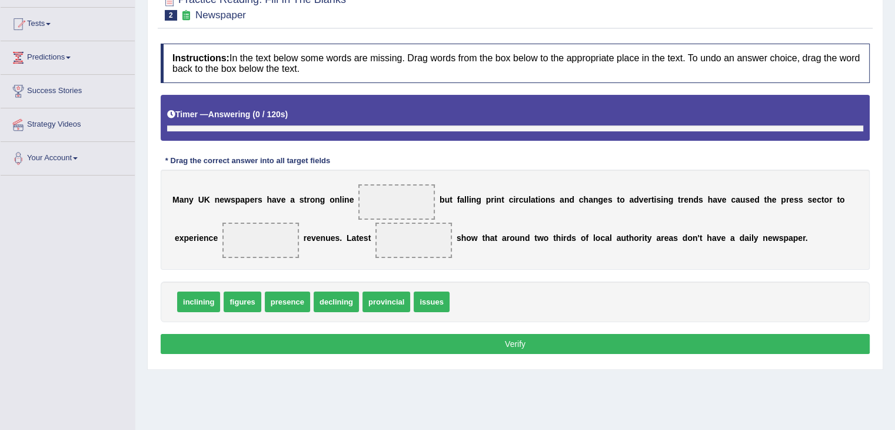
scroll to position [133, 0]
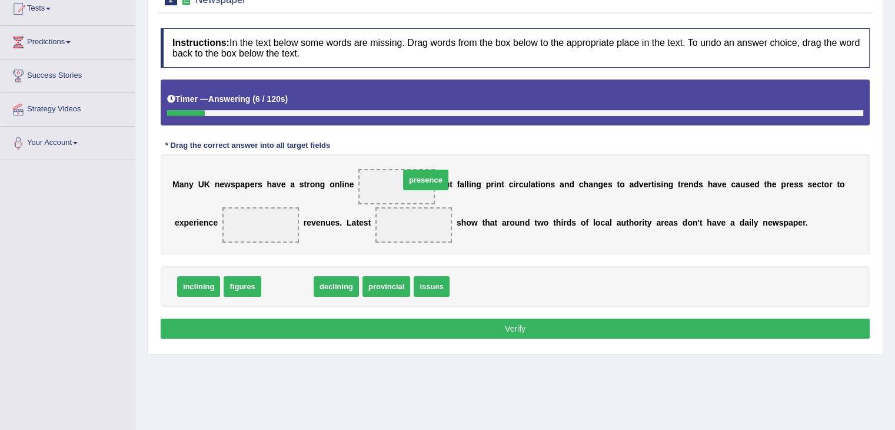
drag, startPoint x: 338, startPoint y: 195, endPoint x: 448, endPoint y: 185, distance: 109.9
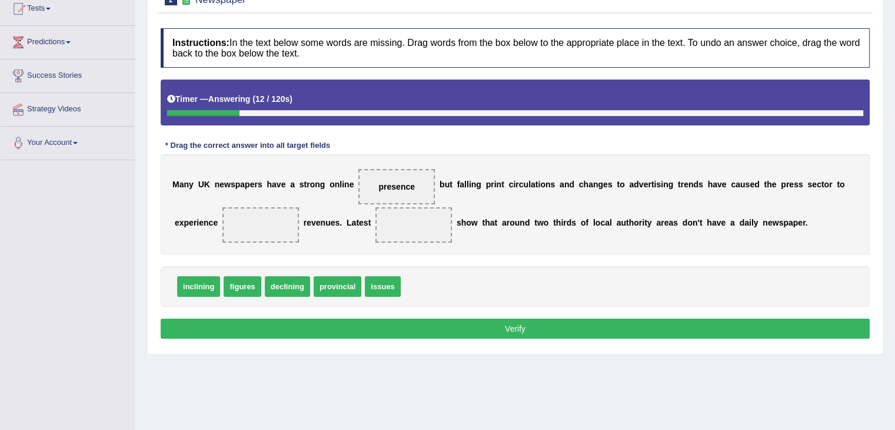
drag, startPoint x: 297, startPoint y: 296, endPoint x: 251, endPoint y: 250, distance: 65.4
click at [248, 247] on div "Instructions: In the text below some words are missing. Drag words from the box…" at bounding box center [515, 185] width 715 height 326
drag, startPoint x: 297, startPoint y: 287, endPoint x: 261, endPoint y: 233, distance: 65.2
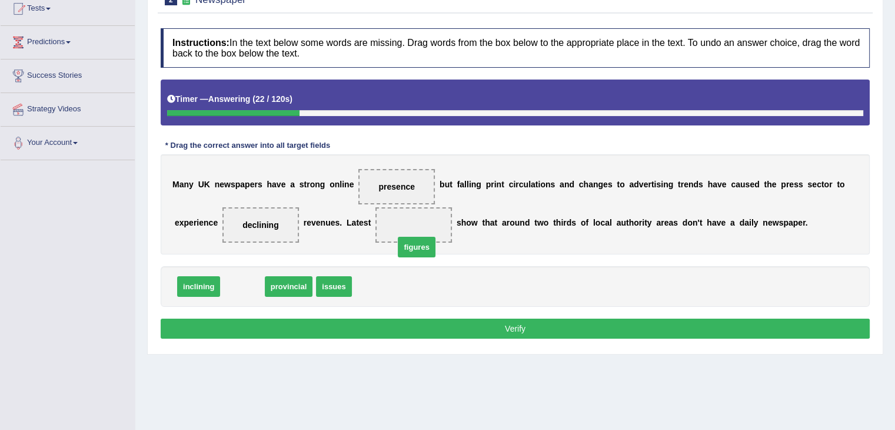
drag, startPoint x: 237, startPoint y: 283, endPoint x: 427, endPoint y: 229, distance: 198.3
click at [426, 321] on button "Verify" at bounding box center [515, 328] width 709 height 20
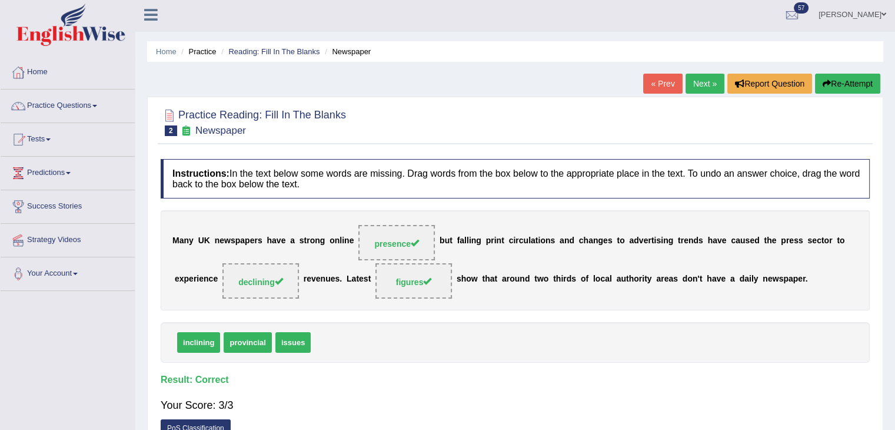
scroll to position [0, 0]
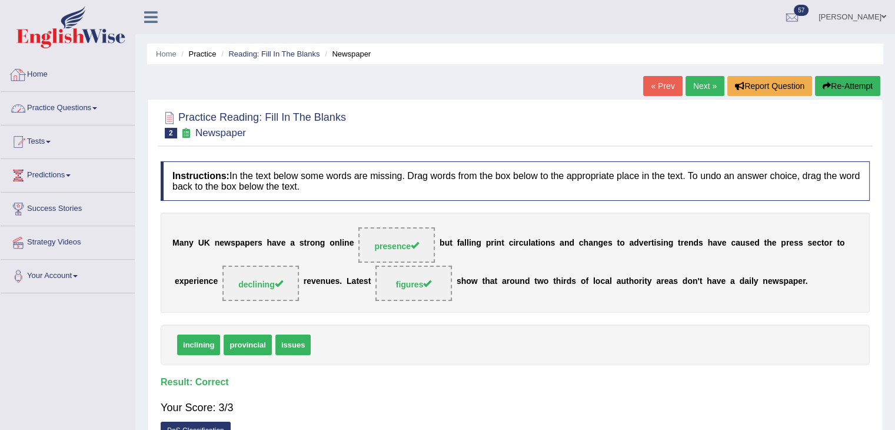
click at [93, 112] on link "Practice Questions" at bounding box center [68, 106] width 134 height 29
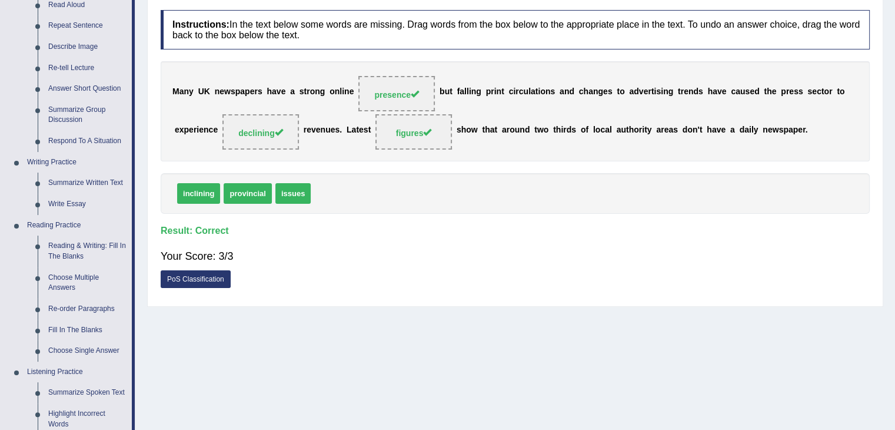
scroll to position [21, 0]
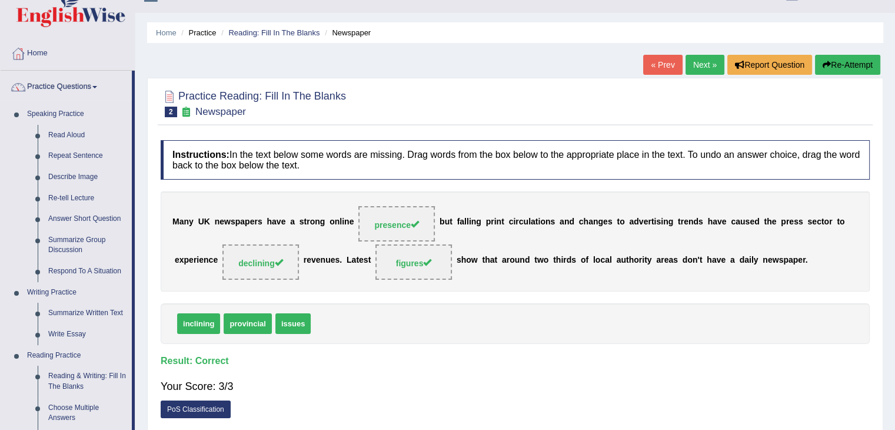
click at [706, 58] on link "Next »" at bounding box center [705, 65] width 39 height 20
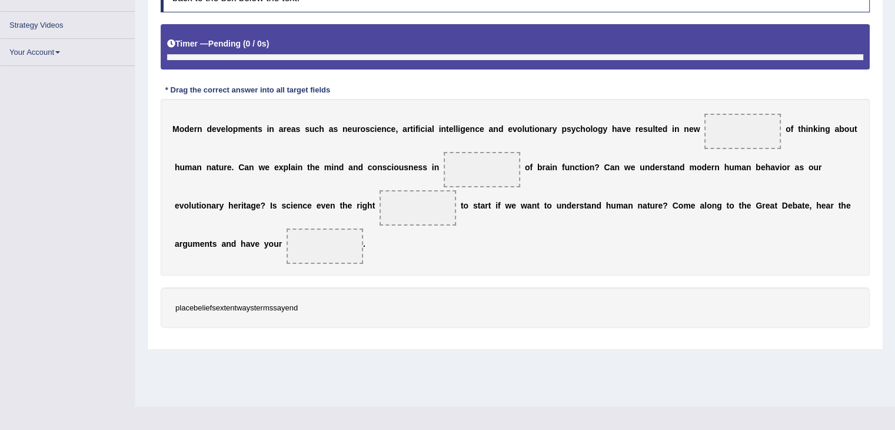
scroll to position [188, 0]
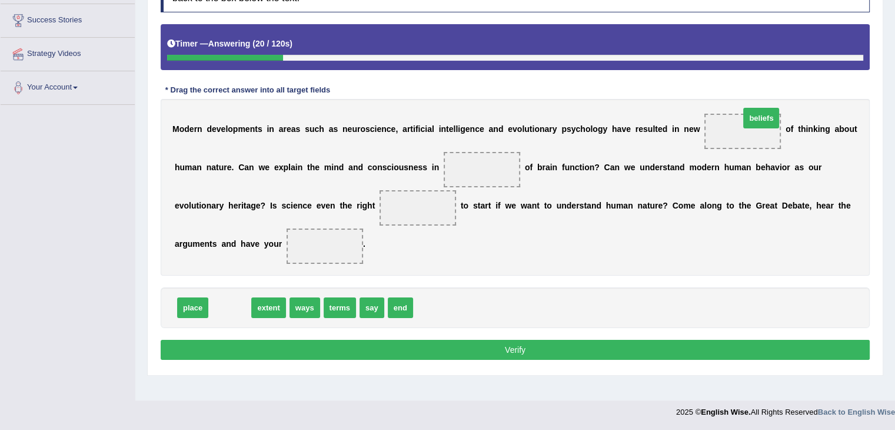
drag, startPoint x: 224, startPoint y: 306, endPoint x: 715, endPoint y: 122, distance: 524.4
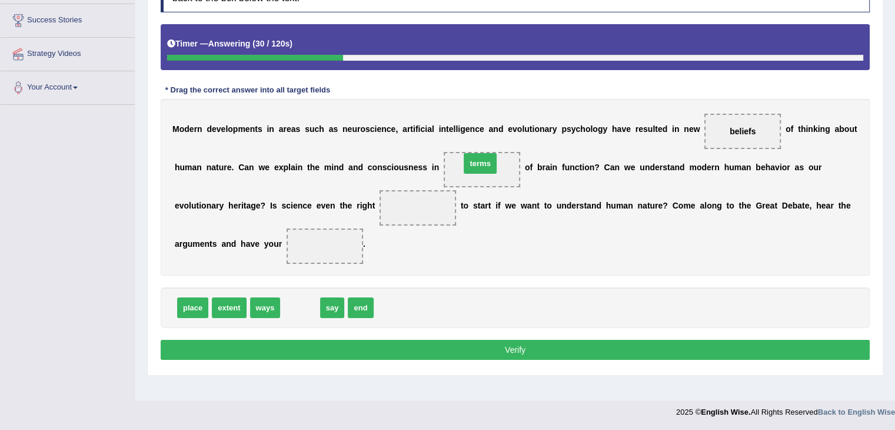
drag, startPoint x: 296, startPoint y: 308, endPoint x: 476, endPoint y: 164, distance: 230.8
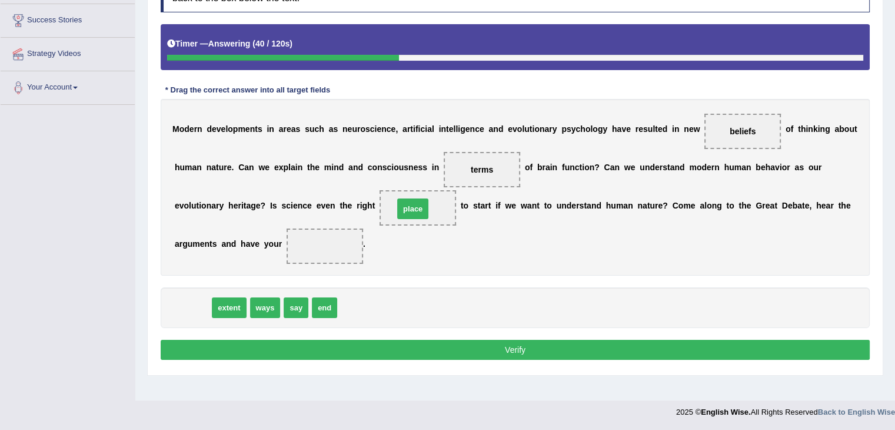
drag, startPoint x: 193, startPoint y: 302, endPoint x: 423, endPoint y: 201, distance: 251.5
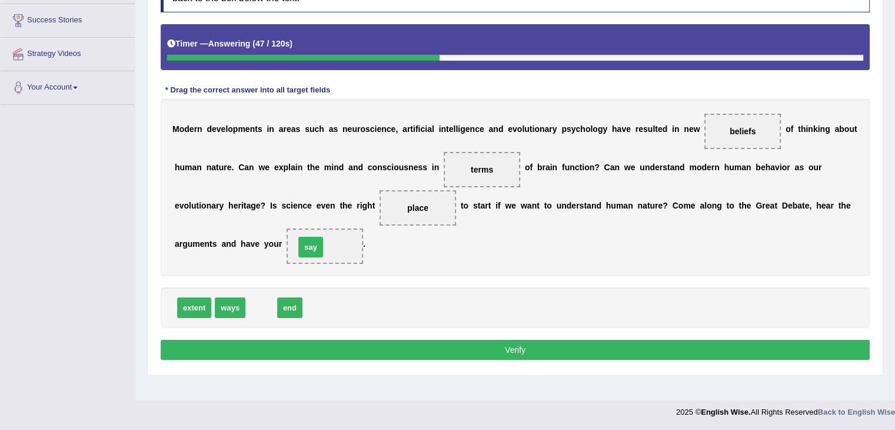
drag, startPoint x: 259, startPoint y: 300, endPoint x: 308, endPoint y: 234, distance: 81.9
click at [496, 251] on div "M o d e r n d e v e l o p m e n t s i n a r e a s s u c h a s n e u r o s c i e…" at bounding box center [515, 187] width 709 height 177
click at [578, 345] on button "Verify" at bounding box center [515, 350] width 709 height 20
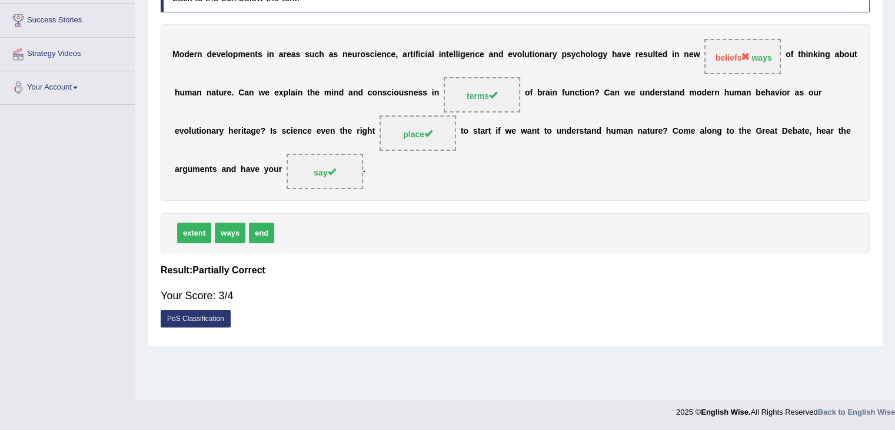
click at [228, 307] on div "Your Score: 3/4" at bounding box center [515, 295] width 709 height 28
click at [221, 317] on link "PoS Classification" at bounding box center [196, 319] width 70 height 18
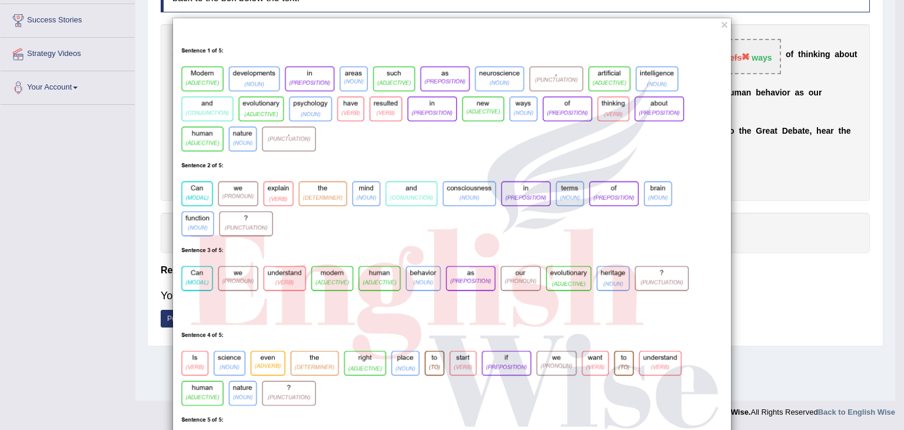
click at [776, 194] on div "×" at bounding box center [452, 265] width 904 height 494
click at [721, 22] on button "×" at bounding box center [724, 24] width 7 height 12
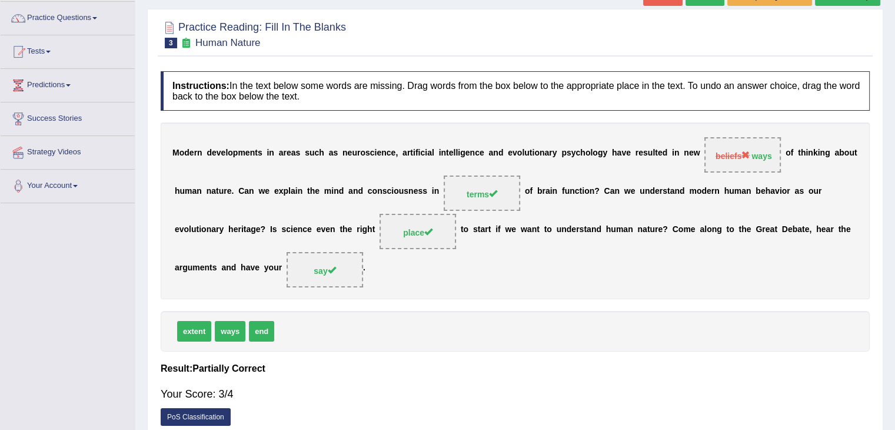
scroll to position [0, 0]
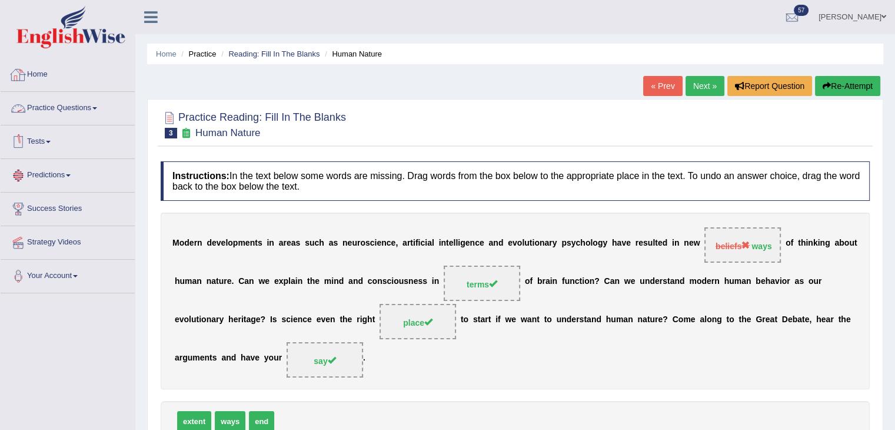
click at [41, 73] on link "Home" at bounding box center [68, 72] width 134 height 29
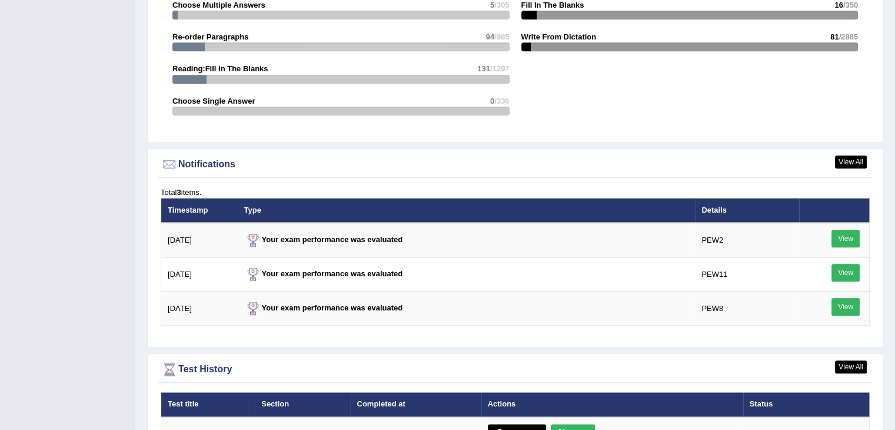
scroll to position [1413, 0]
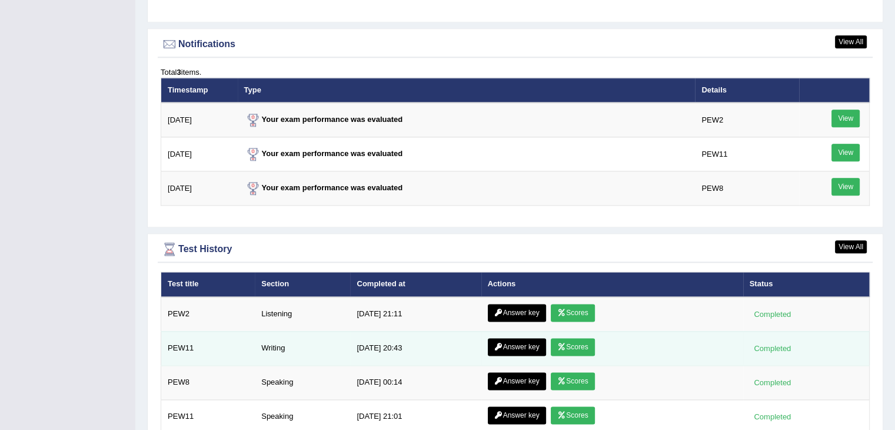
click at [517, 341] on link "Answer key" at bounding box center [517, 347] width 58 height 18
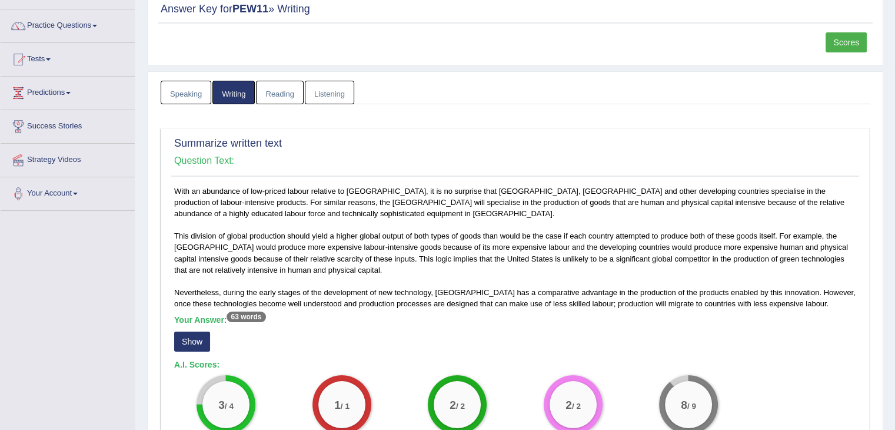
scroll to position [177, 0]
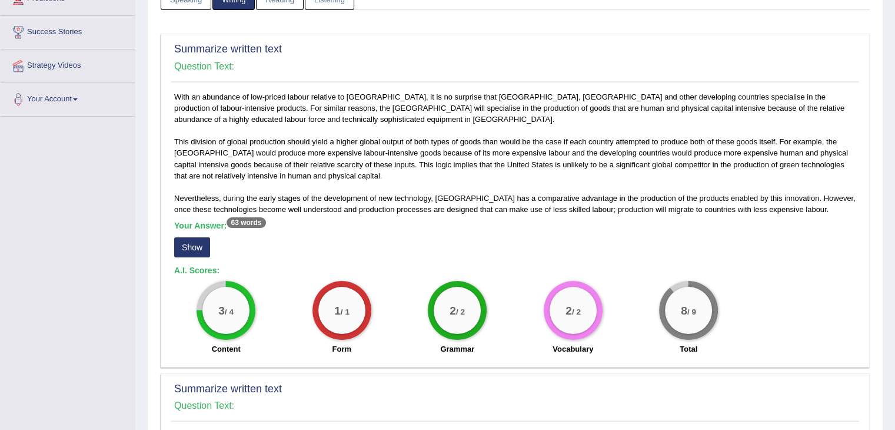
click at [193, 246] on button "Show" at bounding box center [192, 247] width 36 height 20
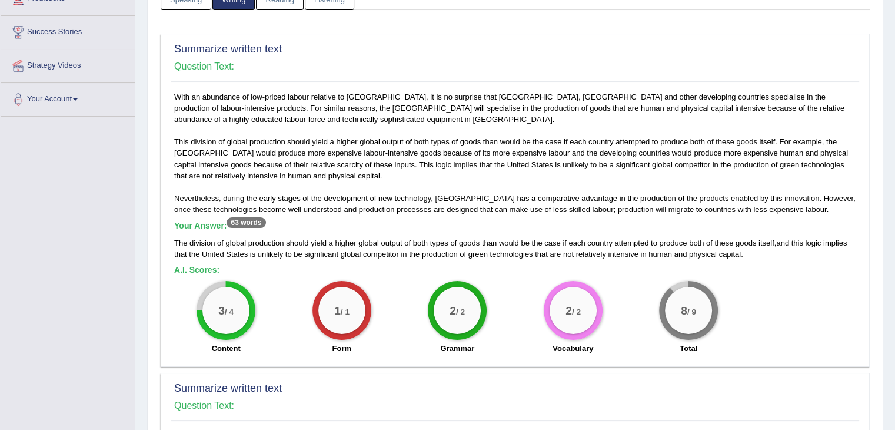
drag, startPoint x: 225, startPoint y: 248, endPoint x: 353, endPoint y: 240, distance: 128.6
click at [225, 248] on div "The division of global production should yield a higher global output of both t…" at bounding box center [515, 248] width 682 height 22
drag, startPoint x: 396, startPoint y: 238, endPoint x: 410, endPoint y: 238, distance: 13.5
click at [405, 238] on div "The division of global production should yield a higher global output of both t…" at bounding box center [515, 248] width 682 height 22
drag, startPoint x: 431, startPoint y: 238, endPoint x: 424, endPoint y: 245, distance: 10.4
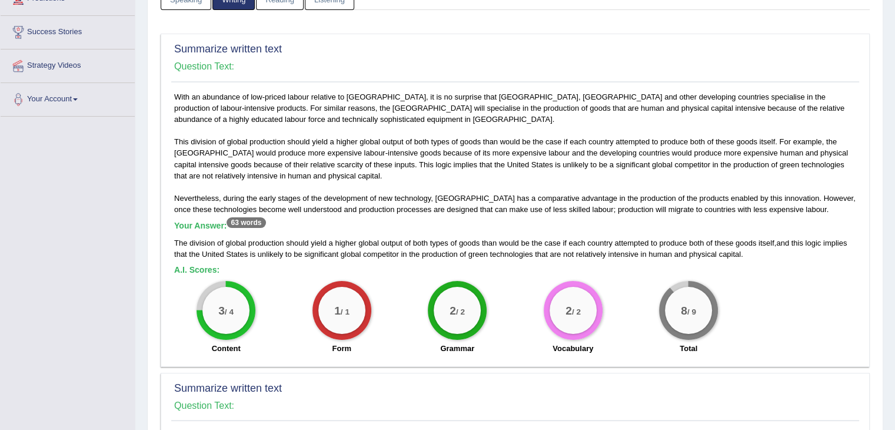
click at [432, 238] on span "types" at bounding box center [439, 242] width 18 height 9
drag, startPoint x: 231, startPoint y: 302, endPoint x: 221, endPoint y: 307, distance: 10.8
click at [221, 307] on div "3 / 4" at bounding box center [226, 310] width 47 height 47
click at [203, 343] on div "Content" at bounding box center [226, 350] width 104 height 14
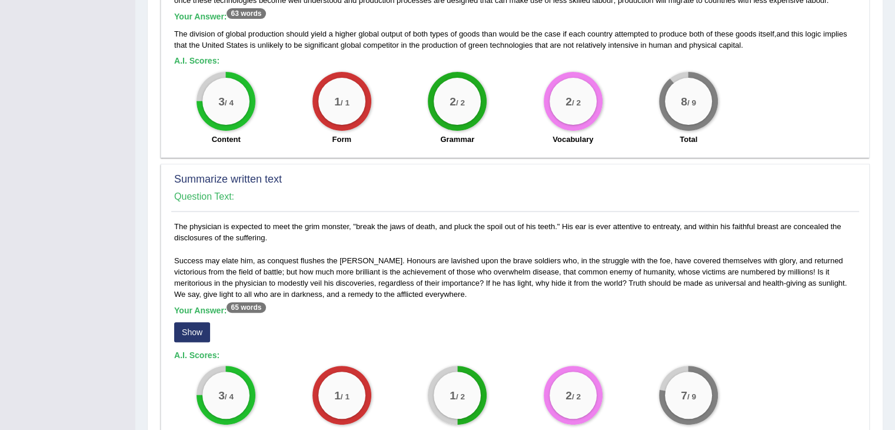
scroll to position [471, 0]
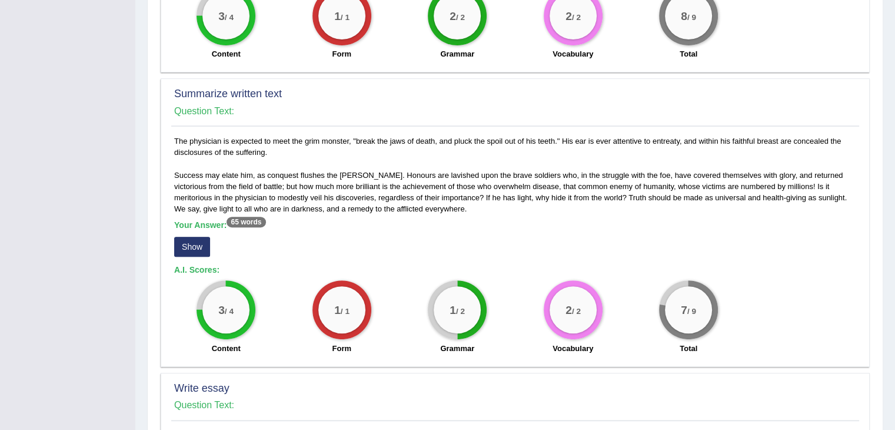
click at [195, 248] on button "Show" at bounding box center [192, 247] width 36 height 20
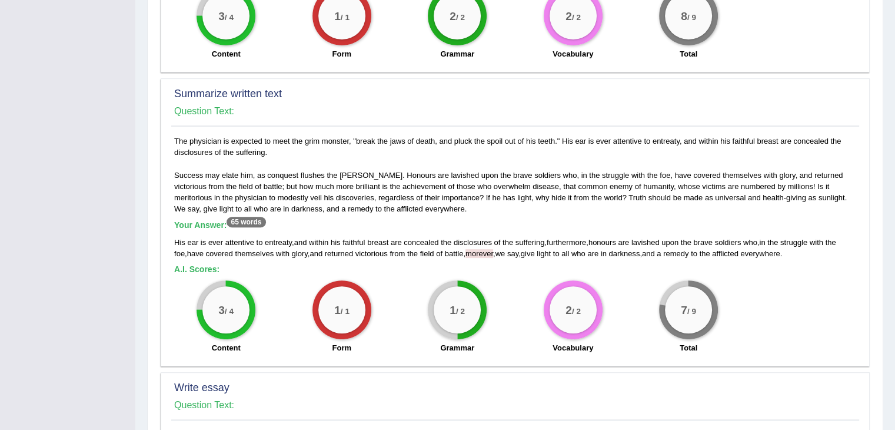
click at [485, 254] on span "morever" at bounding box center [480, 253] width 28 height 9
click at [487, 250] on span "morever" at bounding box center [480, 253] width 28 height 9
drag, startPoint x: 473, startPoint y: 248, endPoint x: 510, endPoint y: 248, distance: 37.1
click at [510, 248] on div "His ear is ever attentive to entreaty , and within his faithful breast are conc…" at bounding box center [515, 248] width 682 height 22
click at [501, 248] on div "His ear is ever attentive to entreaty , and within his faithful breast are conc…" at bounding box center [515, 248] width 682 height 22
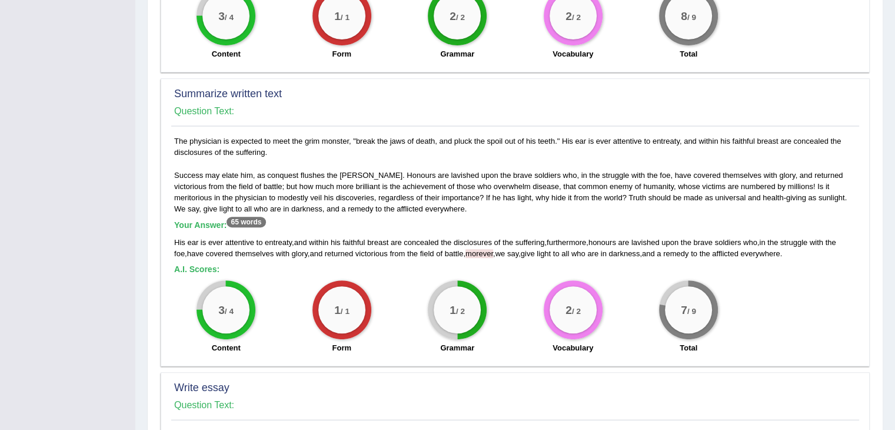
click at [501, 248] on div "His ear is ever attentive to entreaty , and within his faithful breast are conc…" at bounding box center [515, 248] width 682 height 22
click at [484, 249] on span "morever" at bounding box center [480, 253] width 28 height 9
click at [483, 249] on span "morever" at bounding box center [480, 253] width 28 height 9
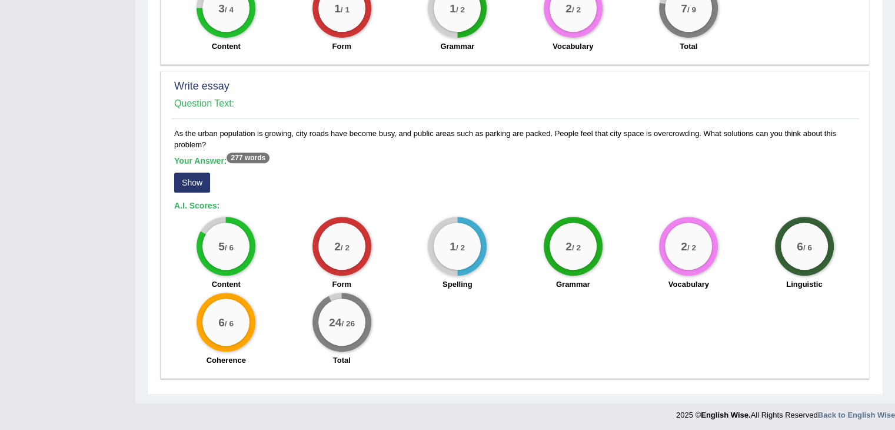
scroll to position [774, 0]
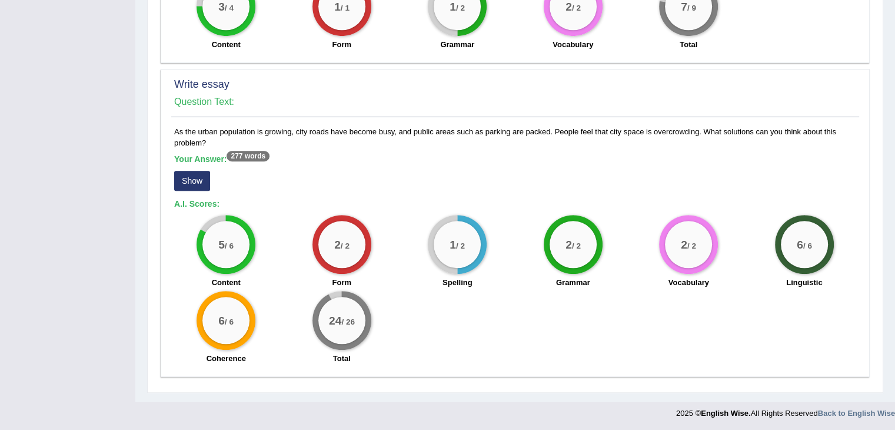
click at [198, 172] on button "Show" at bounding box center [192, 181] width 36 height 20
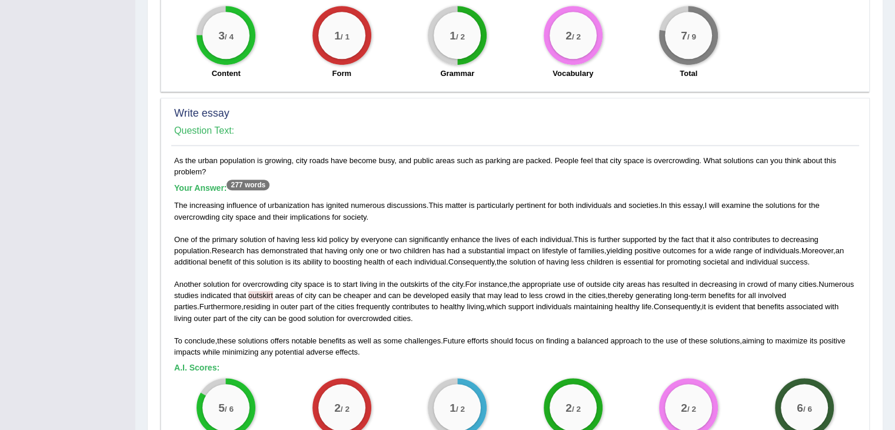
click at [273, 291] on span "outskirt" at bounding box center [260, 295] width 25 height 9
click at [324, 302] on span "the" at bounding box center [329, 306] width 11 height 9
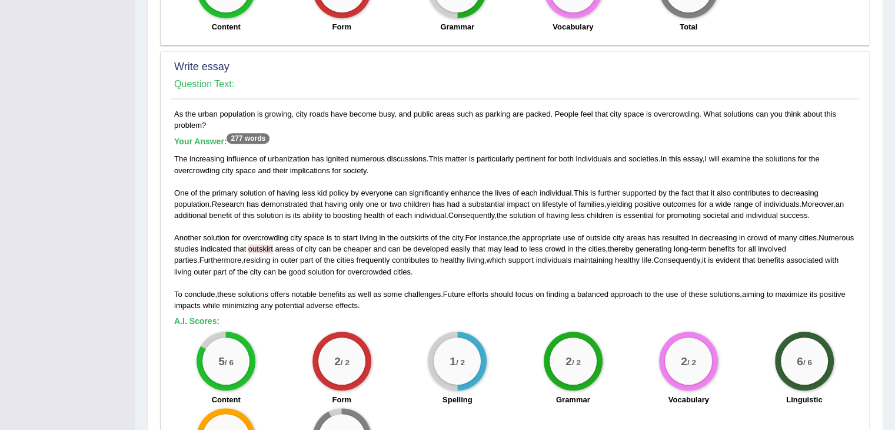
scroll to position [863, 0]
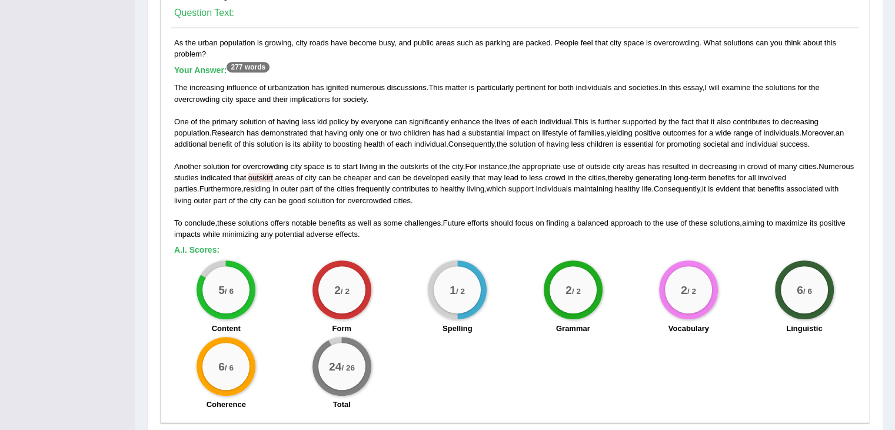
click at [311, 191] on div "The increasing influence of urbanization has ignited numerous discussions . Thi…" at bounding box center [515, 161] width 682 height 158
click at [302, 168] on div "The increasing influence of urbanization has ignited numerous discussions . Thi…" at bounding box center [515, 161] width 682 height 158
click at [343, 181] on div "The increasing influence of urbanization has ignited numerous discussions . Thi…" at bounding box center [515, 161] width 682 height 158
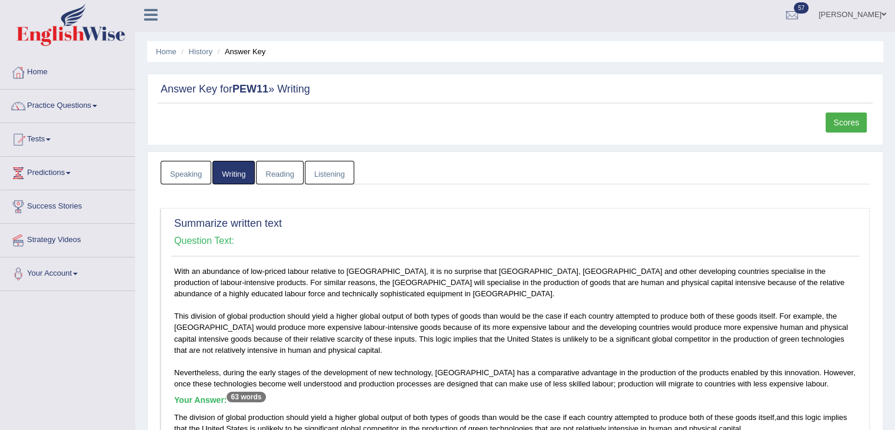
scroll to position [0, 0]
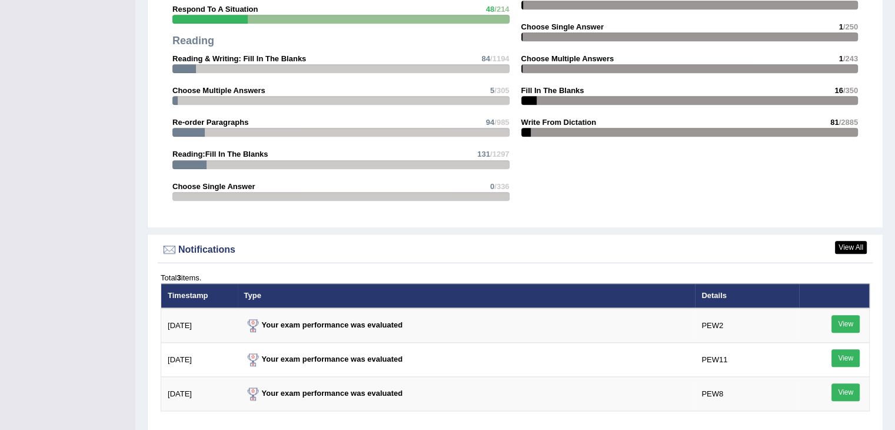
scroll to position [1502, 0]
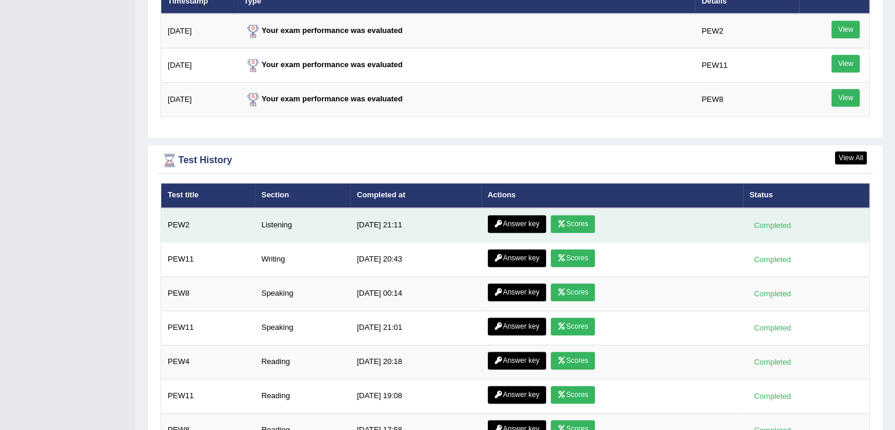
click at [567, 215] on link "Scores" at bounding box center [573, 224] width 44 height 18
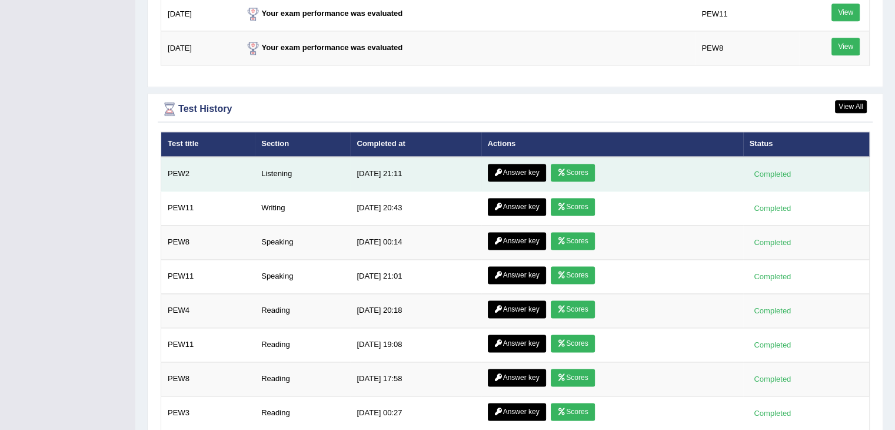
click at [513, 165] on link "Answer key" at bounding box center [517, 173] width 58 height 18
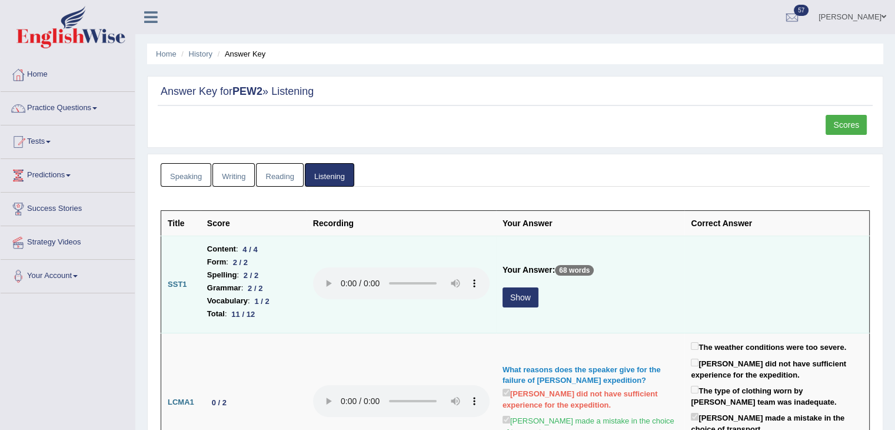
click at [520, 292] on button "Show" at bounding box center [521, 297] width 36 height 20
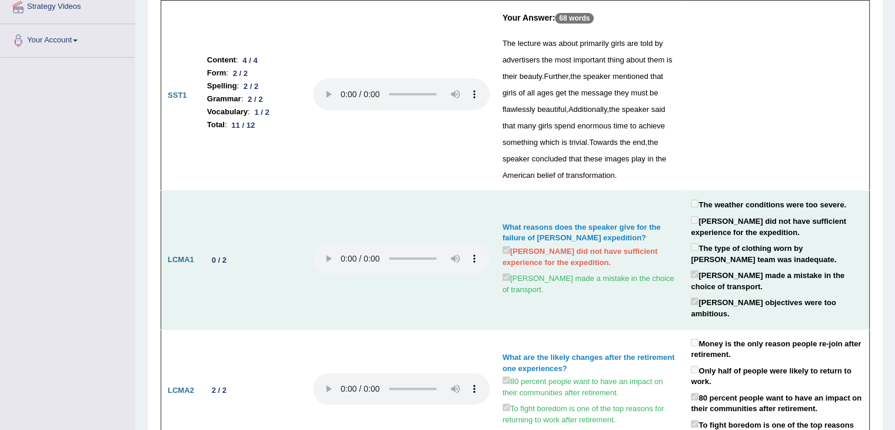
scroll to position [177, 0]
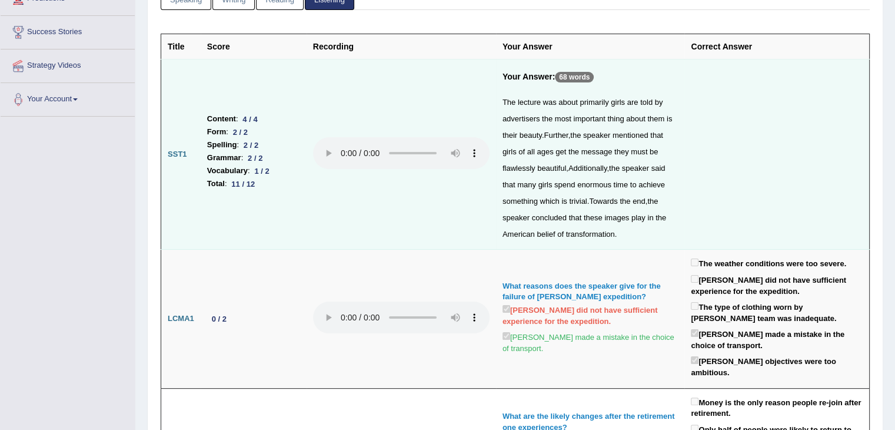
click at [575, 197] on span "trivial" at bounding box center [578, 201] width 18 height 9
drag, startPoint x: 592, startPoint y: 208, endPoint x: 622, endPoint y: 208, distance: 30.0
click at [592, 208] on div "The lecture was about primarily girls are told by advertisers the most importan…" at bounding box center [591, 168] width 176 height 148
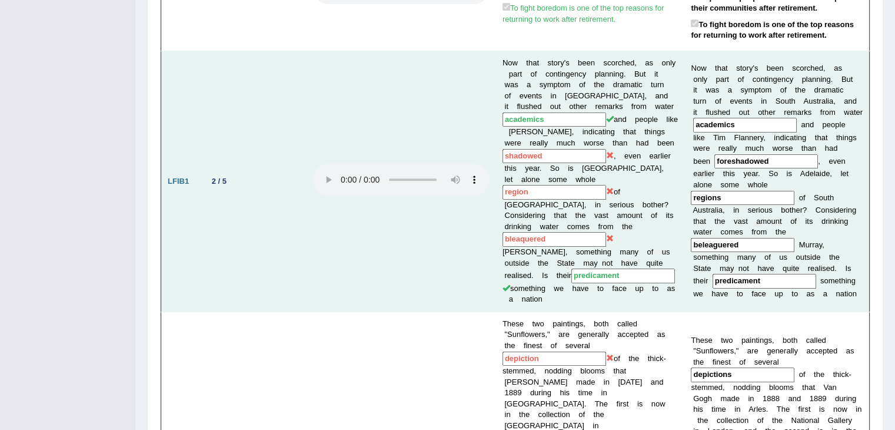
scroll to position [648, 0]
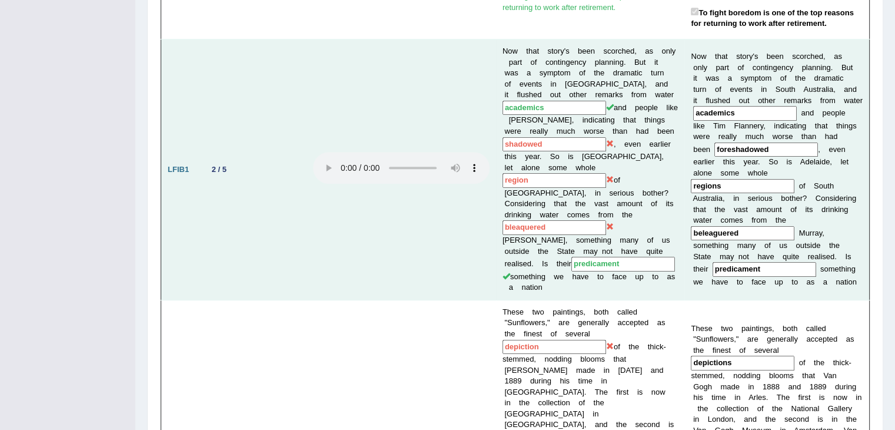
click at [725, 226] on input "beleaguered" at bounding box center [743, 233] width 104 height 15
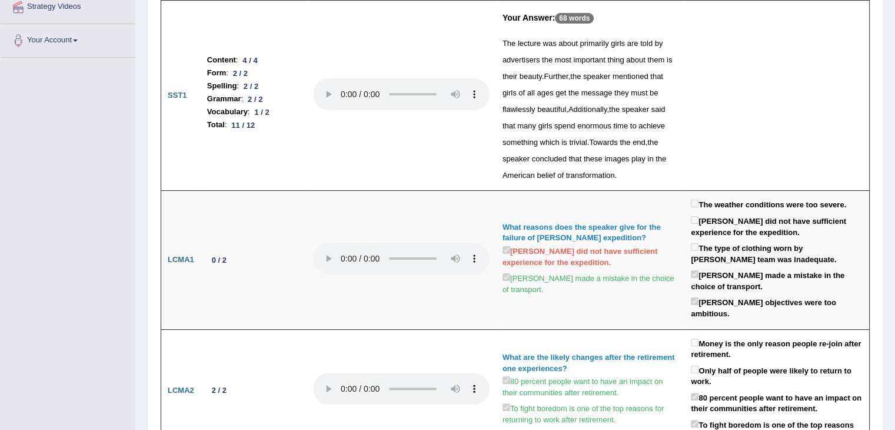
scroll to position [0, 0]
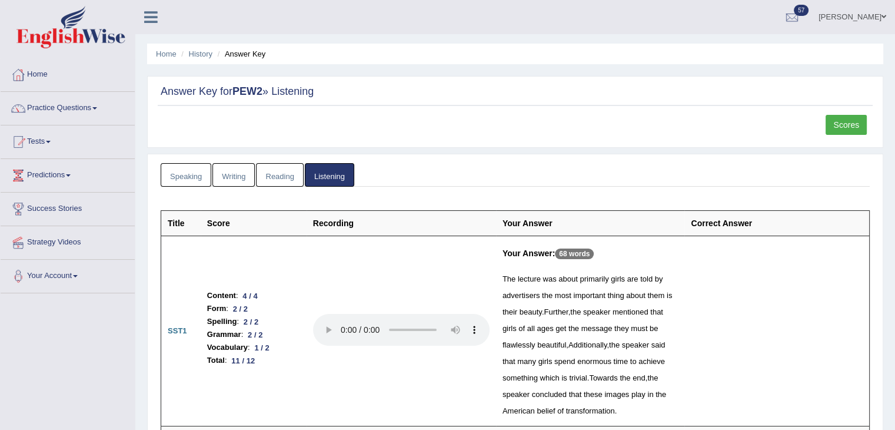
click at [169, 171] on link "Speaking" at bounding box center [186, 175] width 51 height 24
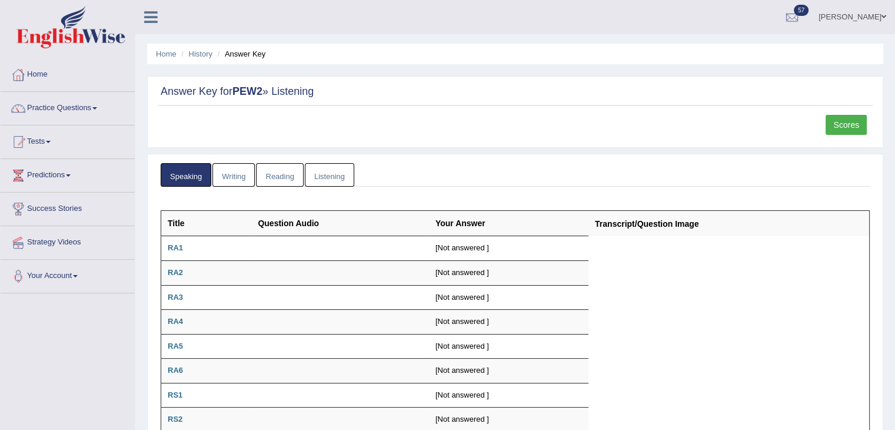
click at [215, 171] on link "Writing" at bounding box center [234, 175] width 42 height 24
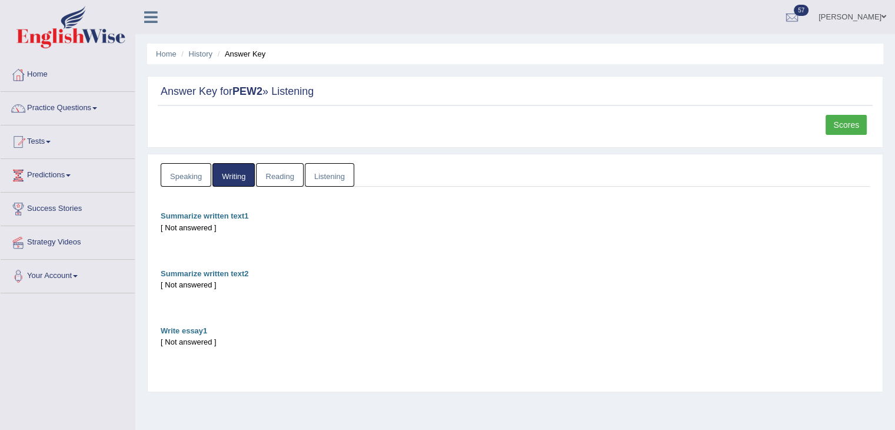
click at [257, 174] on link "Reading" at bounding box center [279, 175] width 47 height 24
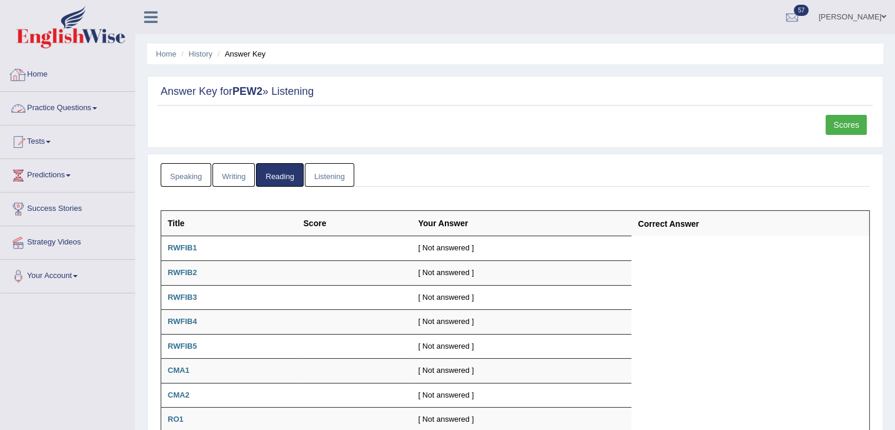
click at [61, 65] on link "Home" at bounding box center [68, 72] width 134 height 29
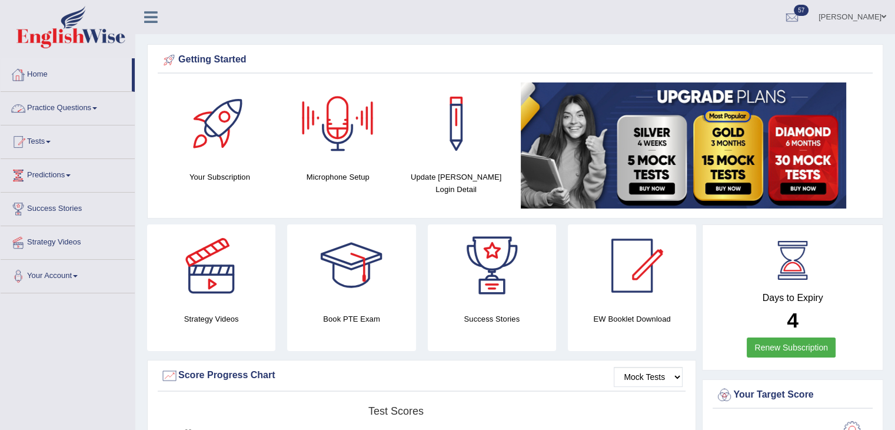
click at [59, 110] on link "Practice Questions" at bounding box center [68, 106] width 134 height 29
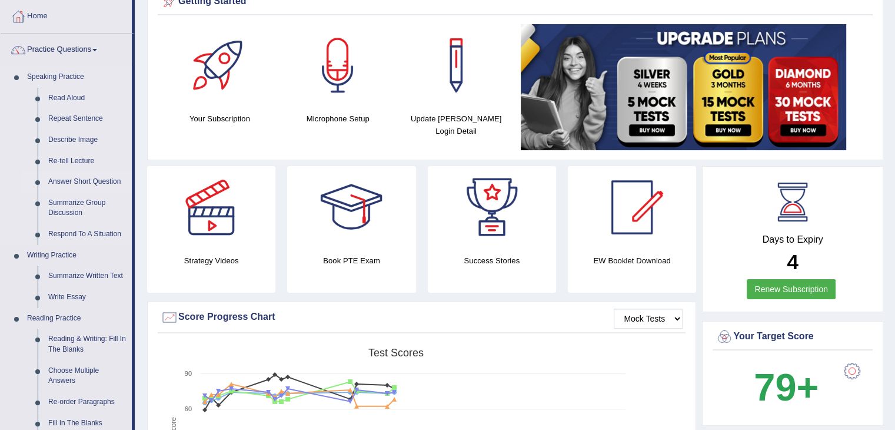
scroll to position [118, 0]
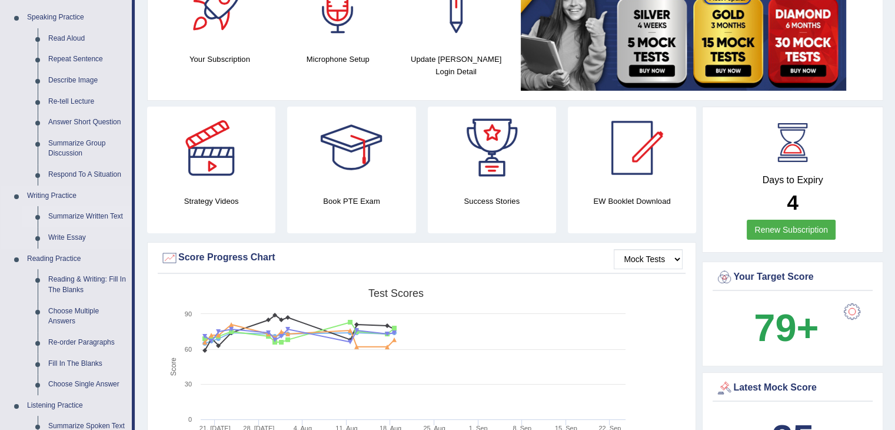
click at [112, 217] on link "Summarize Written Text" at bounding box center [87, 216] width 89 height 21
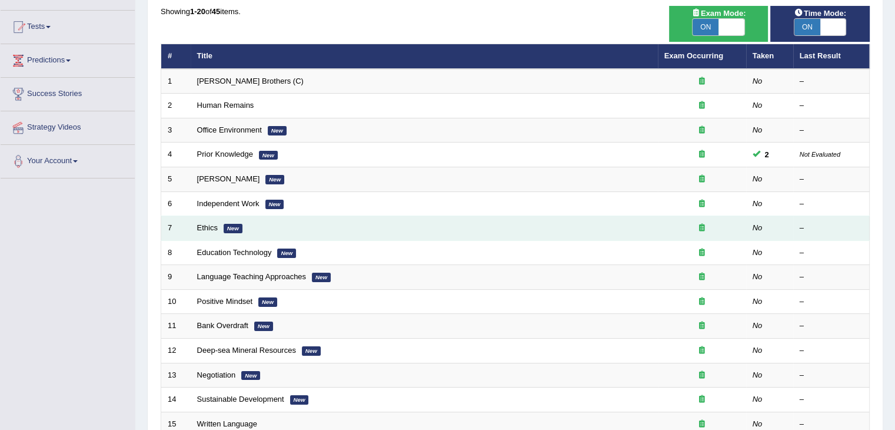
scroll to position [118, 0]
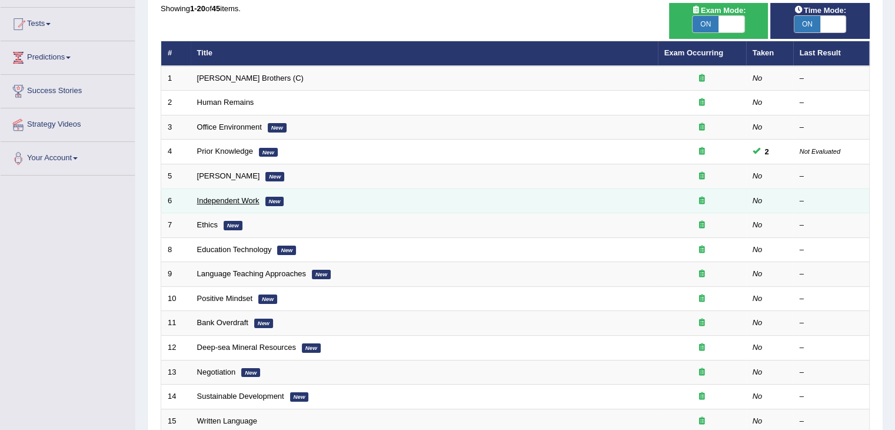
click at [241, 197] on link "Independent Work" at bounding box center [228, 200] width 62 height 9
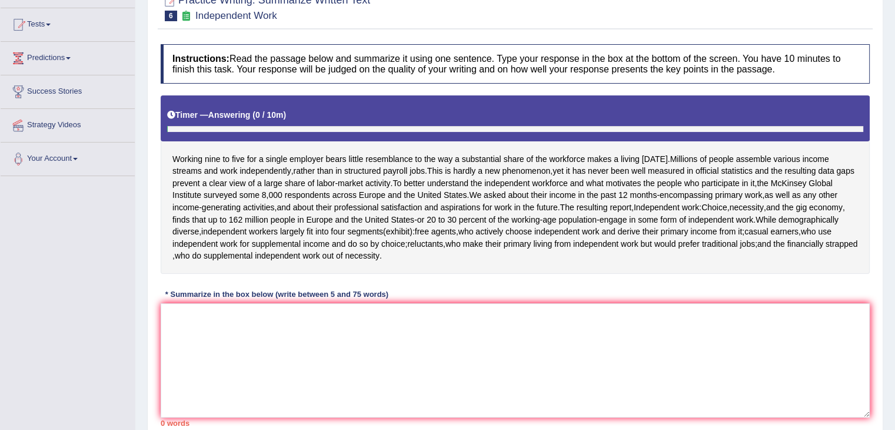
scroll to position [118, 0]
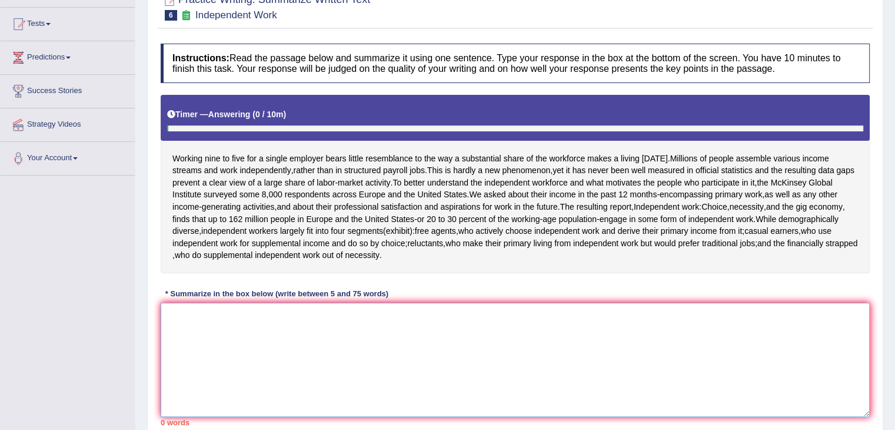
click at [271, 343] on textarea at bounding box center [515, 360] width 709 height 114
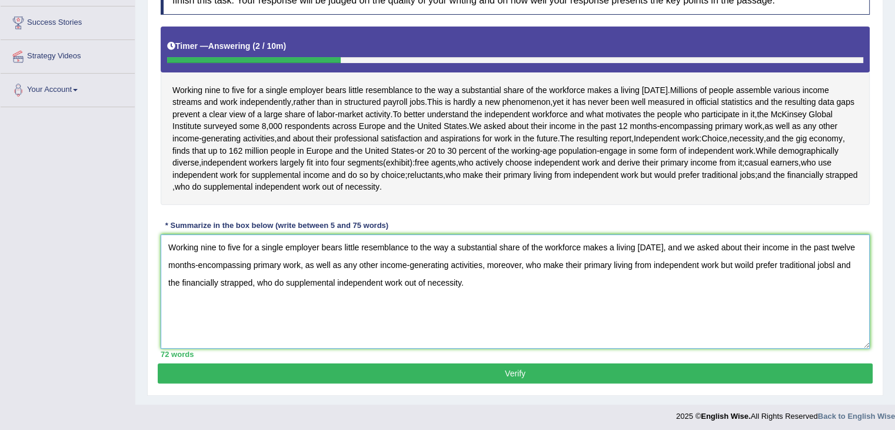
scroll to position [188, 0]
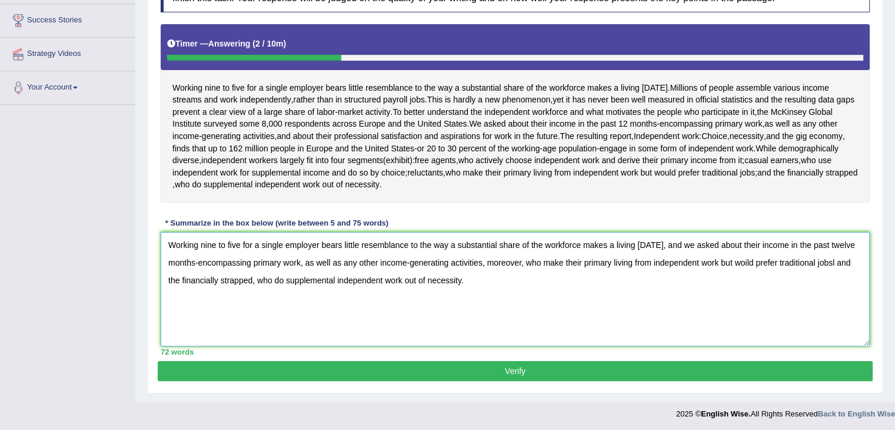
type textarea "Working nine to five for a single employer bears little resemblance to the way …"
click at [515, 375] on button "Verify" at bounding box center [515, 371] width 715 height 20
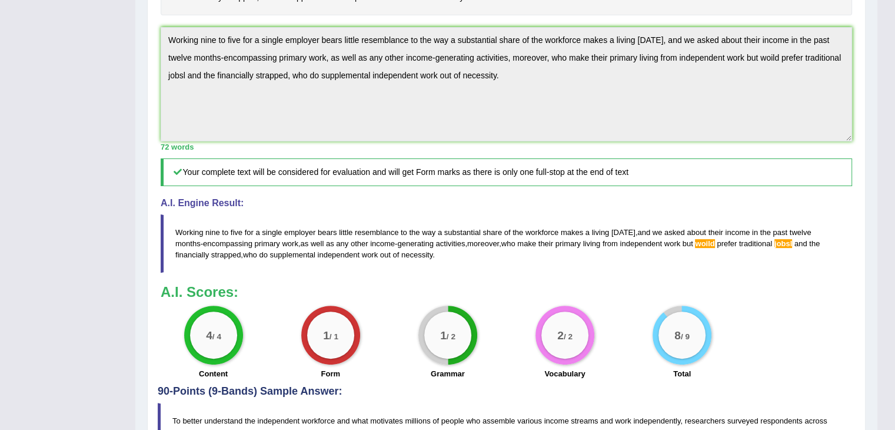
scroll to position [403, 0]
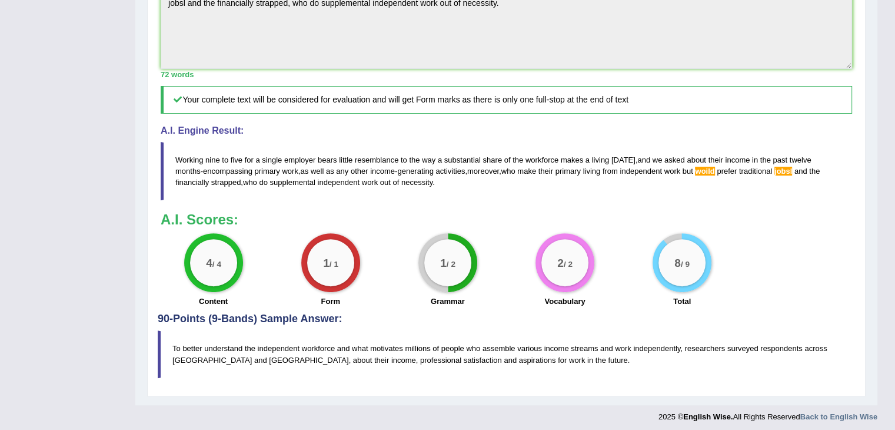
drag, startPoint x: 449, startPoint y: 274, endPoint x: 540, endPoint y: 274, distance: 91.8
click at [540, 274] on div "4 / 4 Content 1 / 1 Form 1 / 2 Grammar 2 / 2 Vocabulary 8 / 9 Total" at bounding box center [506, 271] width 703 height 76
click at [585, 343] on blockquote "To better understand the independent workforce and what motivates millions of p…" at bounding box center [507, 353] width 698 height 47
click at [584, 343] on blockquote "To better understand the independent workforce and what motivates millions of p…" at bounding box center [507, 353] width 698 height 47
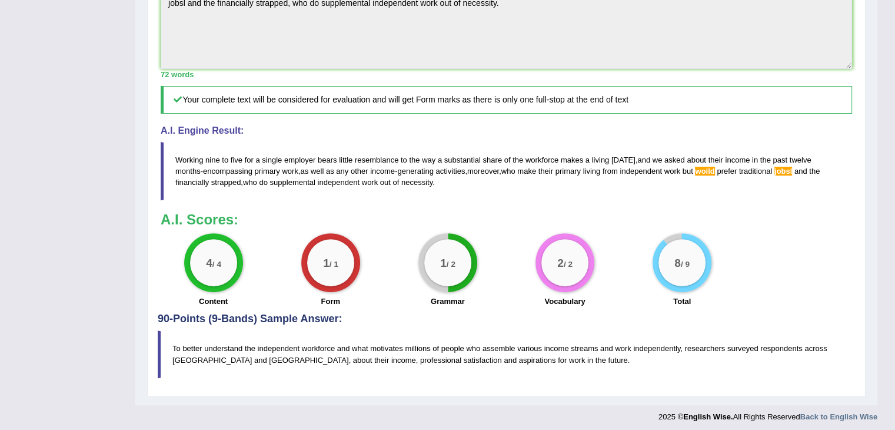
click at [584, 343] on blockquote "To better understand the independent workforce and what motivates millions of p…" at bounding box center [507, 353] width 698 height 47
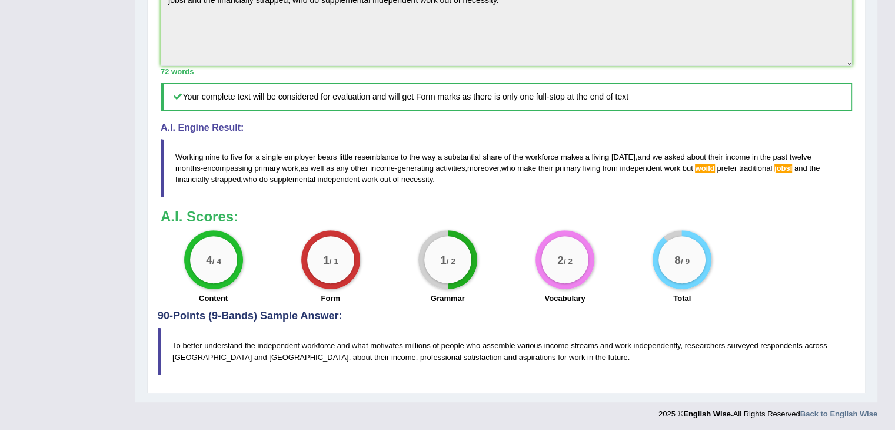
click at [695, 168] on span "woild" at bounding box center [704, 168] width 19 height 9
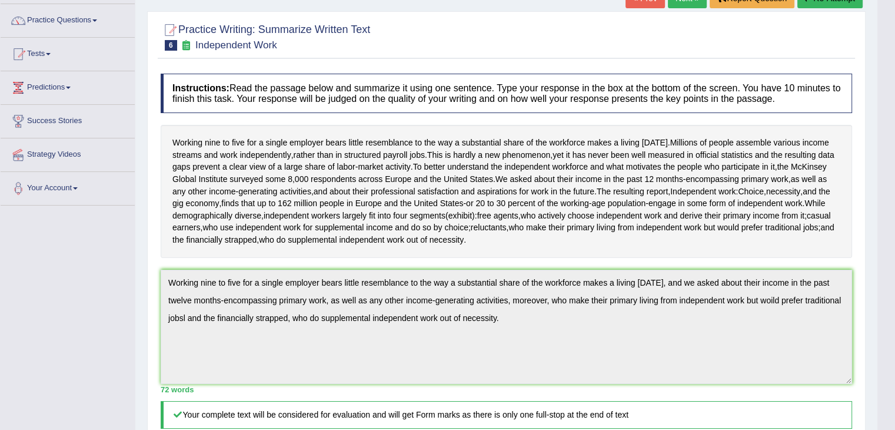
scroll to position [0, 0]
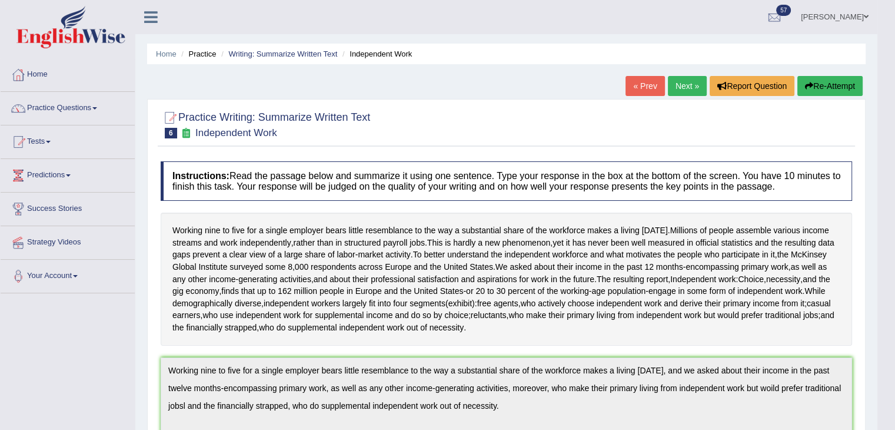
click at [815, 89] on button "Re-Attempt" at bounding box center [830, 86] width 65 height 20
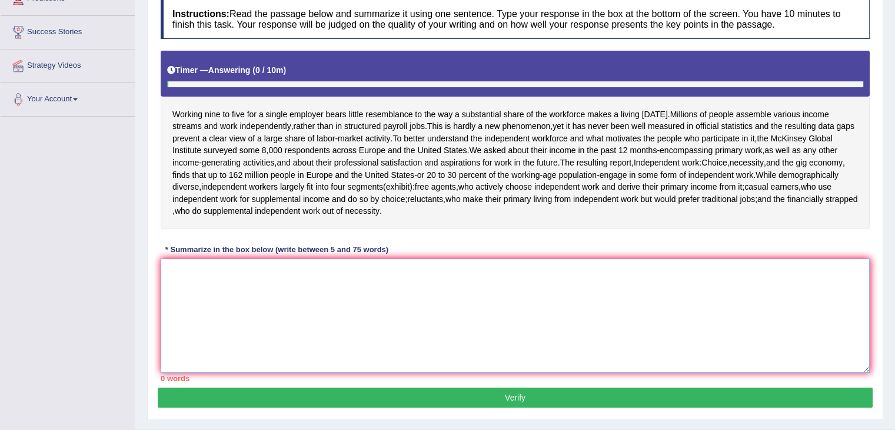
click at [433, 276] on textarea at bounding box center [515, 315] width 709 height 114
paste textarea "Working nine to five for a single employer bears little resemblance to the way …"
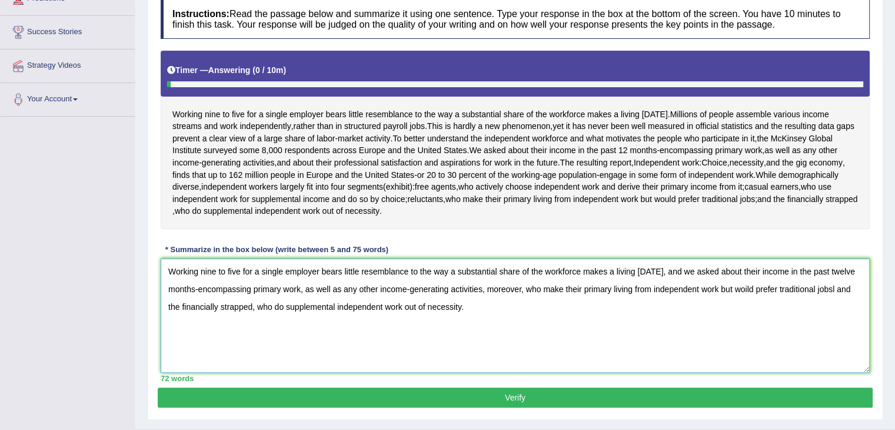
drag, startPoint x: 829, startPoint y: 292, endPoint x: 779, endPoint y: 290, distance: 49.5
click at [829, 292] on textarea "Working nine to five for a single employer bears little resemblance to the way …" at bounding box center [515, 315] width 709 height 114
drag, startPoint x: 767, startPoint y: 278, endPoint x: 748, endPoint y: 276, distance: 19.6
click at [767, 278] on textarea "Working nine to five for a single employer bears little resemblance to the way …" at bounding box center [515, 315] width 709 height 114
click at [752, 264] on textarea "Working nine to five for a single employer bears little resemblance to the way …" at bounding box center [515, 315] width 709 height 114
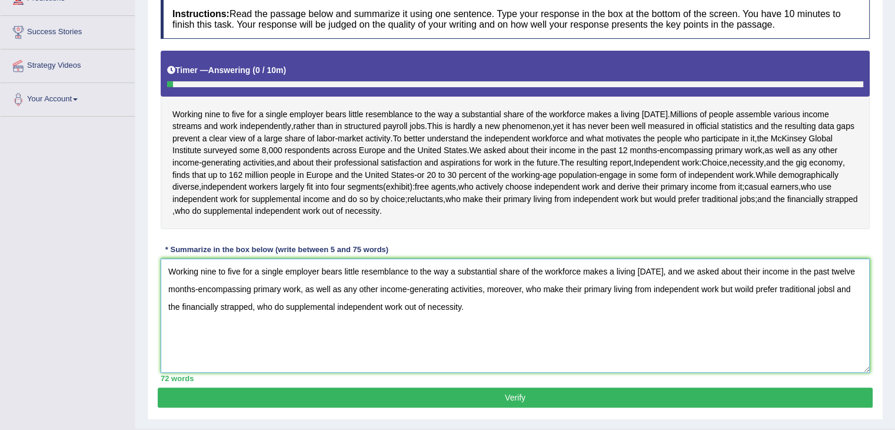
click at [791, 291] on textarea "Working nine to five for a single employer bears little resemblance to the way …" at bounding box center [515, 315] width 709 height 114
type textarea "Working nine to five for a single employer bears little resemblance to the way …"
click at [306, 401] on button "Verify" at bounding box center [515, 397] width 715 height 20
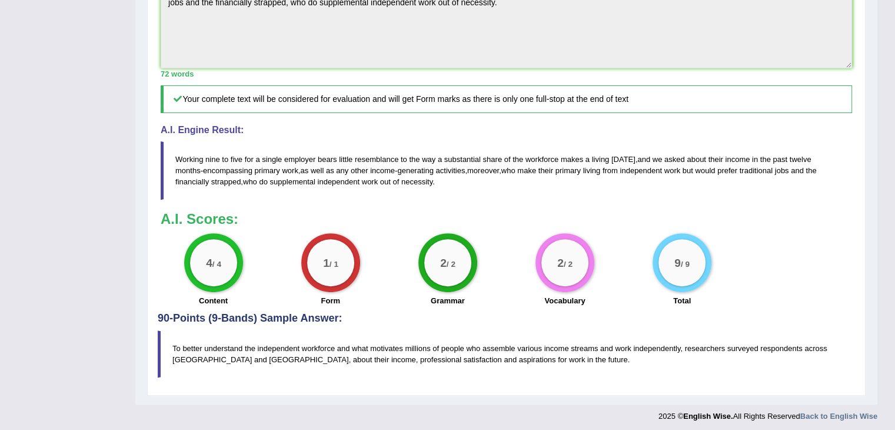
scroll to position [411, 0]
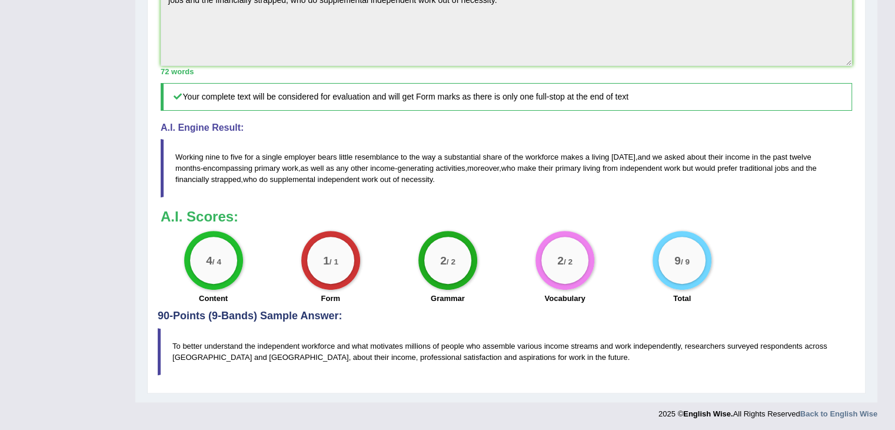
click at [331, 344] on blockquote "To better understand the independent workforce and what motivates millions of p…" at bounding box center [507, 351] width 698 height 47
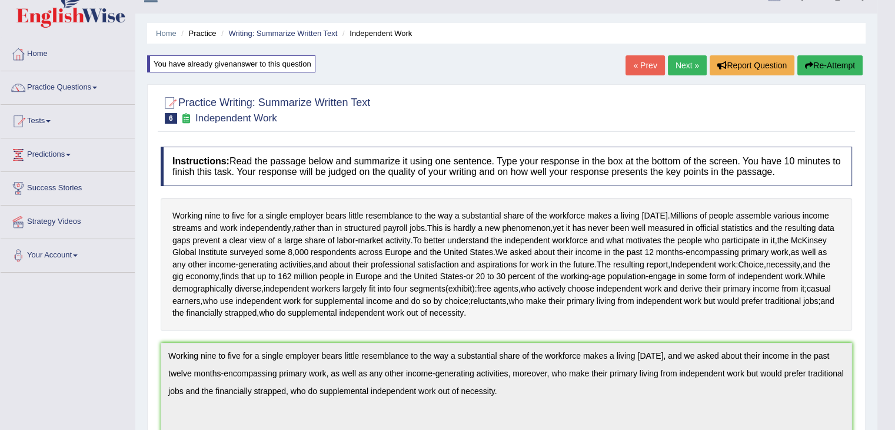
scroll to position [0, 0]
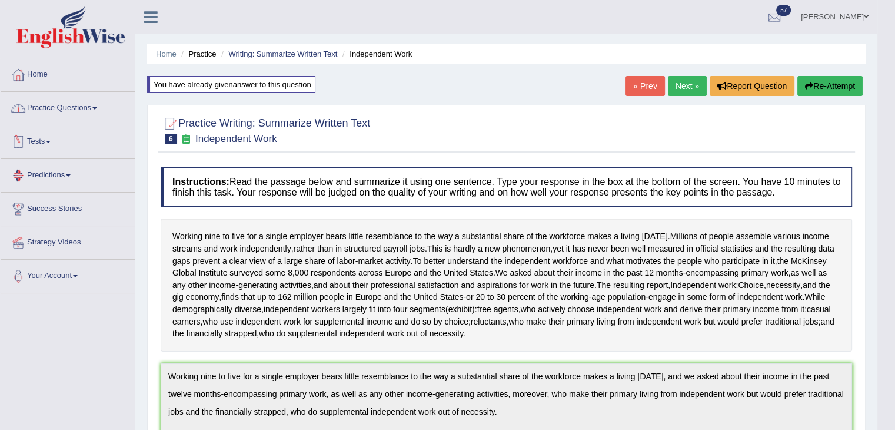
click at [62, 114] on link "Practice Questions" at bounding box center [68, 106] width 134 height 29
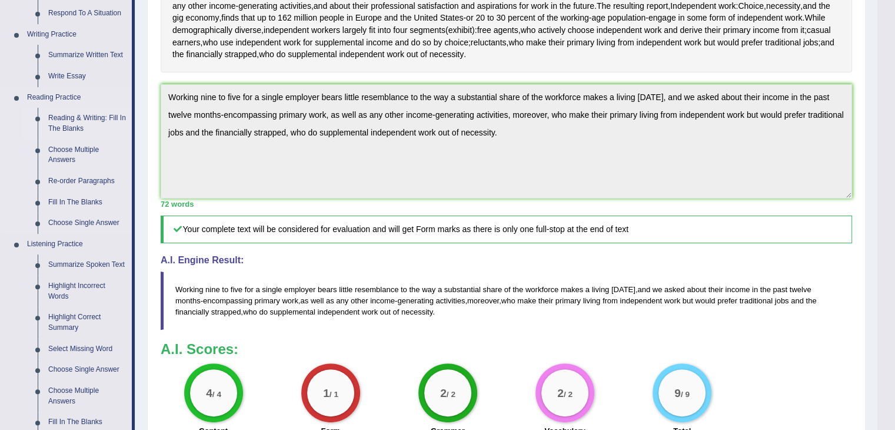
scroll to position [353, 0]
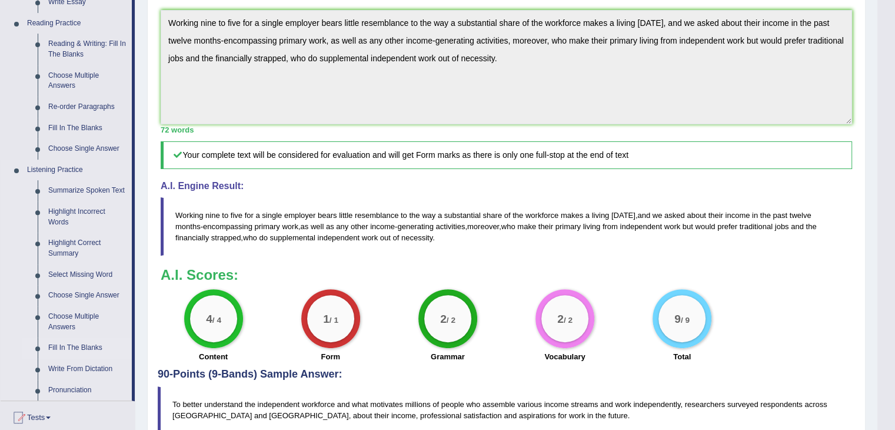
click at [94, 349] on link "Fill In The Blanks" at bounding box center [87, 347] width 89 height 21
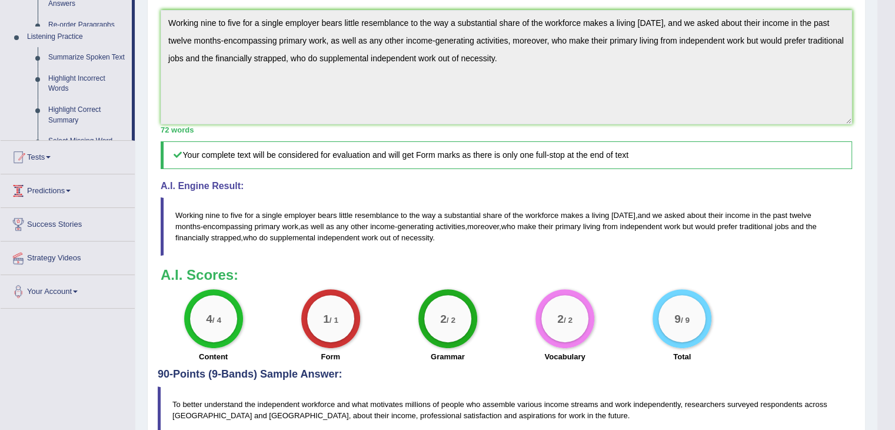
scroll to position [155, 0]
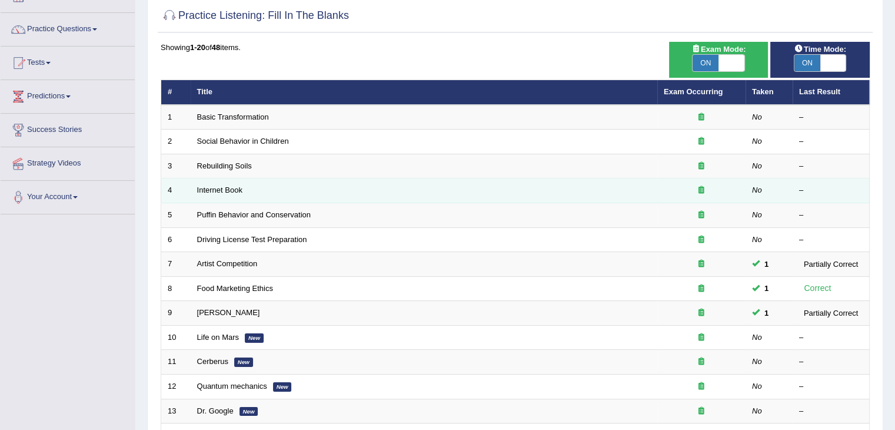
scroll to position [59, 0]
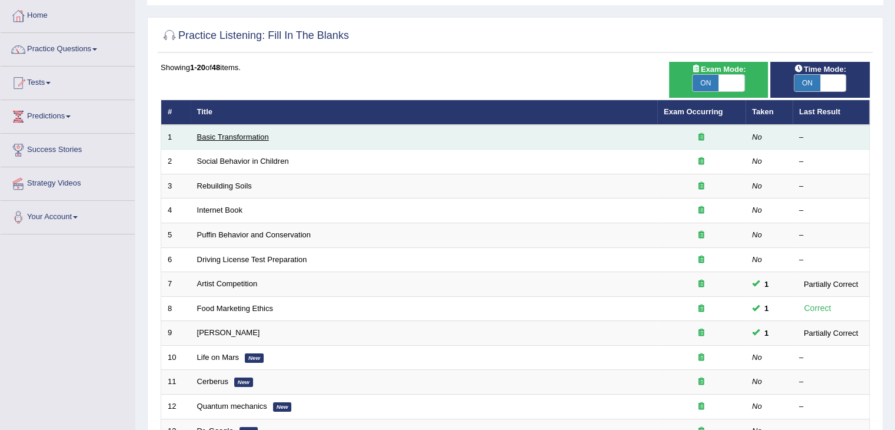
click at [238, 132] on link "Basic Transformation" at bounding box center [233, 136] width 72 height 9
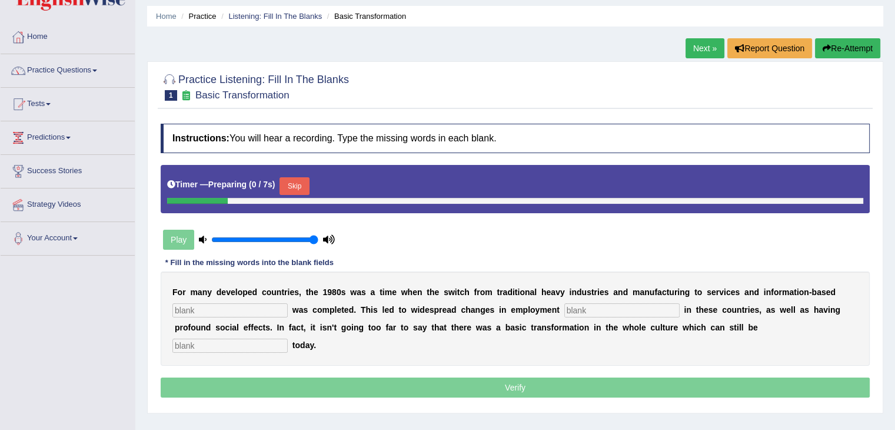
scroll to position [59, 0]
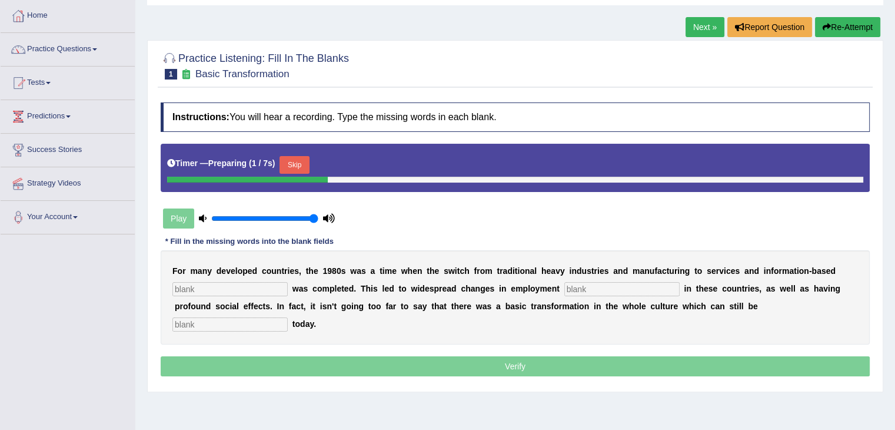
click at [307, 168] on button "Skip" at bounding box center [294, 165] width 29 height 18
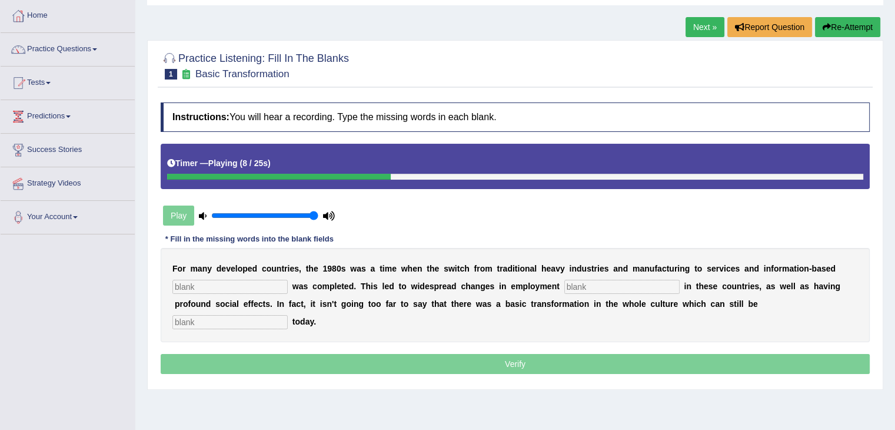
click at [238, 280] on input "text" at bounding box center [229, 287] width 115 height 14
type input "entreprise"
click at [611, 281] on input "text" at bounding box center [622, 287] width 115 height 14
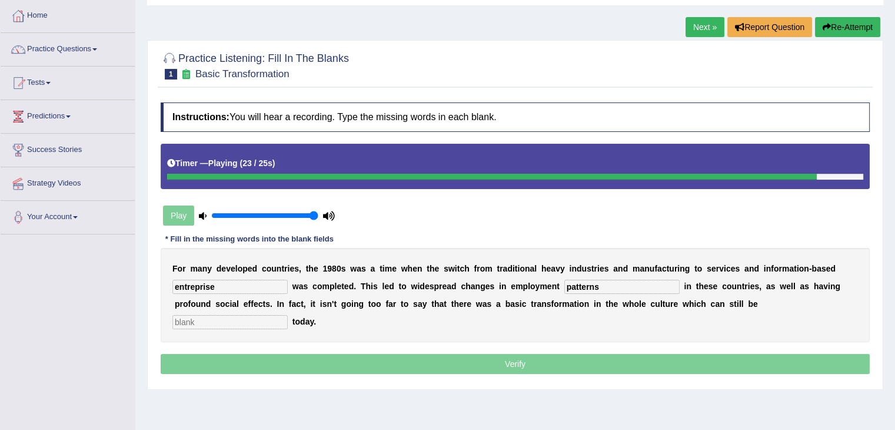
type input "patterns"
click at [250, 321] on input "text" at bounding box center [229, 322] width 115 height 14
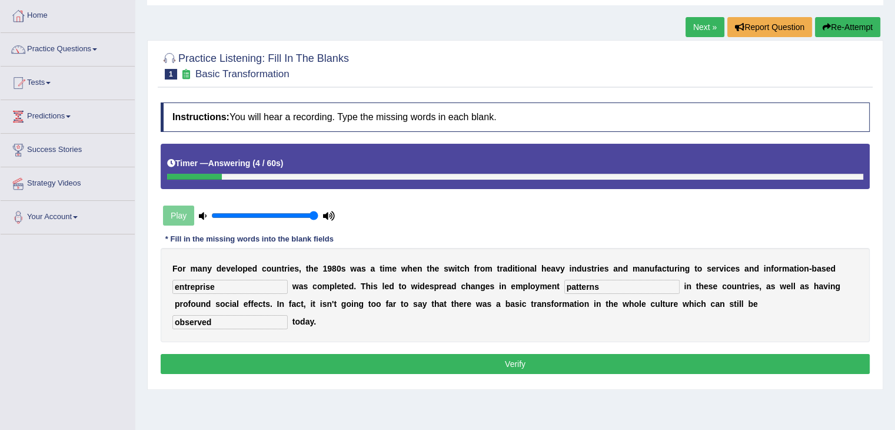
type input "observed"
click at [203, 286] on input "entreprise" at bounding box center [229, 287] width 115 height 14
type input "m"
type input "entreprise"
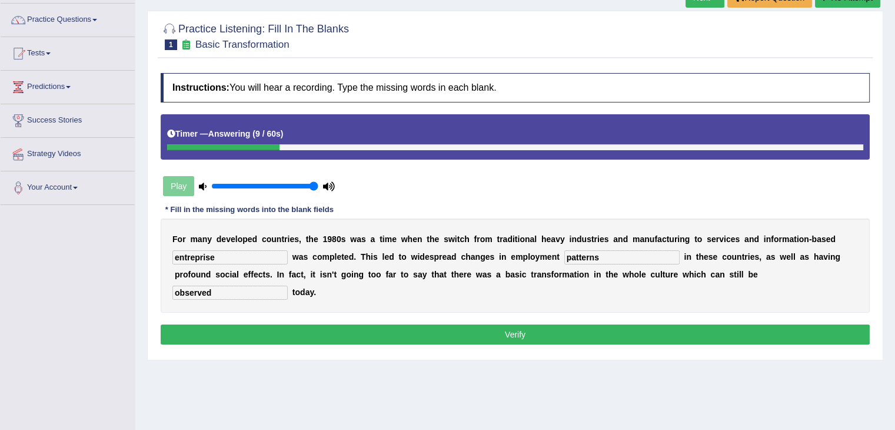
scroll to position [118, 0]
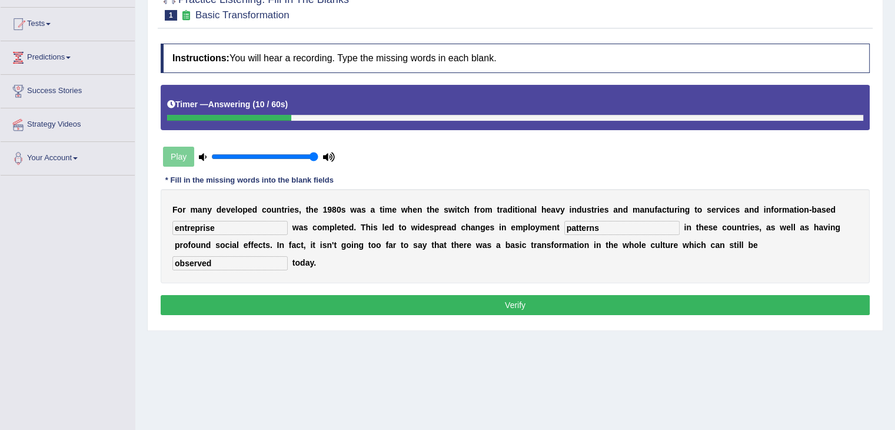
click at [382, 298] on button "Verify" at bounding box center [515, 305] width 709 height 20
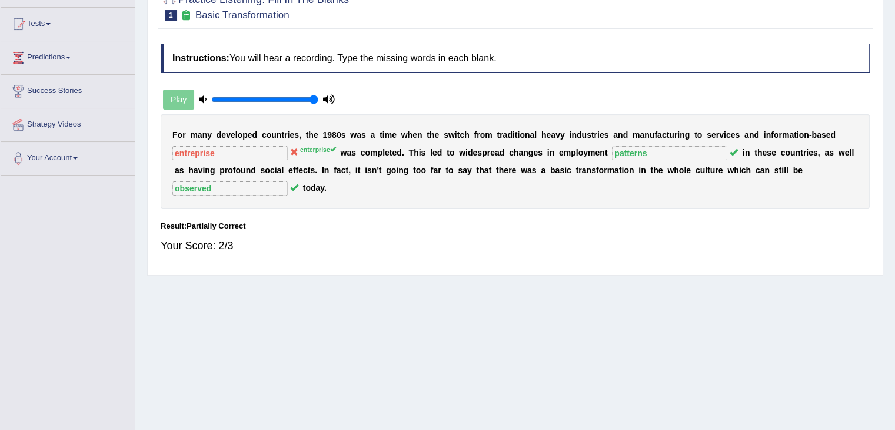
click at [330, 150] on sup "enterprise" at bounding box center [318, 149] width 36 height 7
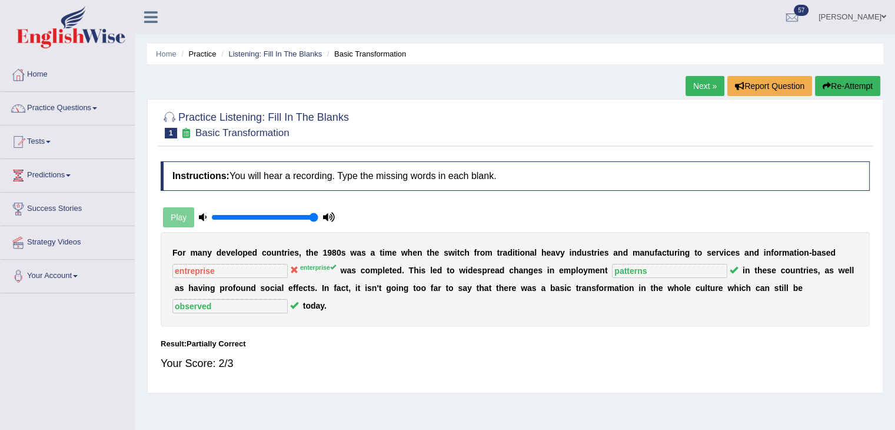
click at [711, 87] on link "Next »" at bounding box center [705, 86] width 39 height 20
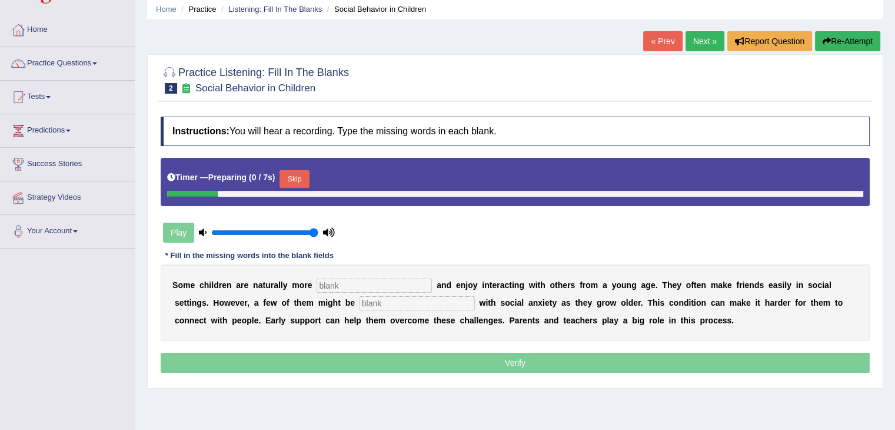
scroll to position [118, 0]
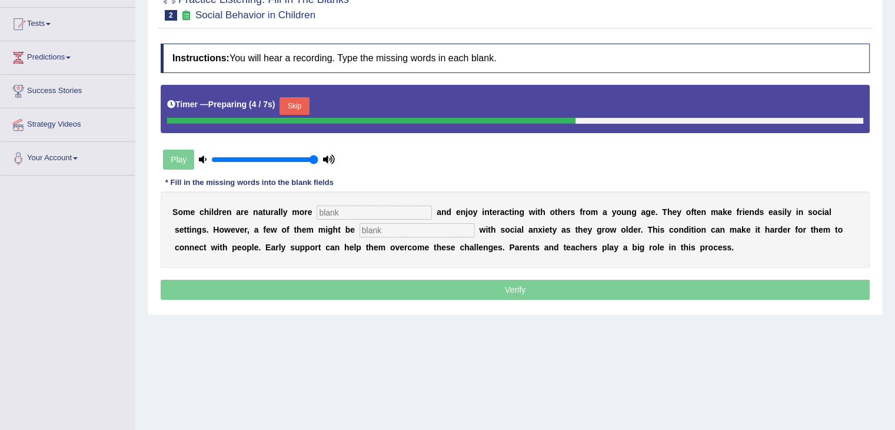
click at [304, 102] on button "Skip" at bounding box center [294, 106] width 29 height 18
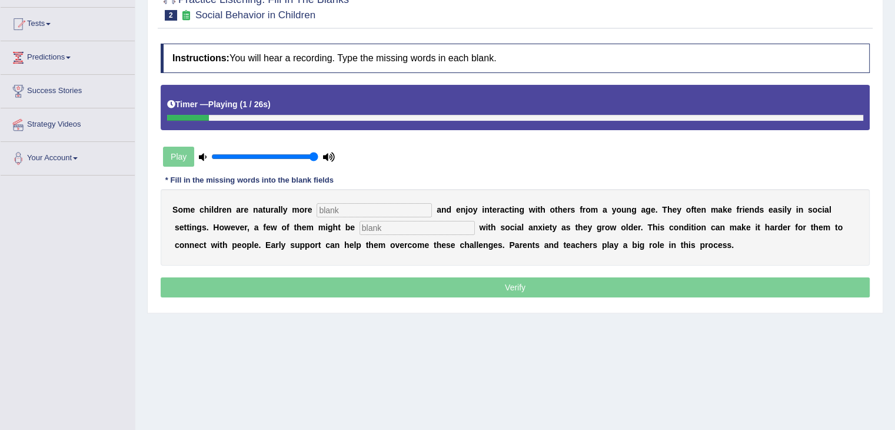
click at [385, 204] on input "text" at bounding box center [374, 210] width 115 height 14
type input "sociable"
click at [382, 224] on input "text" at bounding box center [417, 228] width 115 height 14
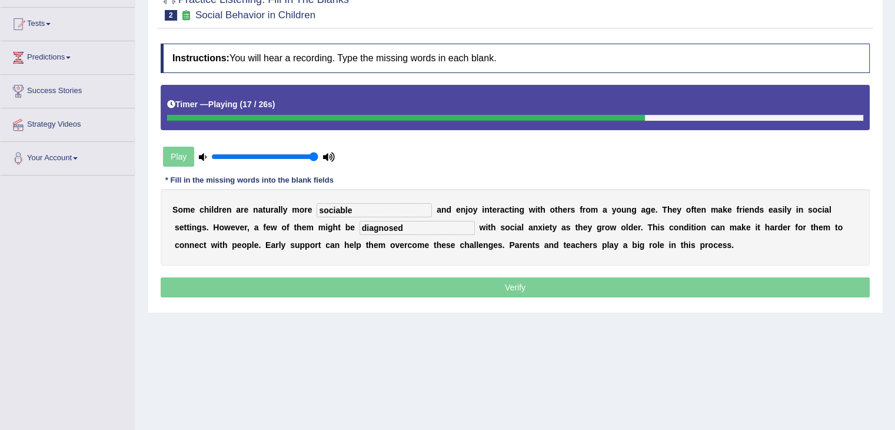
type input "diagnosed"
click at [577, 281] on p "Verify" at bounding box center [515, 287] width 709 height 20
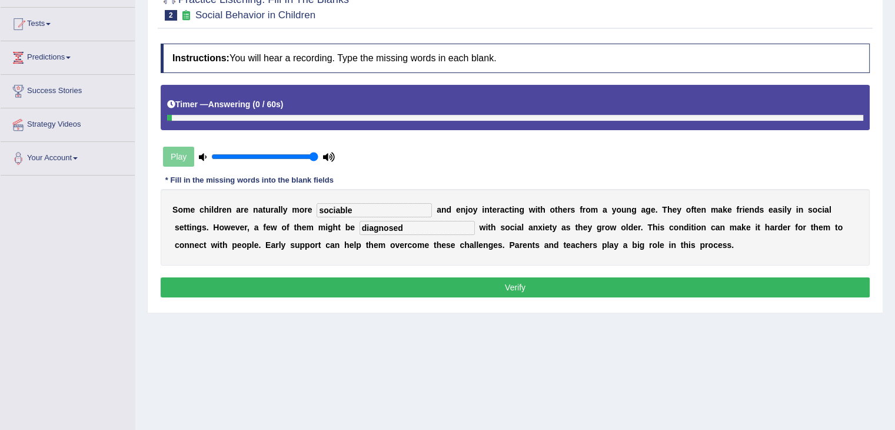
click at [526, 285] on button "Verify" at bounding box center [515, 287] width 709 height 20
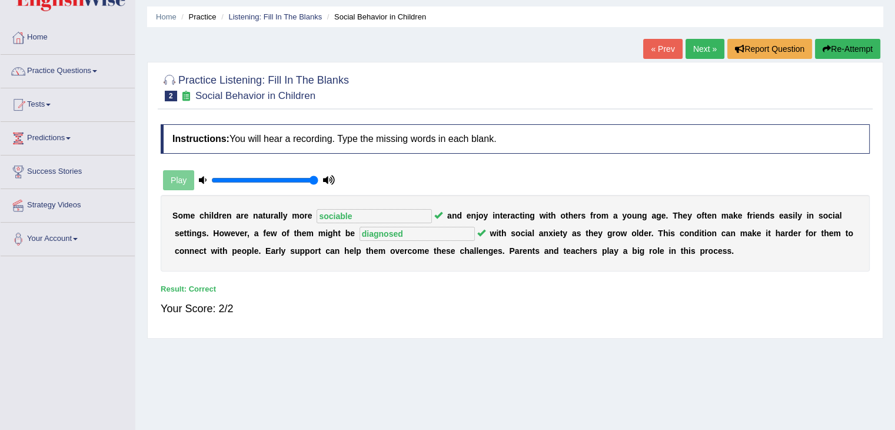
scroll to position [0, 0]
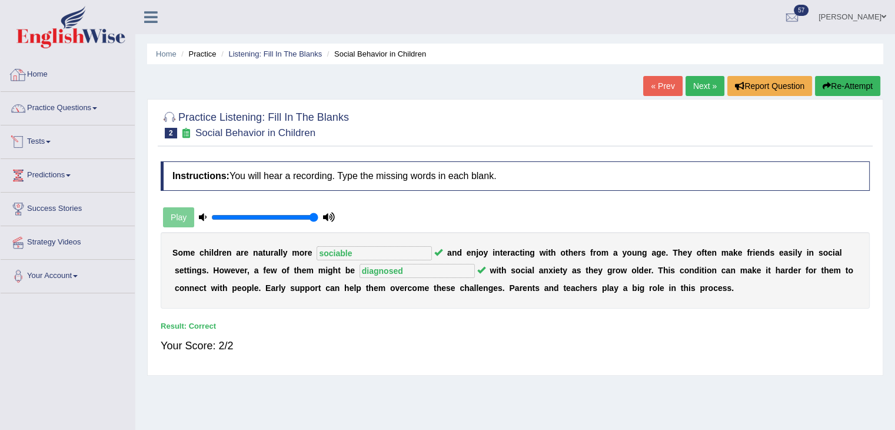
click at [51, 71] on link "Home" at bounding box center [68, 72] width 134 height 29
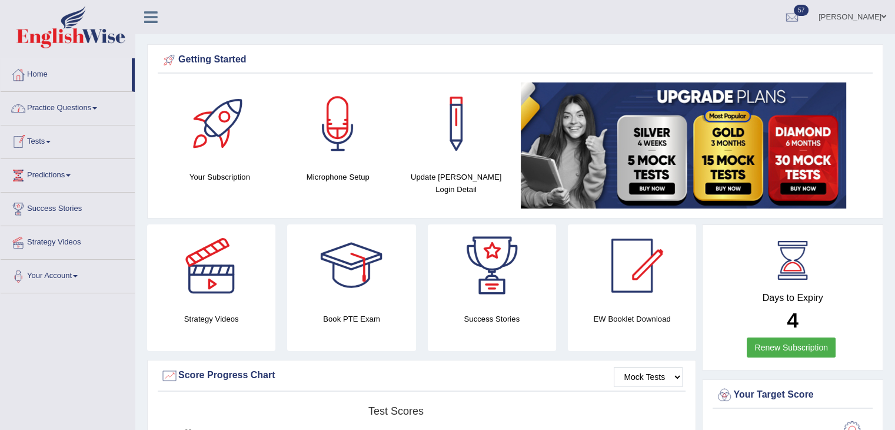
click at [87, 105] on link "Practice Questions" at bounding box center [68, 106] width 134 height 29
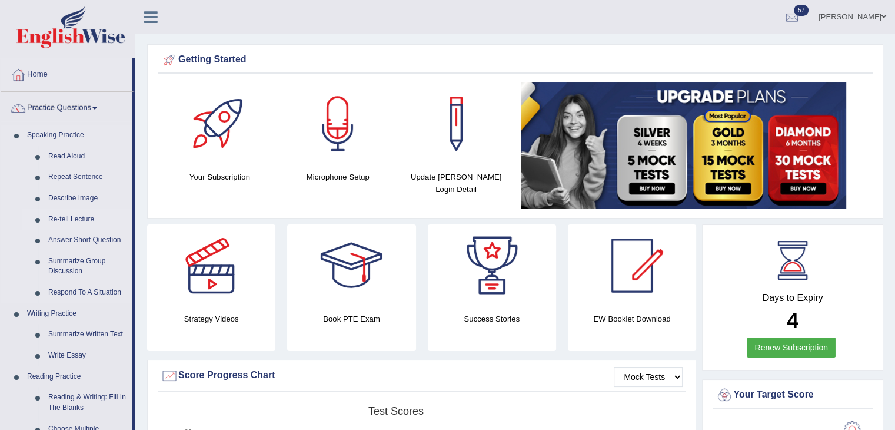
click at [88, 221] on link "Re-tell Lecture" at bounding box center [87, 219] width 89 height 21
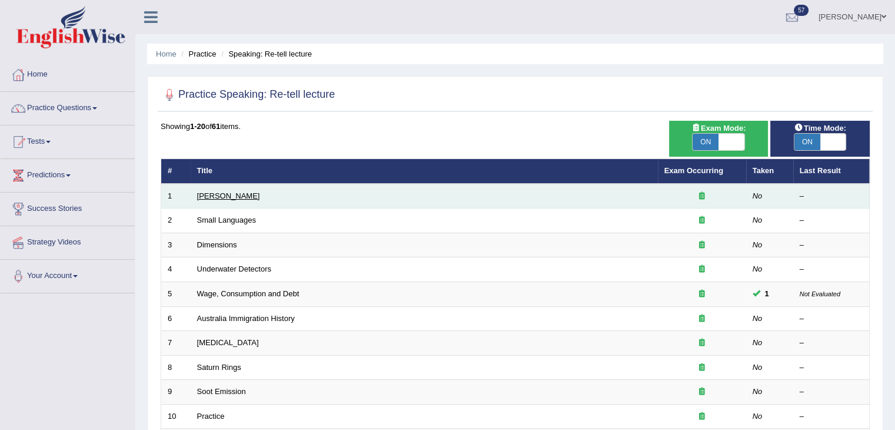
click at [205, 191] on link "[PERSON_NAME]" at bounding box center [228, 195] width 63 height 9
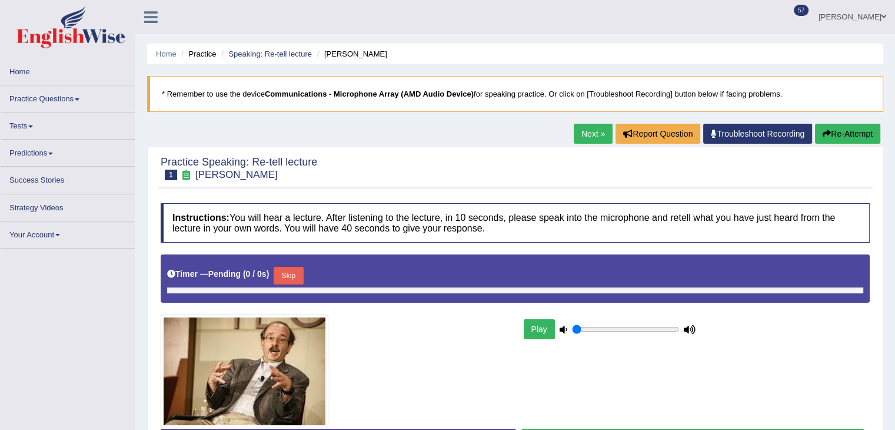
type input "1"
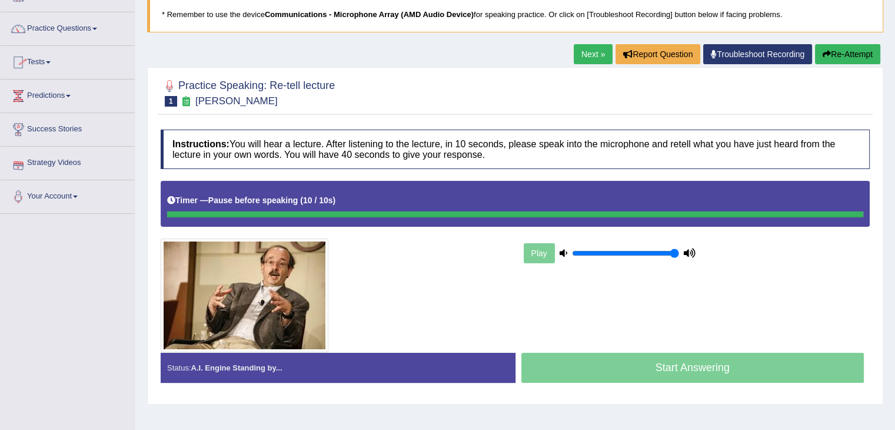
scroll to position [59, 0]
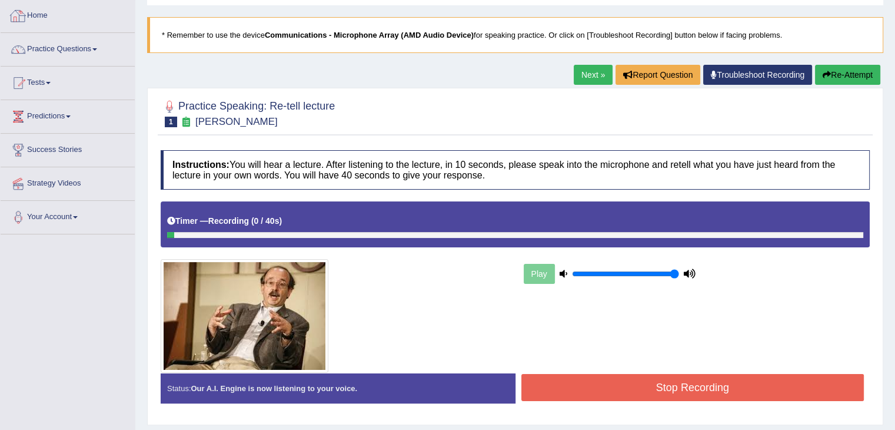
click at [52, 12] on link "Home" at bounding box center [68, 13] width 134 height 29
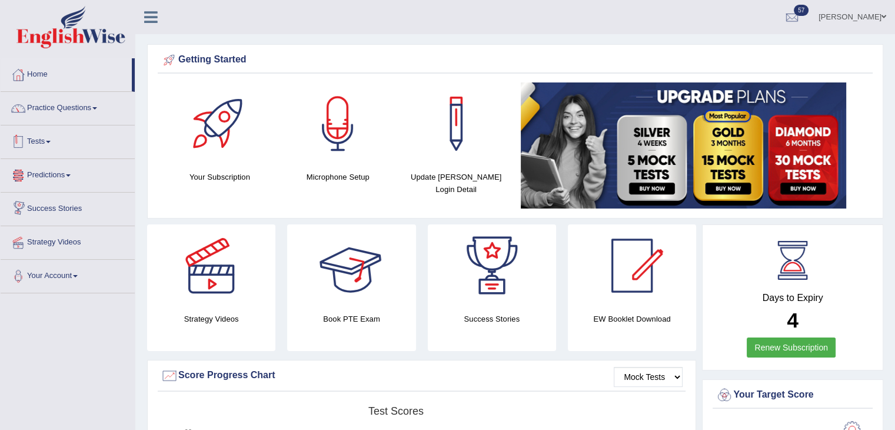
click at [54, 150] on link "Tests" at bounding box center [68, 139] width 134 height 29
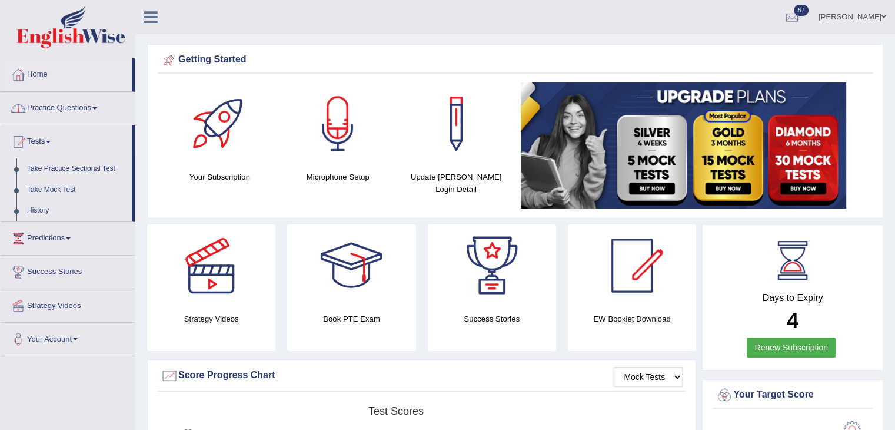
click at [82, 105] on link "Practice Questions" at bounding box center [68, 106] width 134 height 29
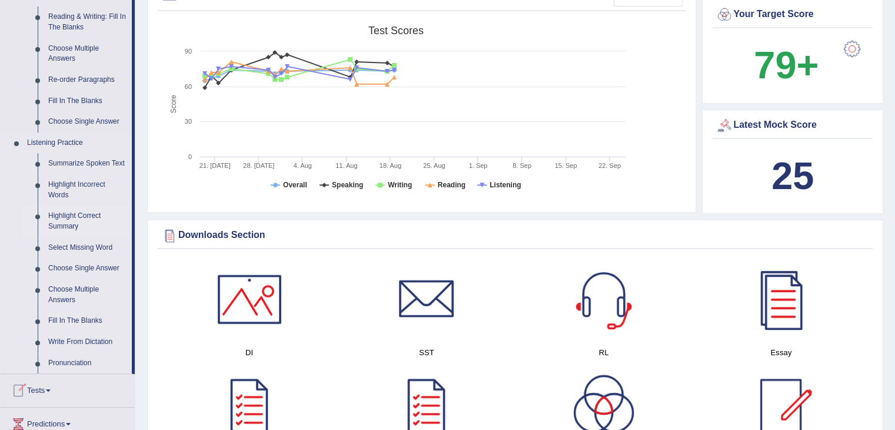
scroll to position [471, 0]
